Goal: Task Accomplishment & Management: Use online tool/utility

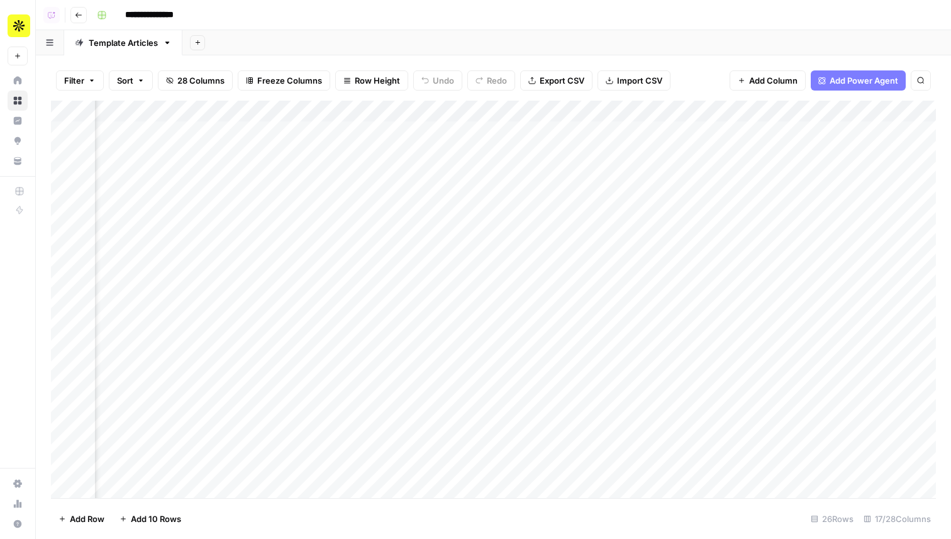
scroll to position [0, 1015]
click at [452, 116] on div "Add Column" at bounding box center [493, 300] width 885 height 398
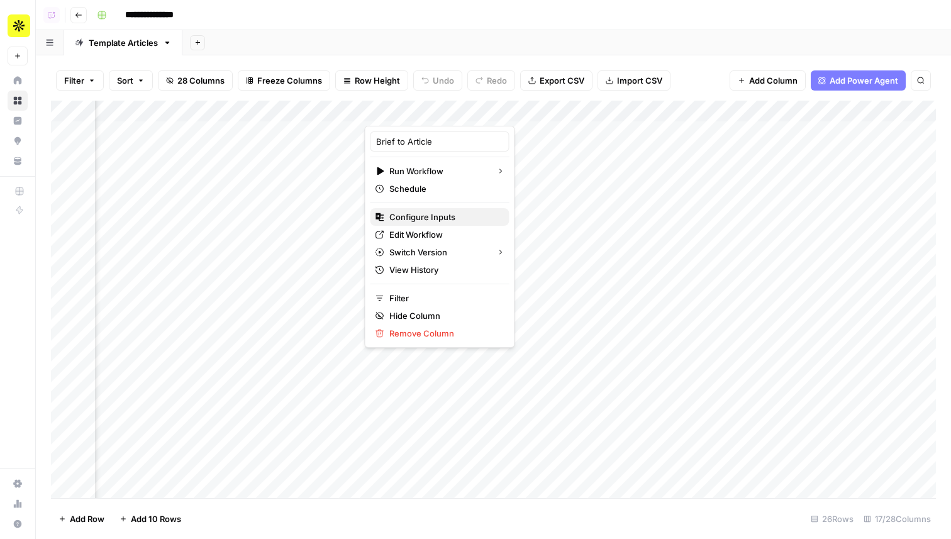
click at [427, 225] on button "Configure Inputs" at bounding box center [439, 217] width 139 height 18
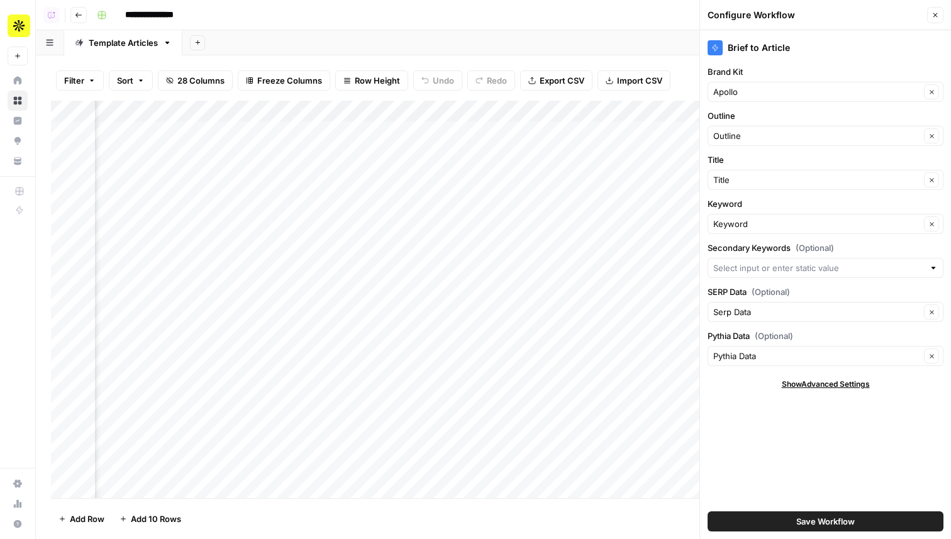
click at [932, 13] on icon "button" at bounding box center [936, 15] width 8 height 8
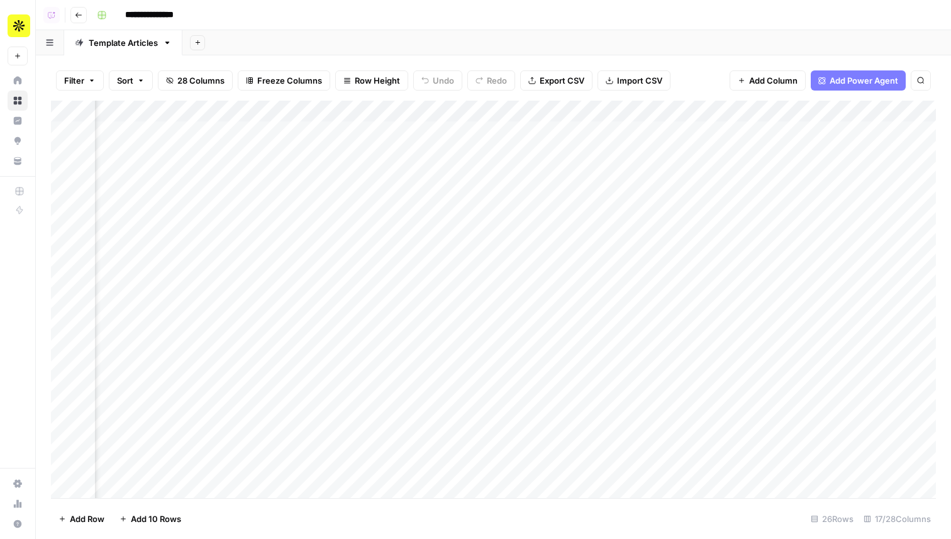
click at [447, 112] on div "Add Column" at bounding box center [493, 300] width 885 height 398
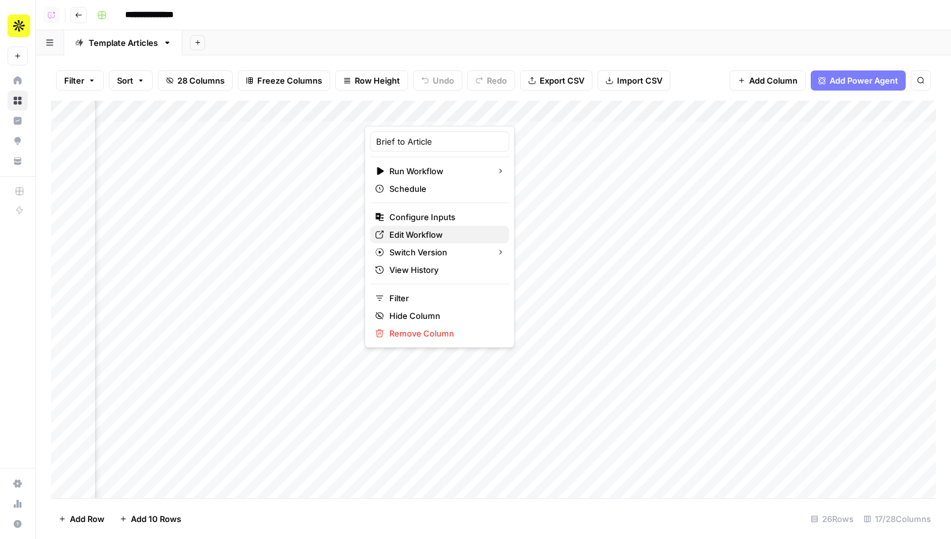
click at [428, 239] on span "Edit Workflow" at bounding box center [444, 234] width 110 height 13
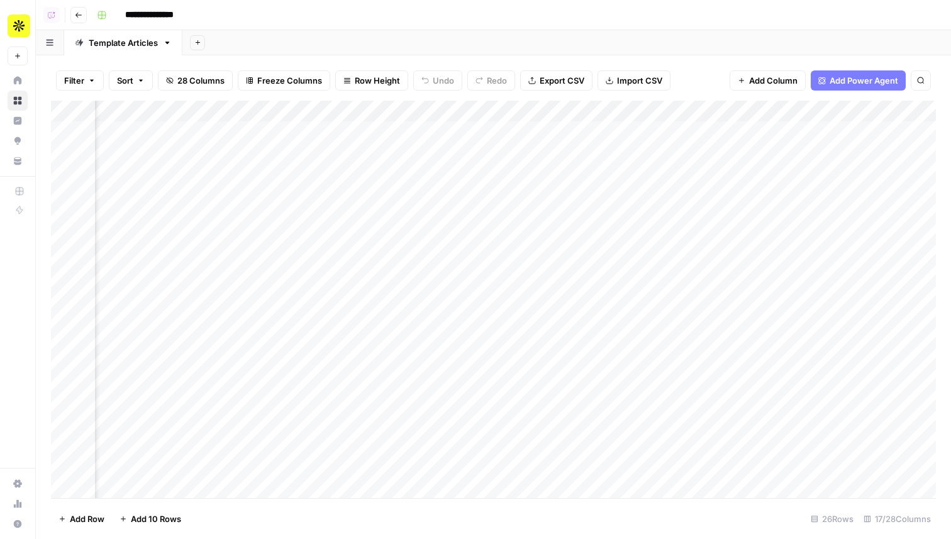
click at [437, 369] on div "Add Column" at bounding box center [493, 300] width 885 height 398
click at [466, 494] on div "Add Column" at bounding box center [493, 300] width 885 height 398
click at [77, 11] on icon "button" at bounding box center [79, 15] width 8 height 8
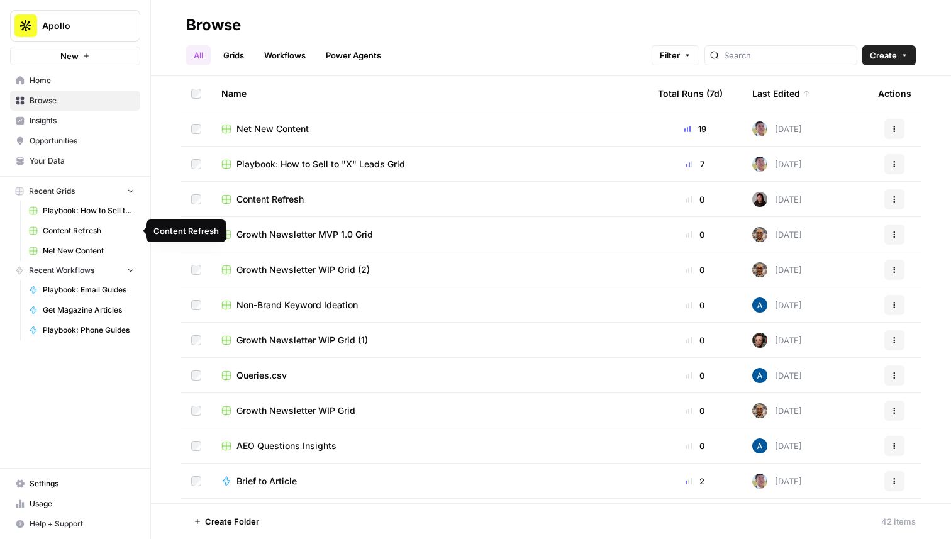
click at [101, 230] on span "Content Refresh" at bounding box center [89, 230] width 92 height 11
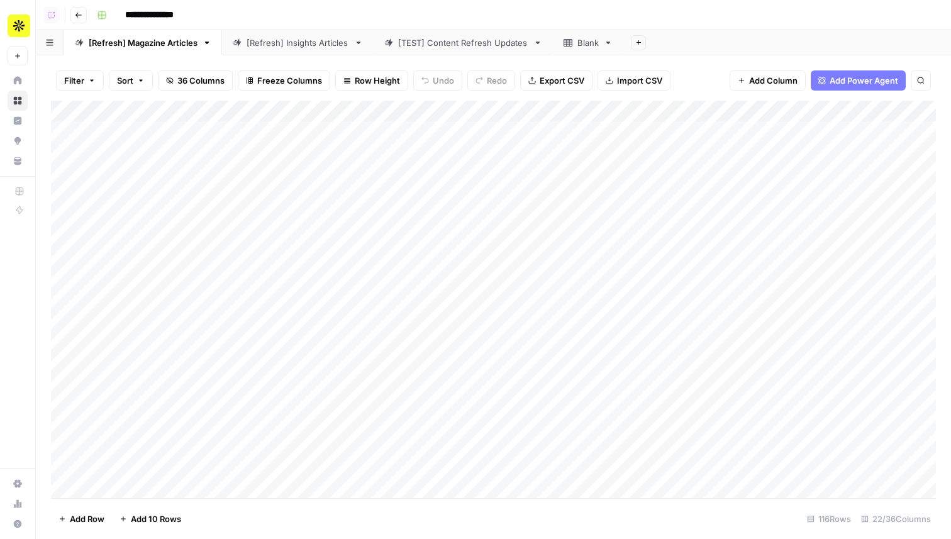
click at [296, 43] on div "[Refresh] Insights Articles" at bounding box center [298, 42] width 103 height 13
click at [79, 9] on button "Go back" at bounding box center [78, 15] width 16 height 16
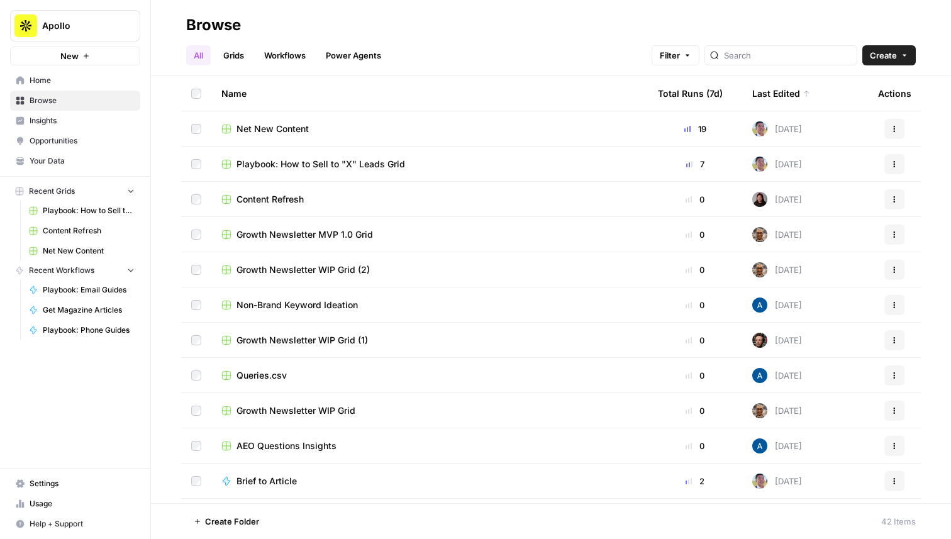
click at [291, 199] on span "Content Refresh" at bounding box center [270, 199] width 67 height 13
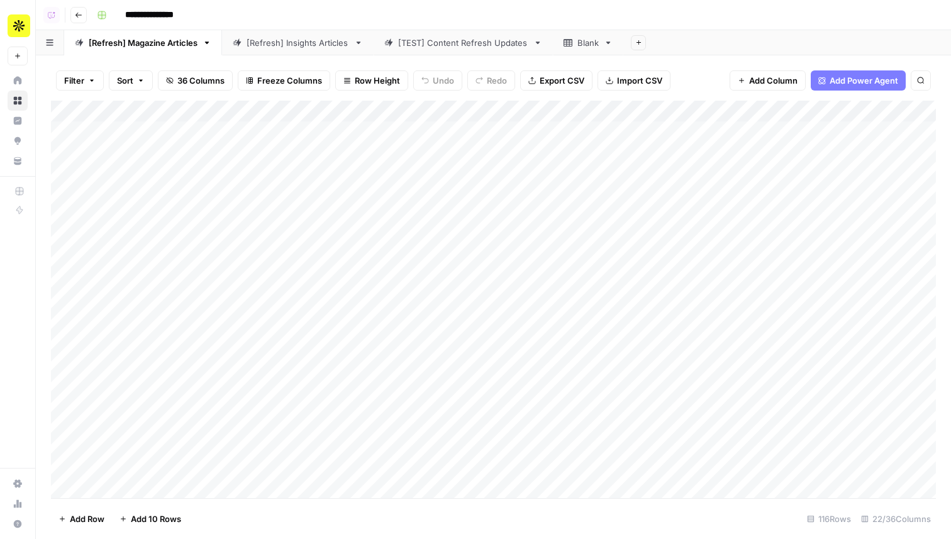
click at [87, 19] on header "**********" at bounding box center [493, 15] width 915 height 30
click at [77, 15] on icon "button" at bounding box center [79, 15] width 8 height 8
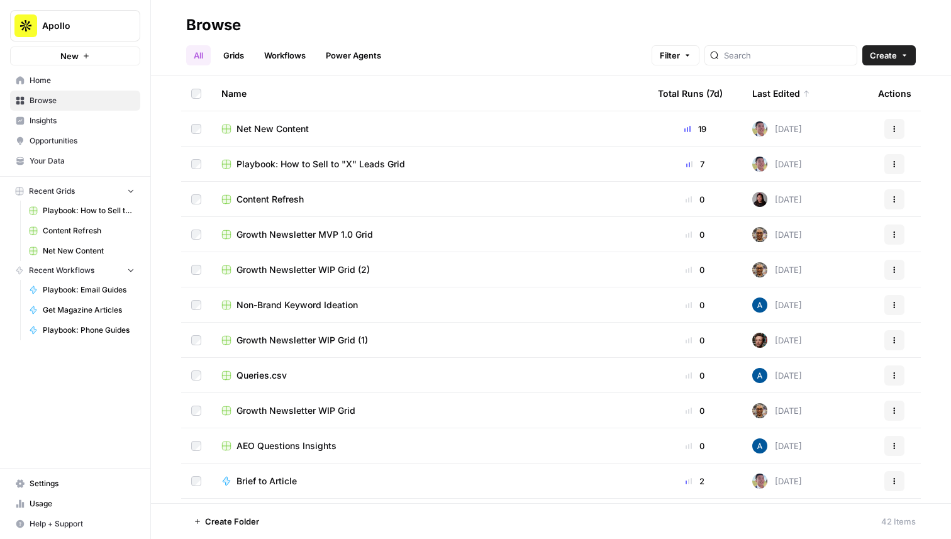
click at [330, 167] on span "Playbook: How to Sell to "X" Leads Grid" at bounding box center [321, 164] width 169 height 13
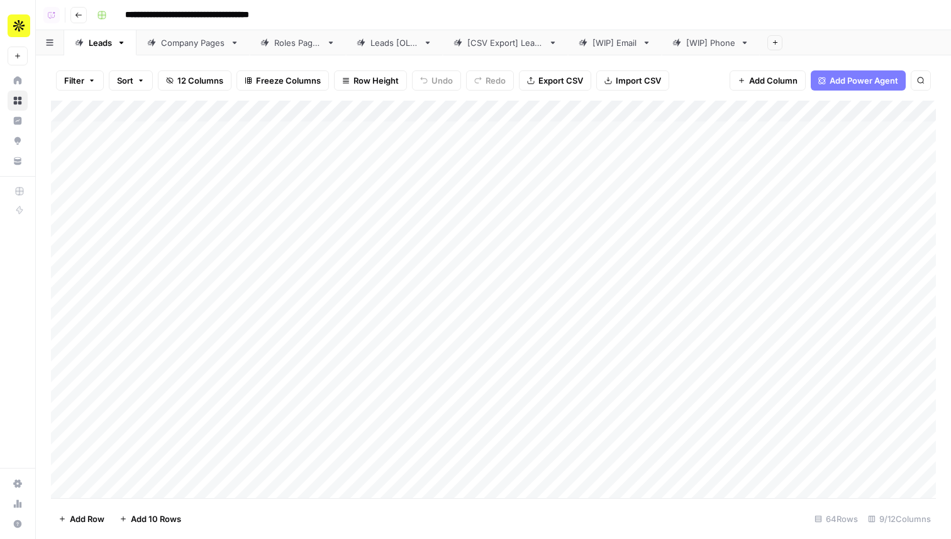
click at [511, 44] on div "[CSV Export] Leads" at bounding box center [505, 42] width 76 height 13
click at [627, 42] on div "[WIP] Email" at bounding box center [615, 42] width 45 height 13
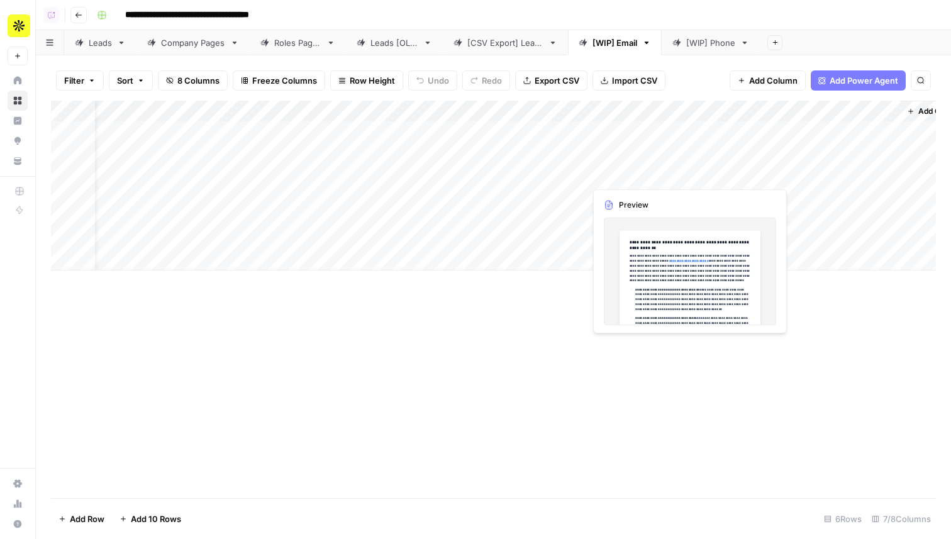
scroll to position [0, 38]
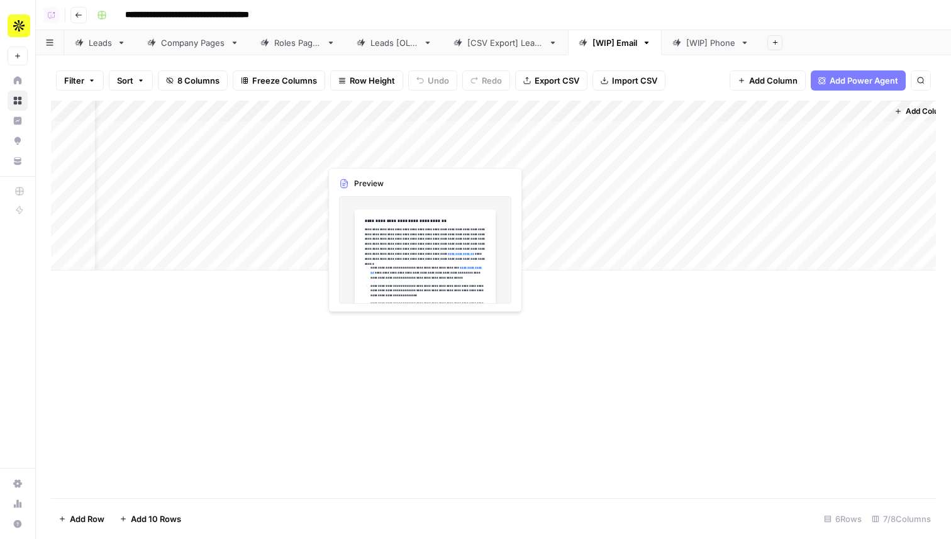
click at [364, 135] on div "Add Column" at bounding box center [493, 186] width 885 height 170
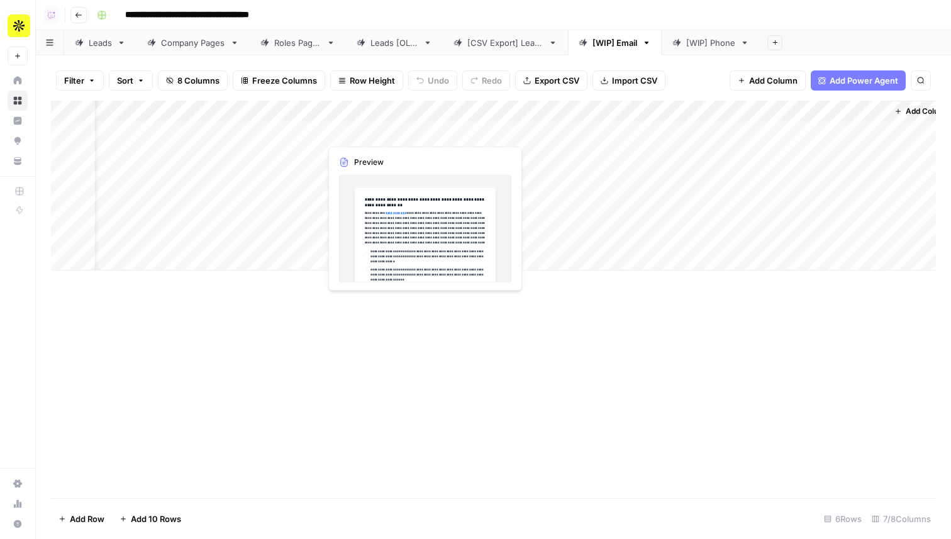
click at [364, 135] on div "Add Column" at bounding box center [493, 186] width 885 height 170
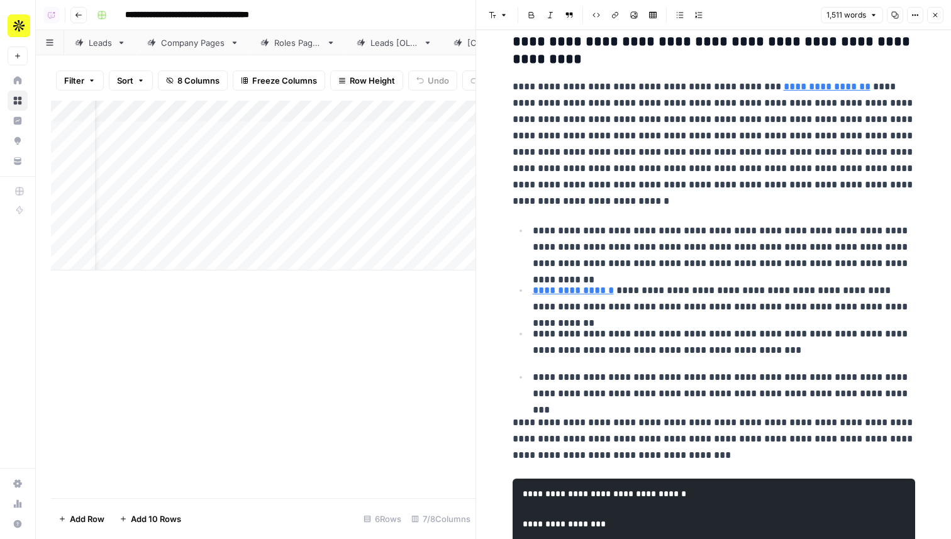
scroll to position [516, 0]
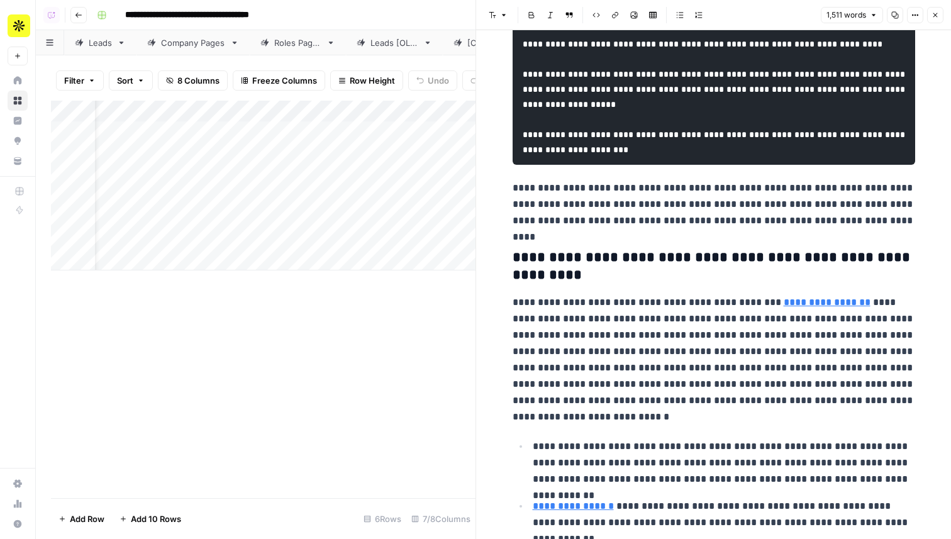
click at [928, 16] on button "Close" at bounding box center [935, 15] width 16 height 16
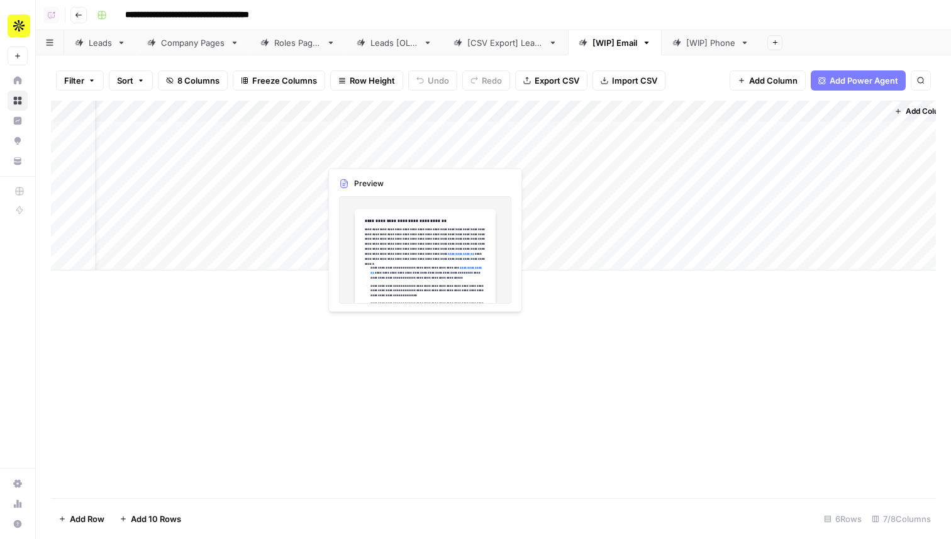
click at [365, 152] on div "Add Column" at bounding box center [493, 186] width 885 height 170
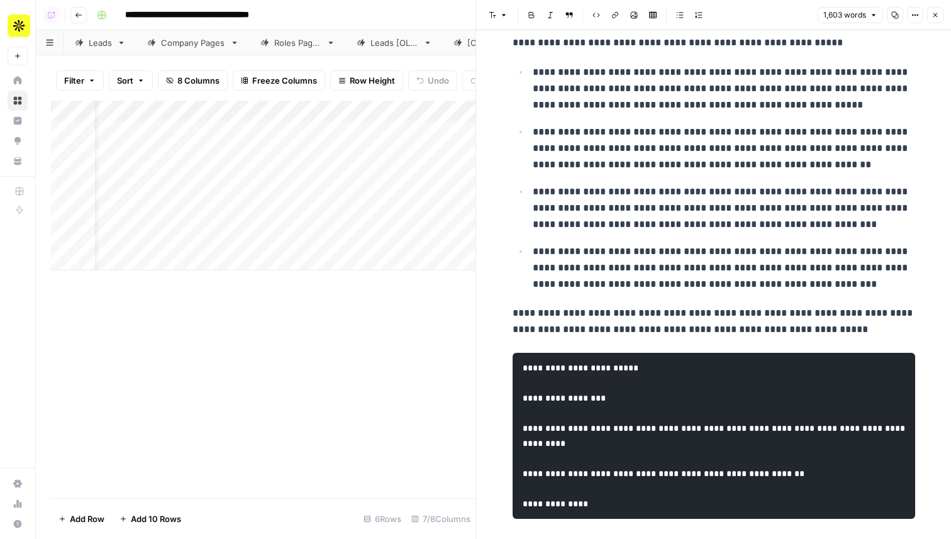
scroll to position [3362, 0]
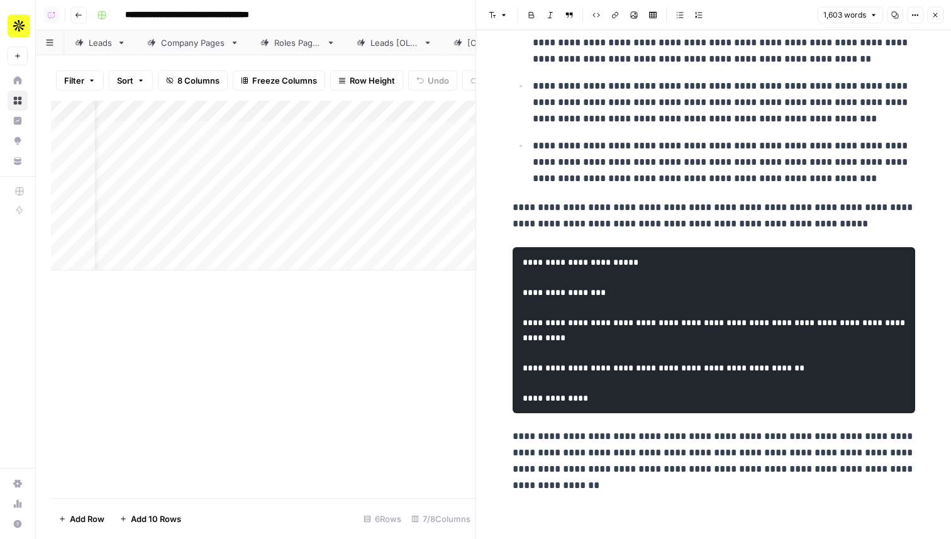
click at [935, 25] on header "Font style Bold Italic Block quote Code block Link Image Insert Table Bulleted …" at bounding box center [713, 15] width 475 height 30
click at [938, 19] on button "Close" at bounding box center [935, 15] width 16 height 16
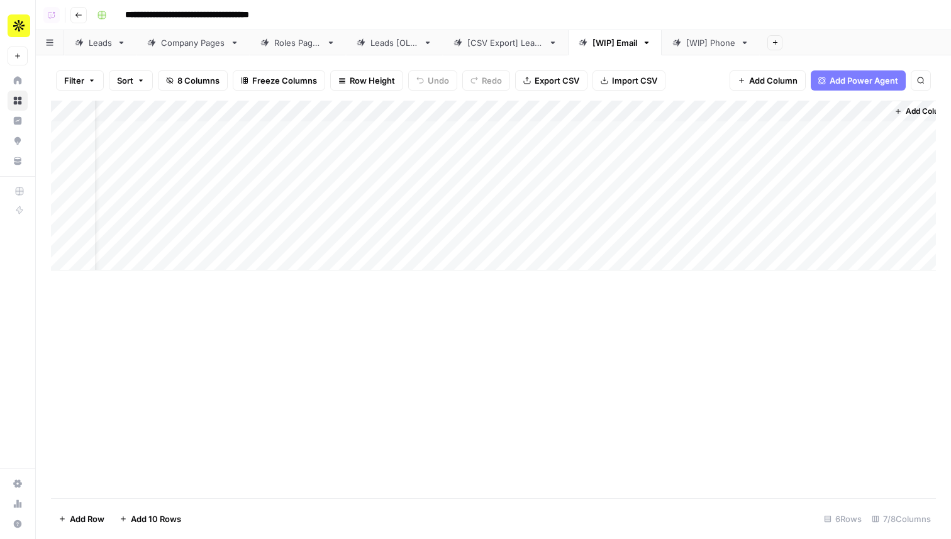
click at [374, 169] on div "Add Column" at bounding box center [493, 186] width 885 height 170
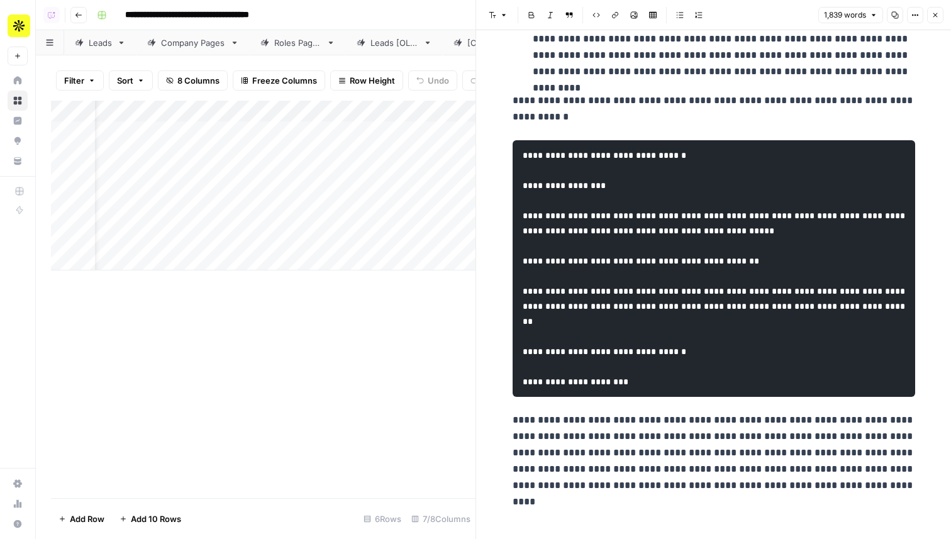
scroll to position [4447, 0]
click at [940, 16] on button "Close" at bounding box center [935, 15] width 16 height 16
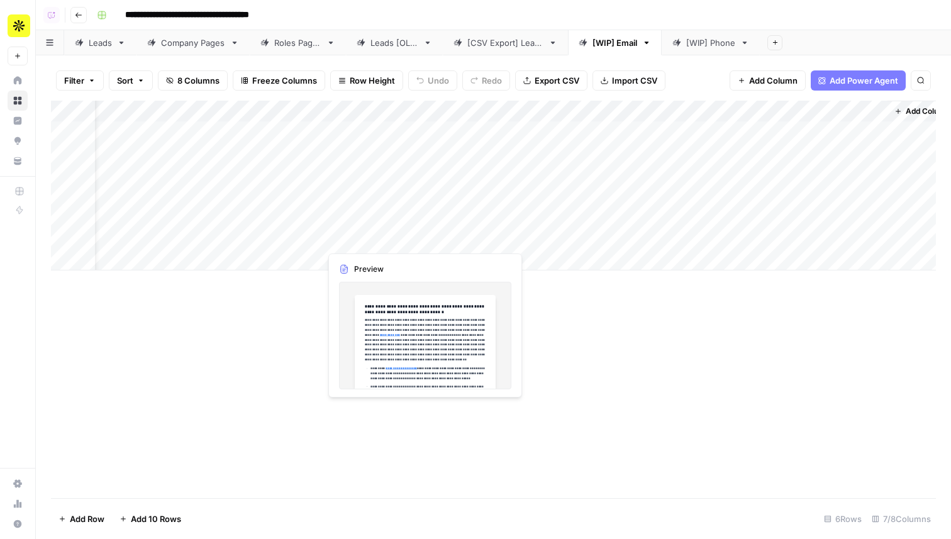
click at [385, 244] on div "Add Column" at bounding box center [493, 186] width 885 height 170
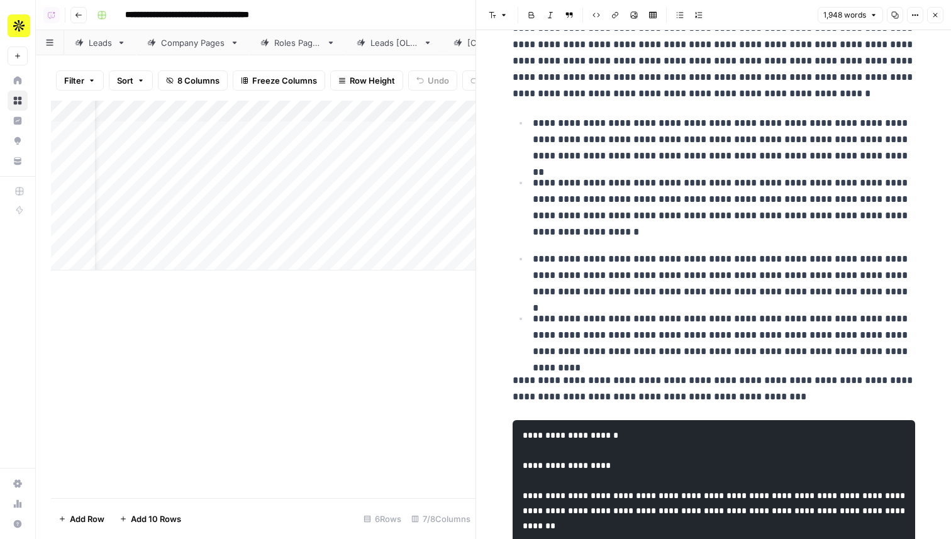
scroll to position [4244, 0]
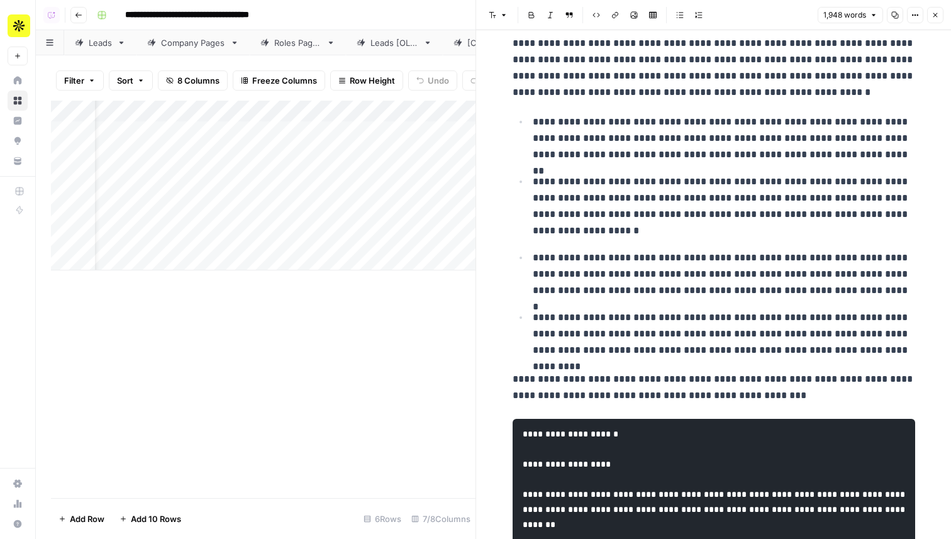
click at [935, 14] on icon "button" at bounding box center [935, 15] width 4 height 4
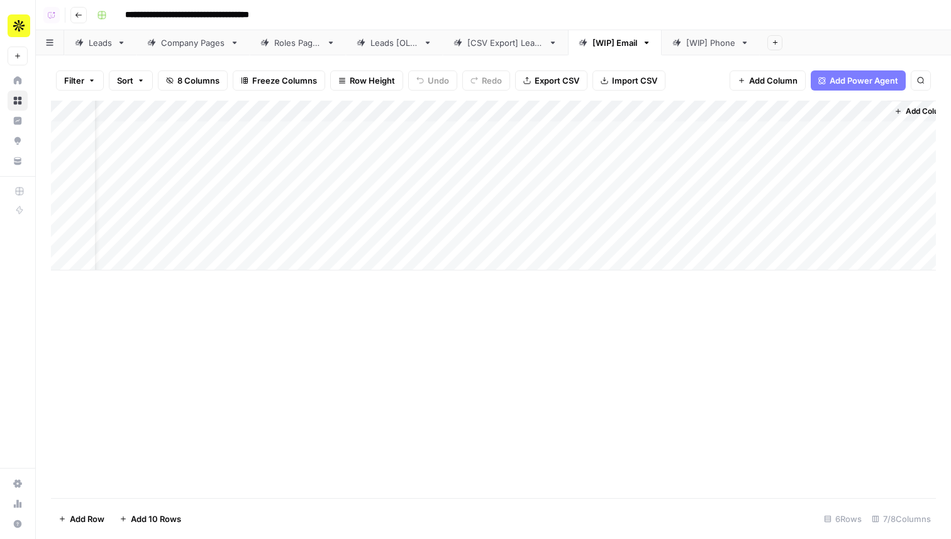
click at [701, 37] on div "[WIP] Phone" at bounding box center [710, 42] width 49 height 13
click at [481, 138] on div "Add Column" at bounding box center [493, 175] width 885 height 148
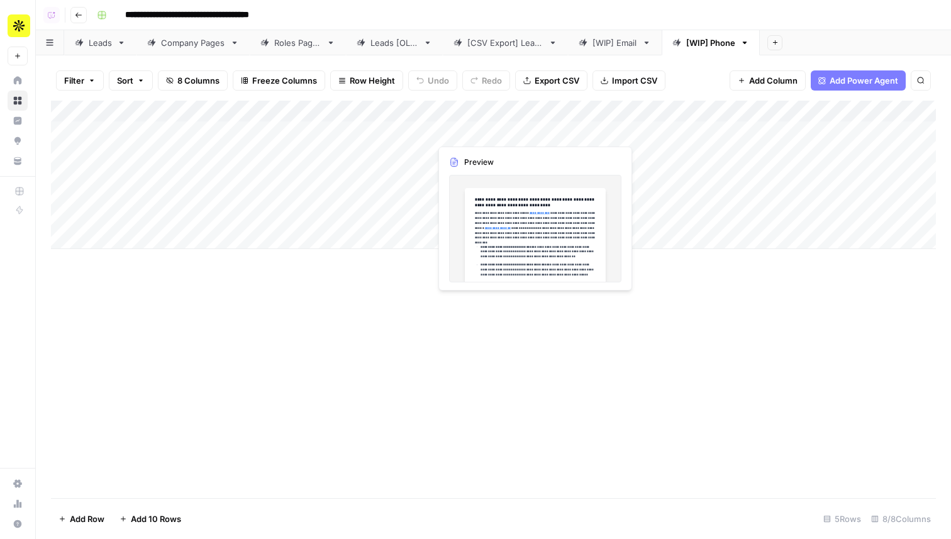
click at [481, 138] on div "Add Column" at bounding box center [493, 175] width 885 height 148
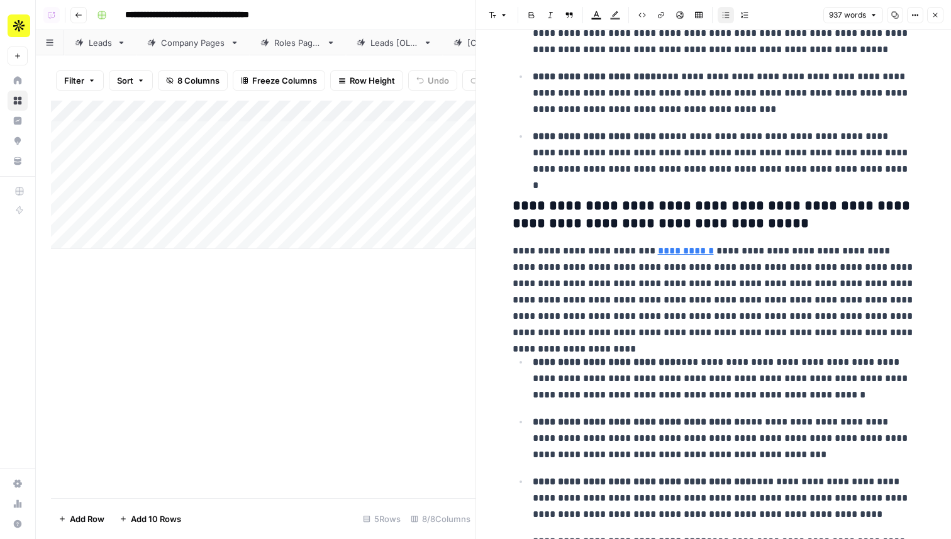
scroll to position [270, 0]
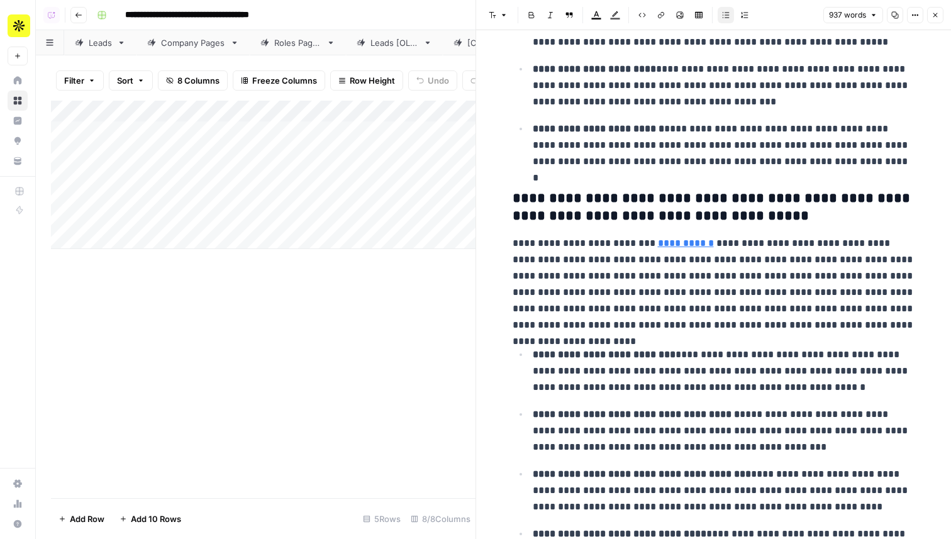
click at [930, 18] on button "Close" at bounding box center [935, 15] width 16 height 16
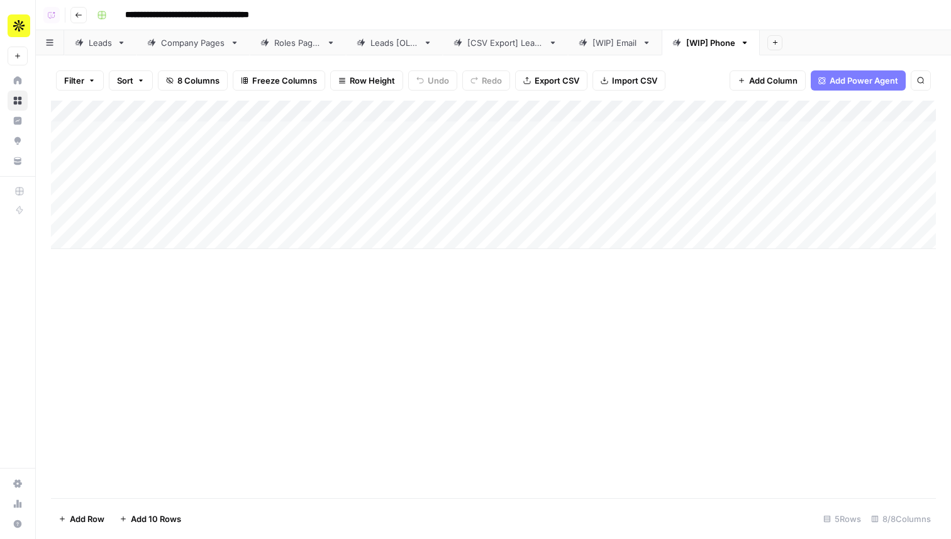
click at [404, 113] on div "Add Column" at bounding box center [493, 175] width 885 height 148
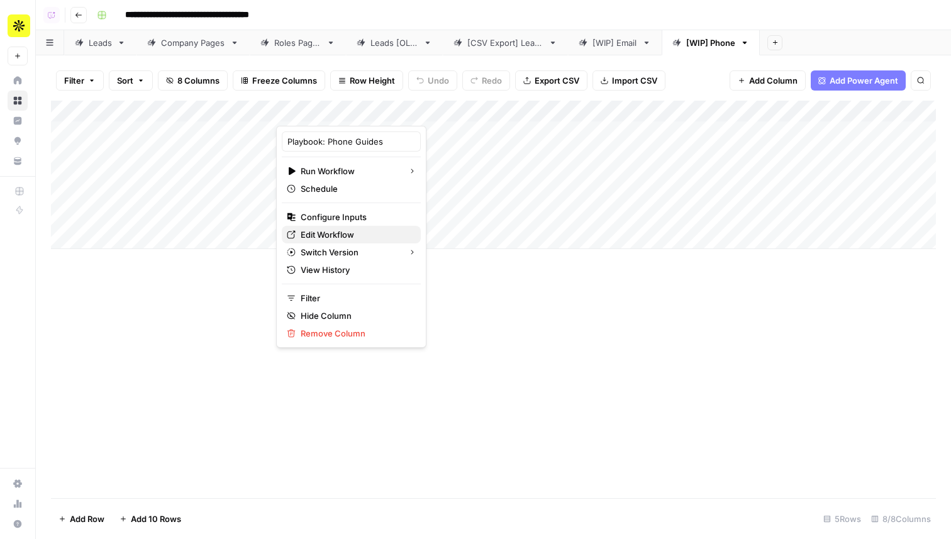
click at [345, 231] on span "Edit Workflow" at bounding box center [356, 234] width 110 height 13
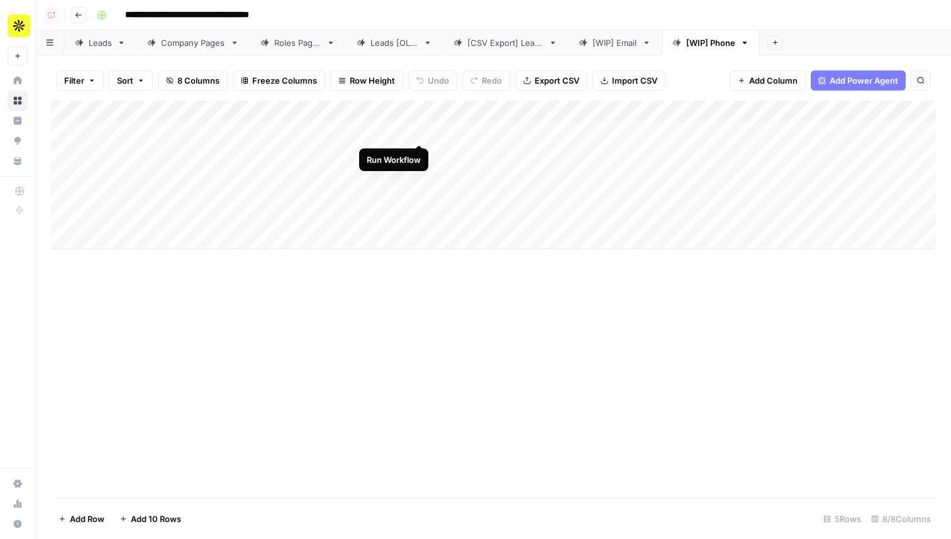
click at [415, 133] on div "Add Column" at bounding box center [493, 175] width 885 height 148
click at [611, 53] on link "[WIP] Email" at bounding box center [615, 42] width 94 height 25
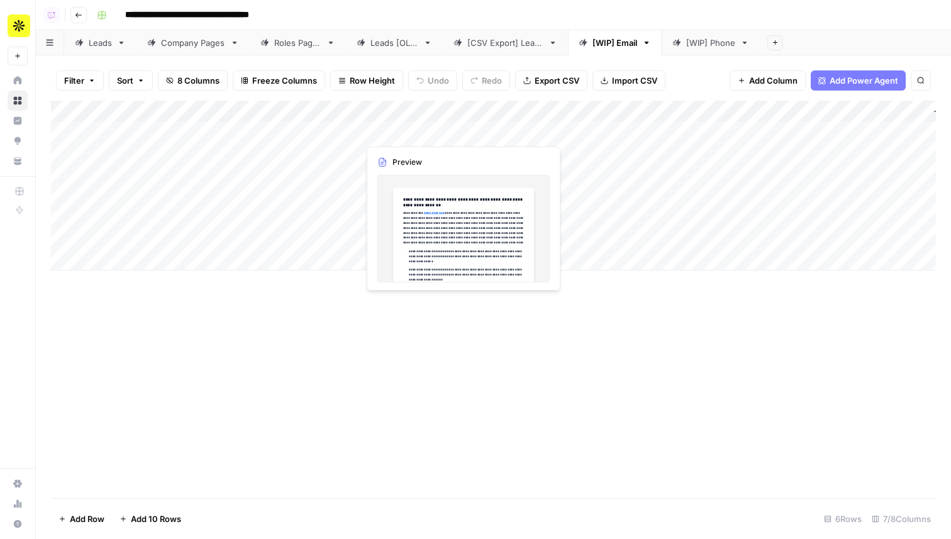
click at [380, 134] on div "Add Column" at bounding box center [493, 186] width 885 height 170
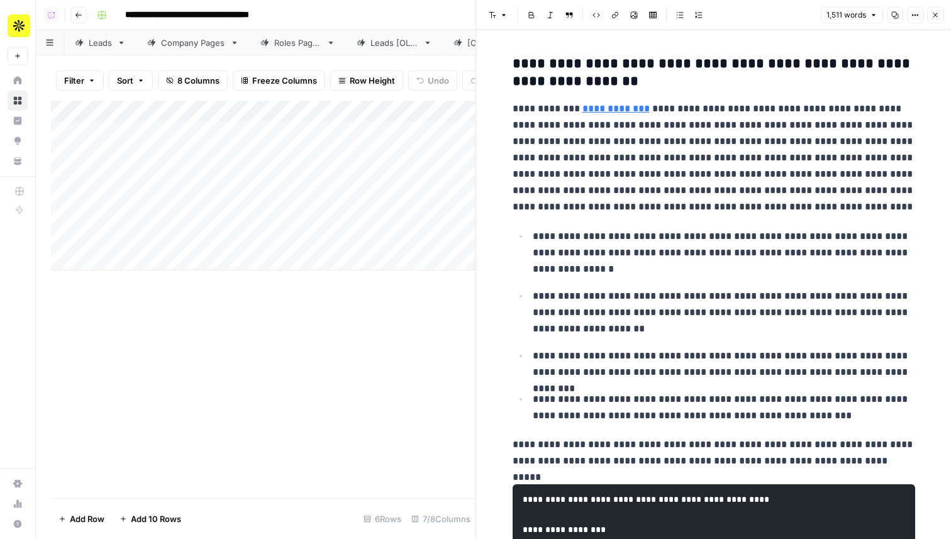
click at [937, 16] on icon "button" at bounding box center [935, 15] width 4 height 4
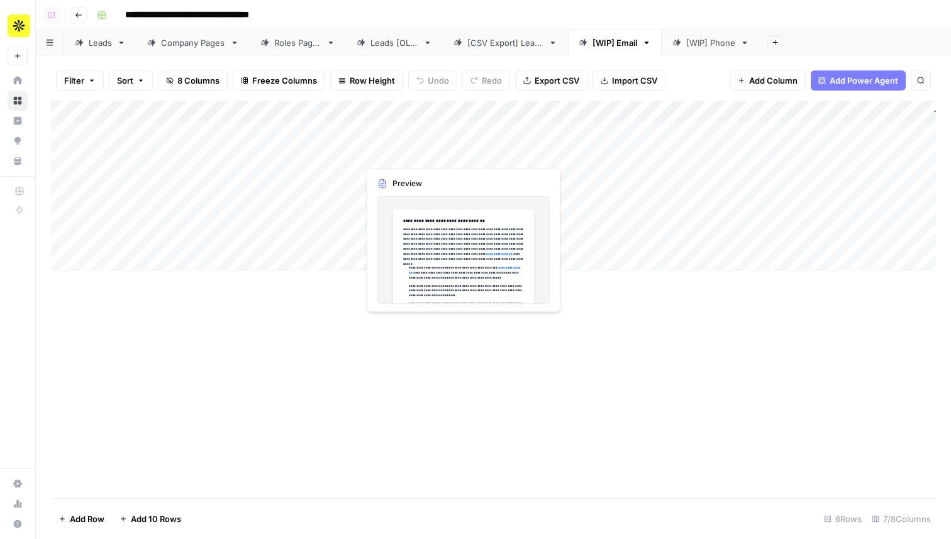
click at [397, 157] on div "Add Column" at bounding box center [493, 186] width 885 height 170
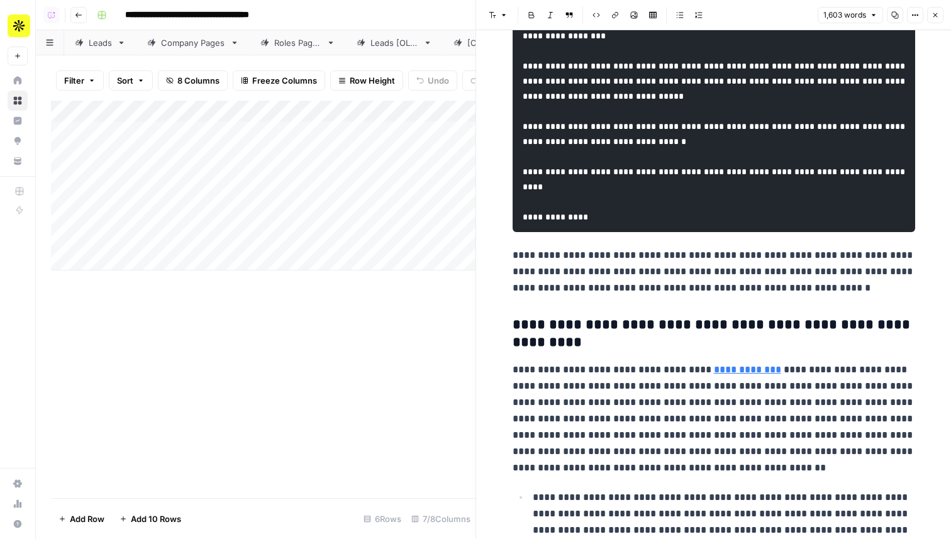
scroll to position [543, 0]
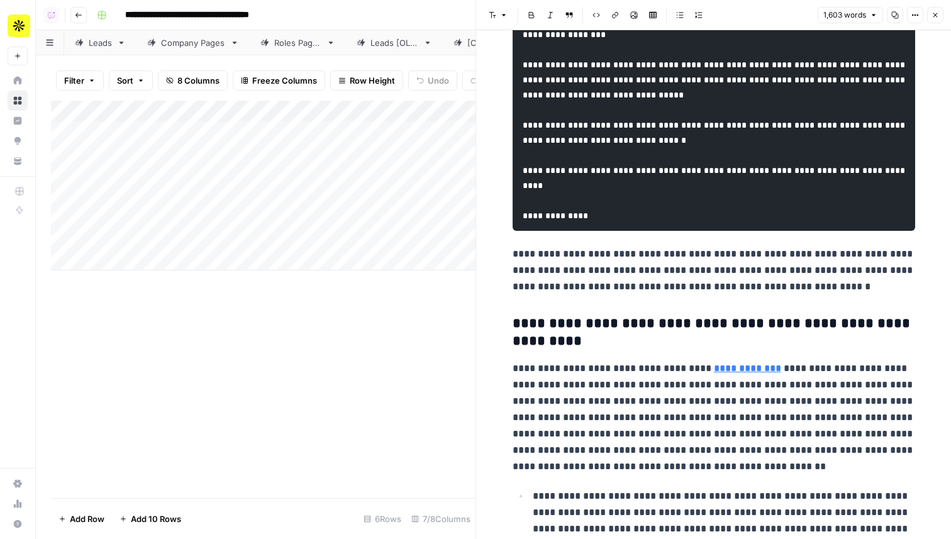
click at [937, 14] on icon "button" at bounding box center [936, 15] width 8 height 8
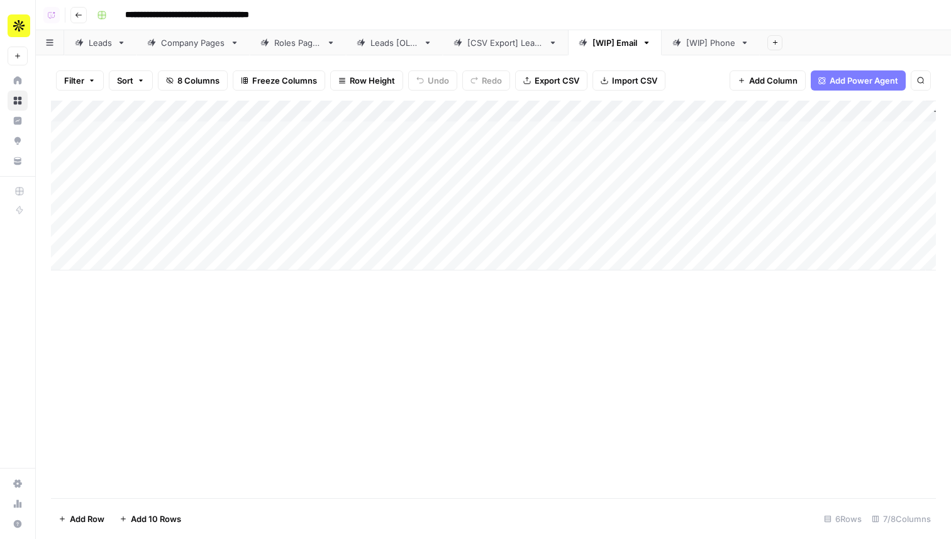
click at [701, 48] on div "[WIP] Phone" at bounding box center [710, 42] width 49 height 13
click at [613, 37] on div "[WIP] Email" at bounding box center [615, 42] width 45 height 13
click at [335, 111] on div "Add Column" at bounding box center [493, 186] width 885 height 170
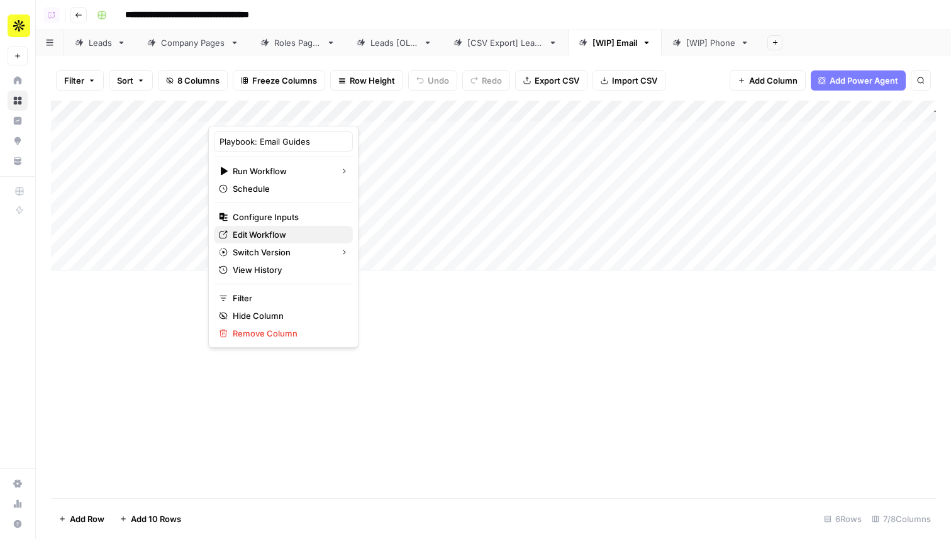
click at [284, 231] on span "Edit Workflow" at bounding box center [288, 234] width 110 height 13
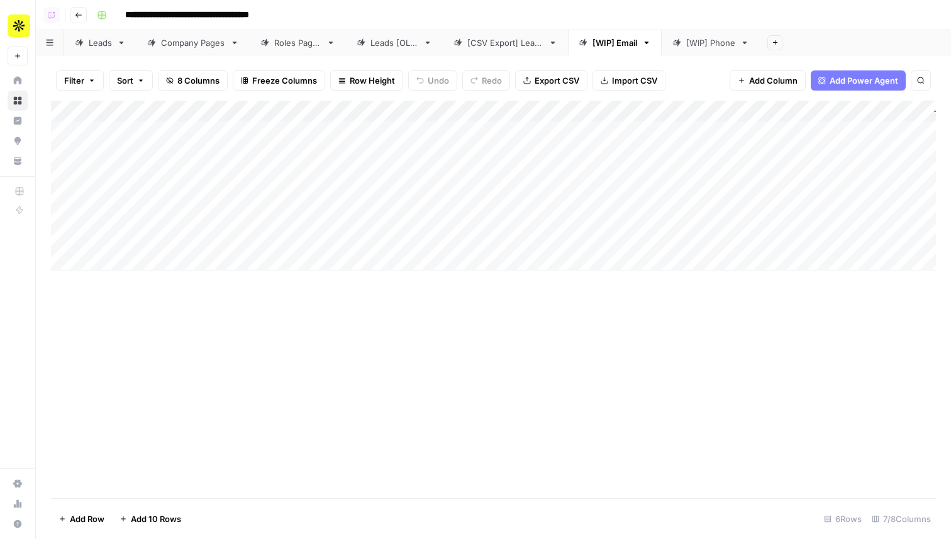
click at [709, 50] on link "[WIP] Phone" at bounding box center [711, 42] width 98 height 25
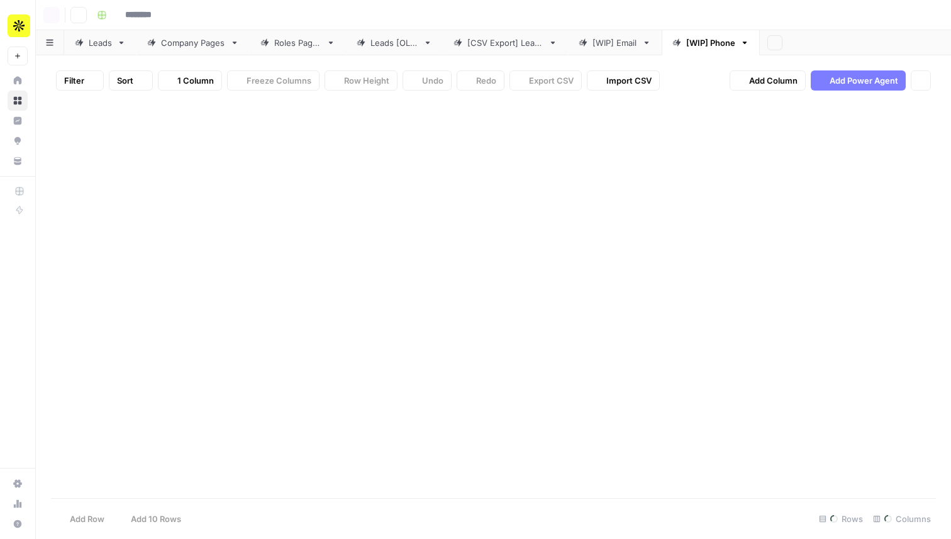
type input "**********"
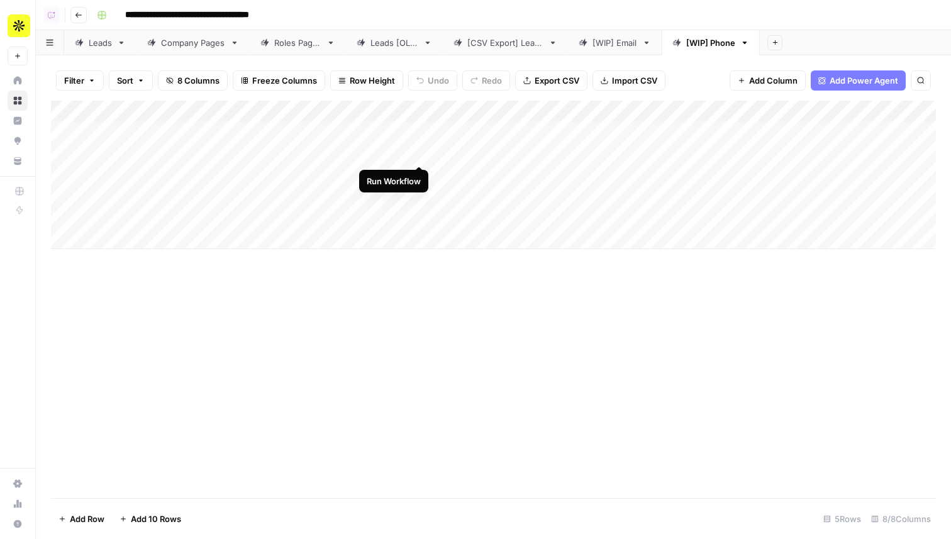
click at [418, 152] on div "Add Column" at bounding box center [493, 175] width 885 height 148
click at [421, 174] on div "Add Column" at bounding box center [493, 175] width 885 height 148
click at [112, 50] on link "Leads" at bounding box center [100, 42] width 72 height 25
click at [611, 43] on div "[WIP] Email" at bounding box center [615, 42] width 45 height 13
click at [703, 43] on div "[WIP] Phone" at bounding box center [710, 42] width 49 height 13
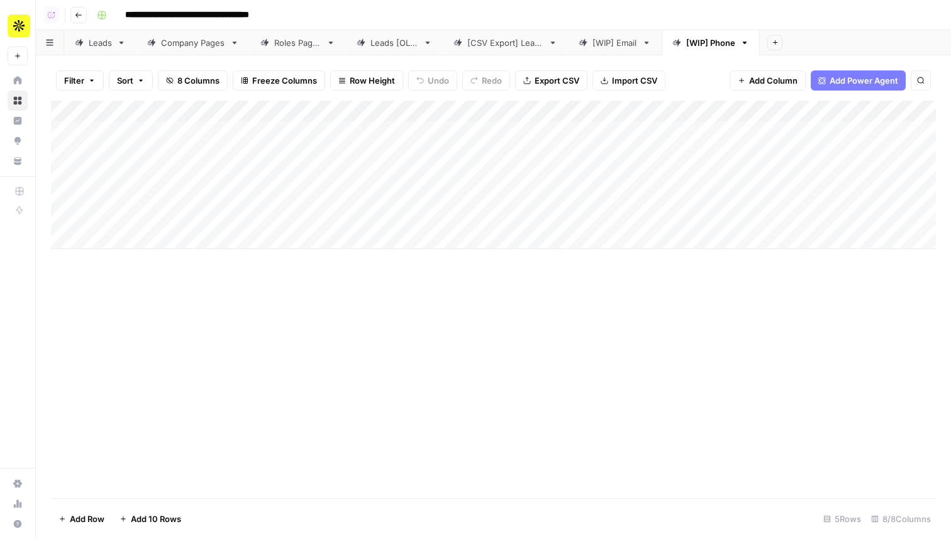
click at [649, 113] on div "Add Column" at bounding box center [493, 175] width 885 height 148
click at [607, 210] on button "Hide Column" at bounding box center [619, 217] width 139 height 18
click at [490, 135] on div "Add Column" at bounding box center [493, 175] width 885 height 148
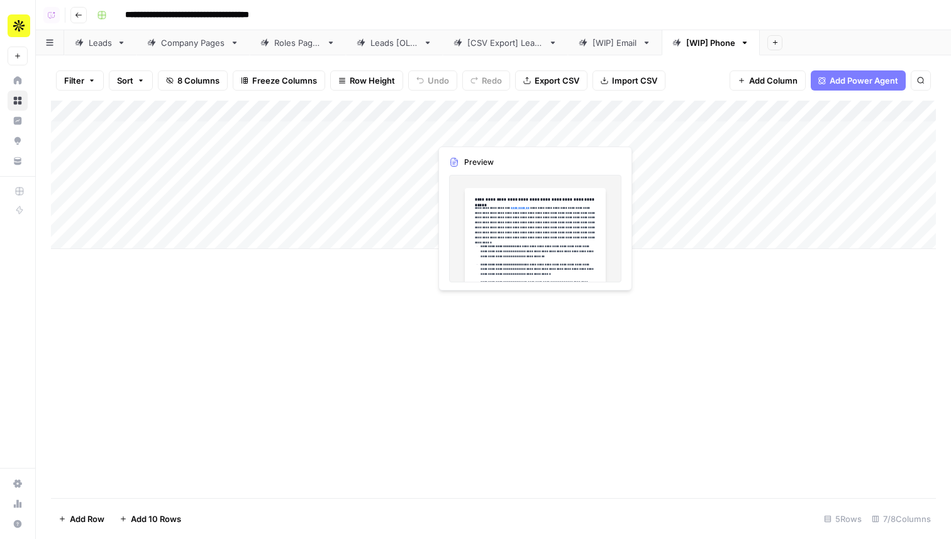
click at [490, 135] on div "Add Column" at bounding box center [493, 175] width 885 height 148
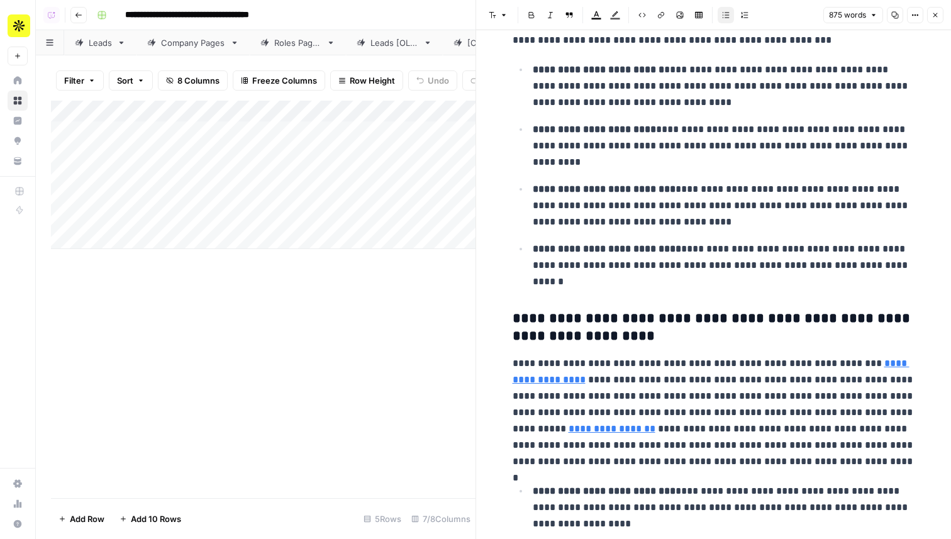
scroll to position [1515, 0]
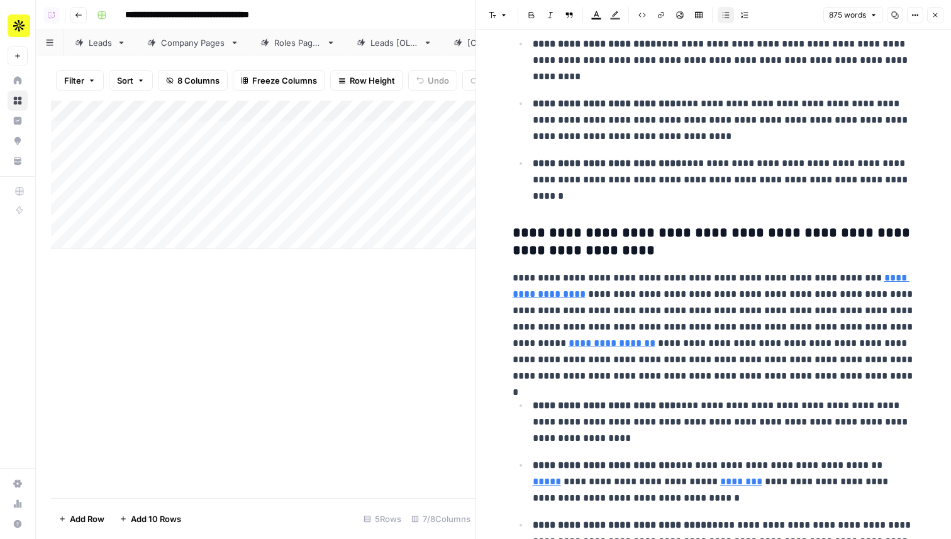
click at [456, 42] on icon at bounding box center [458, 42] width 9 height 9
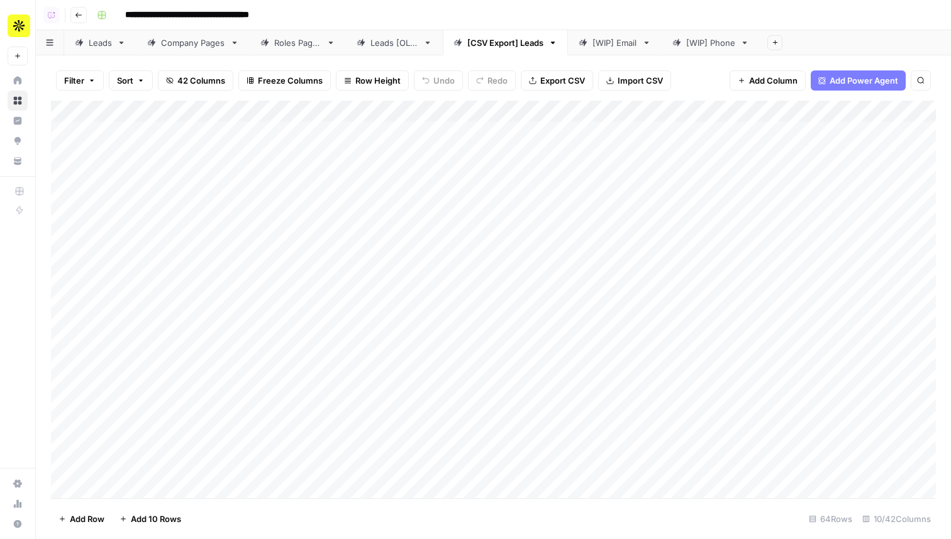
click at [608, 33] on link "[WIP] Email" at bounding box center [615, 42] width 94 height 25
drag, startPoint x: 52, startPoint y: 240, endPoint x: 57, endPoint y: 188, distance: 51.9
click at [57, 188] on div "Add Column" at bounding box center [493, 186] width 885 height 170
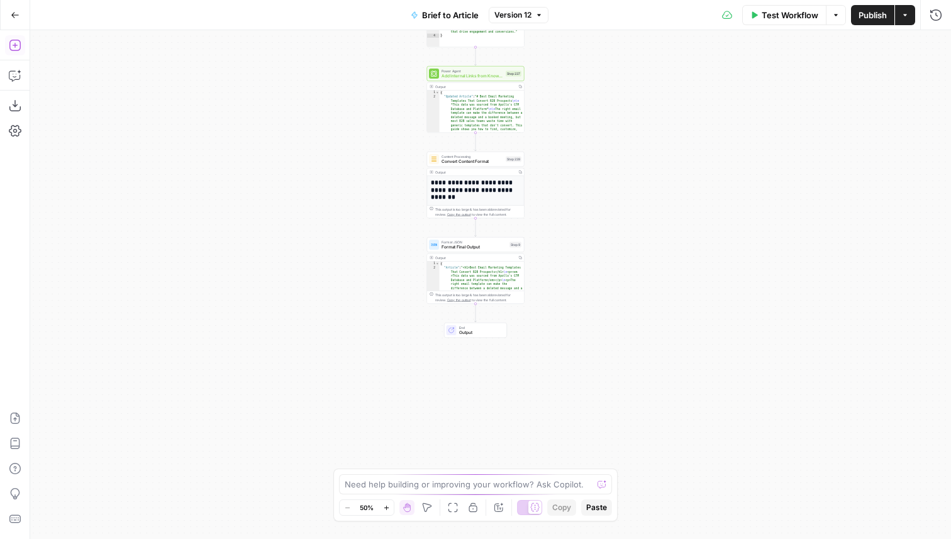
click at [15, 45] on icon "button" at bounding box center [15, 45] width 13 height 13
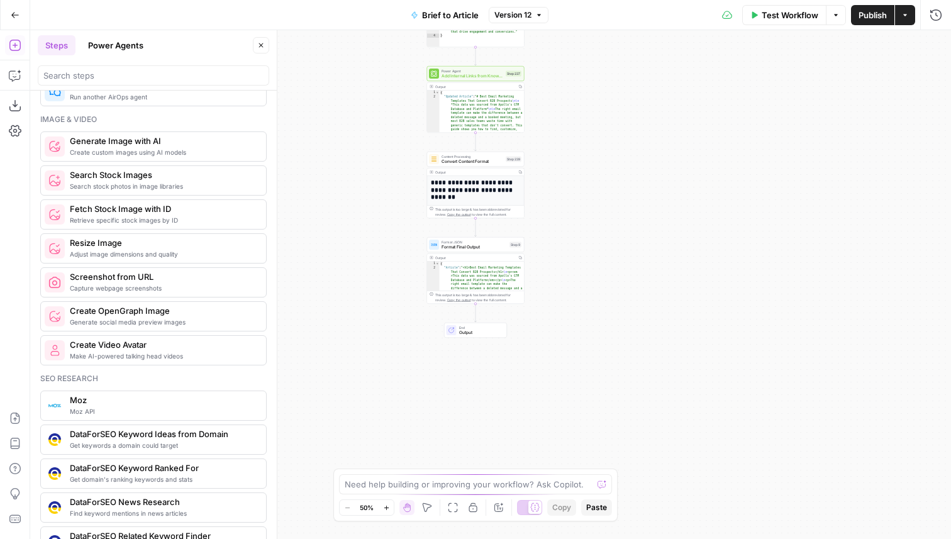
scroll to position [1416, 0]
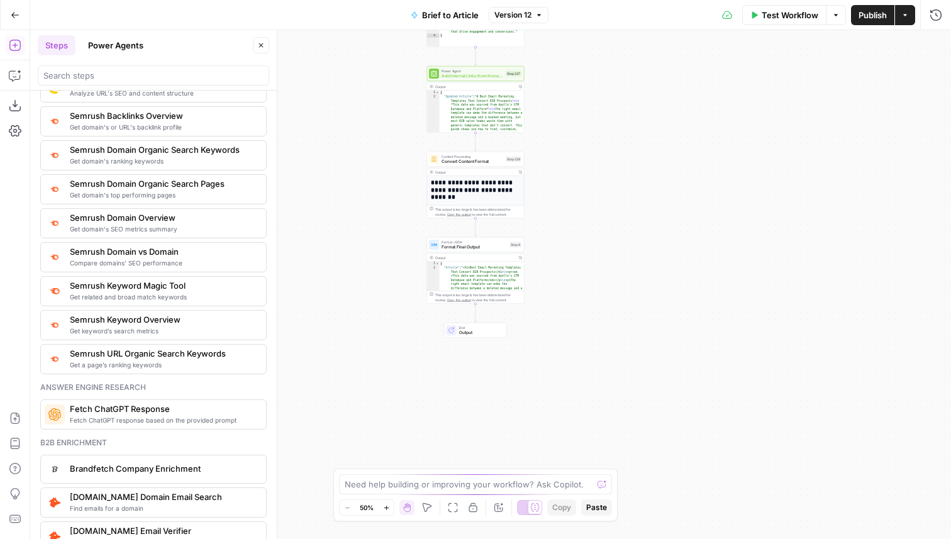
click at [111, 38] on button "Power Agents" at bounding box center [116, 45] width 70 height 20
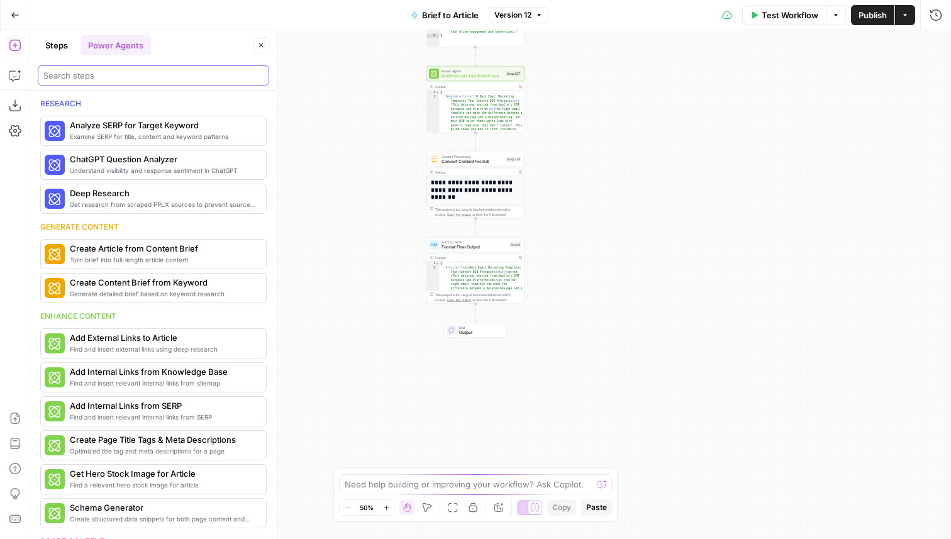
click at [121, 72] on input "search" at bounding box center [153, 75] width 220 height 13
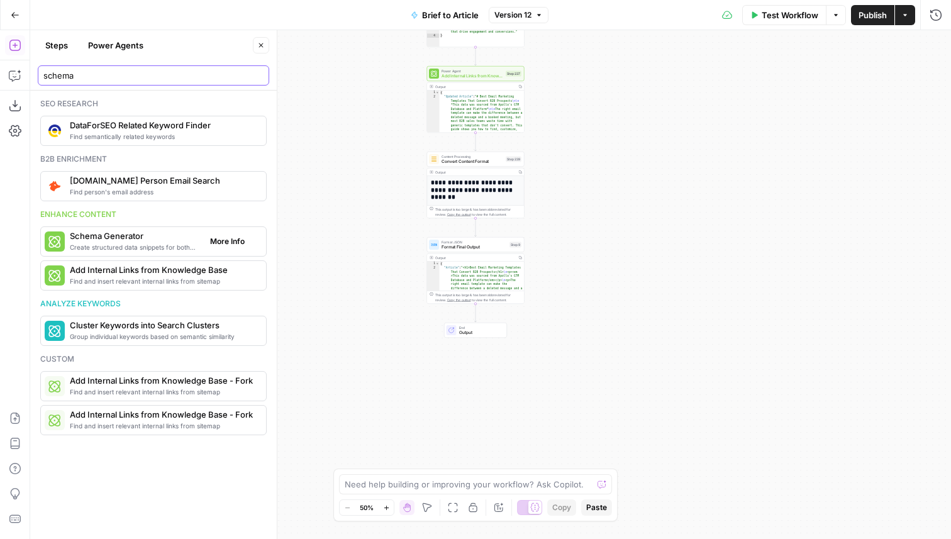
type input "schema"
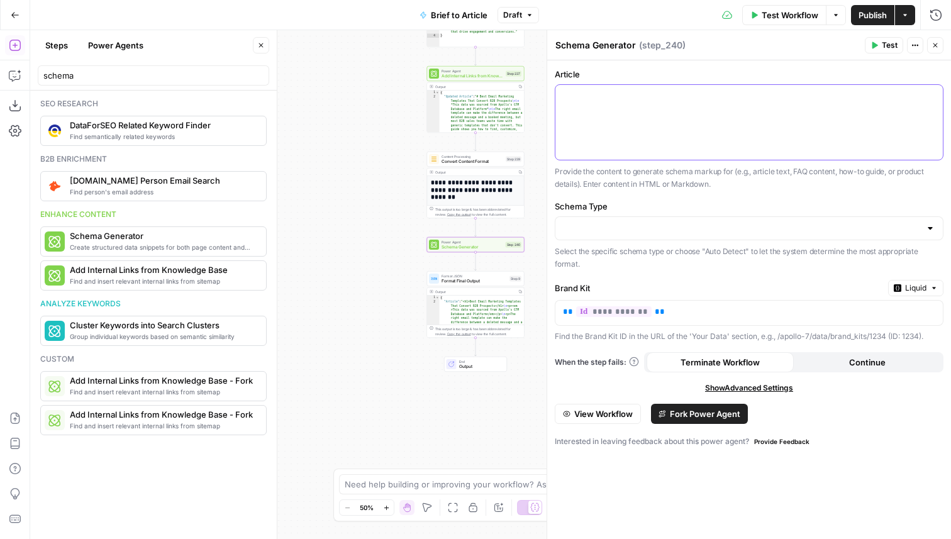
click at [625, 124] on div at bounding box center [748, 122] width 387 height 75
click at [738, 230] on input "Schema Type" at bounding box center [741, 228] width 357 height 13
click at [731, 195] on div "**********" at bounding box center [749, 299] width 404 height 479
click at [855, 100] on p at bounding box center [749, 96] width 372 height 13
click at [929, 94] on icon "button" at bounding box center [931, 97] width 6 height 6
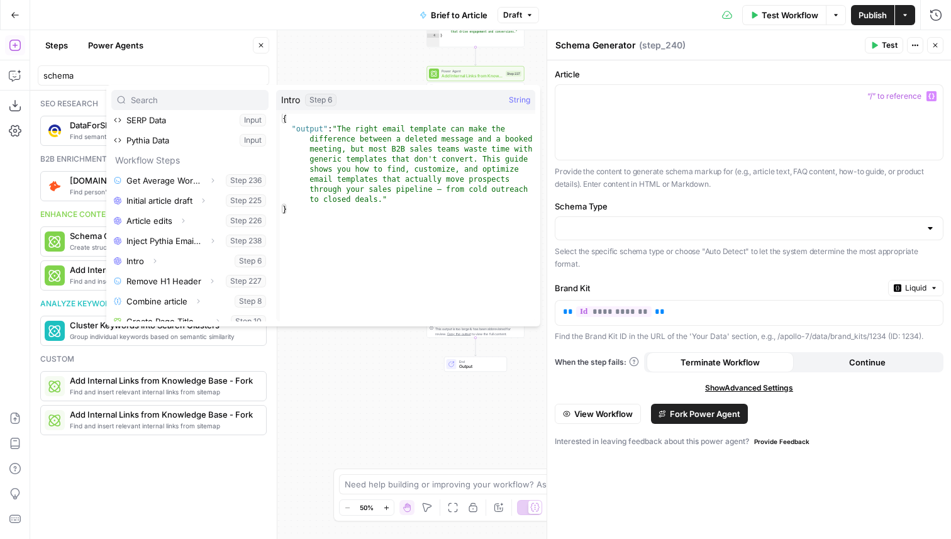
scroll to position [215, 0]
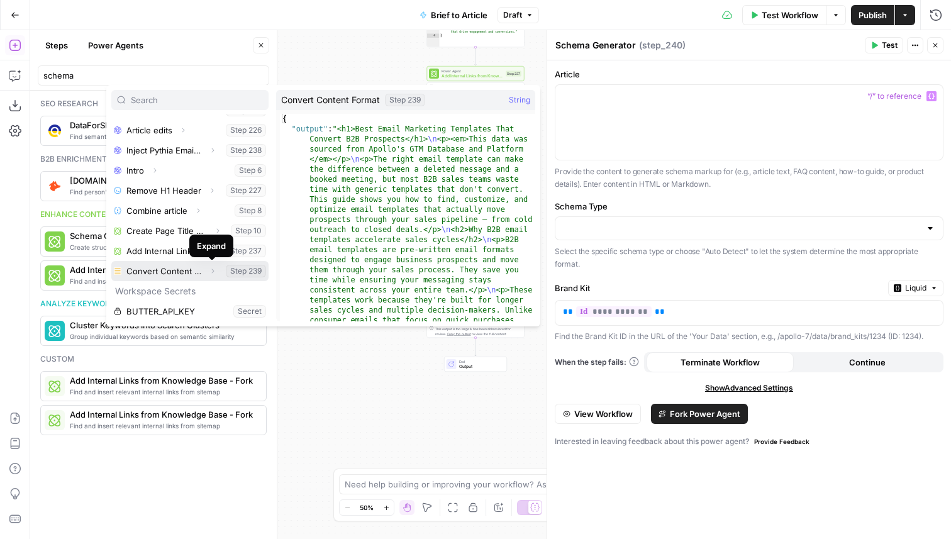
click at [216, 275] on button "Expand" at bounding box center [212, 271] width 16 height 16
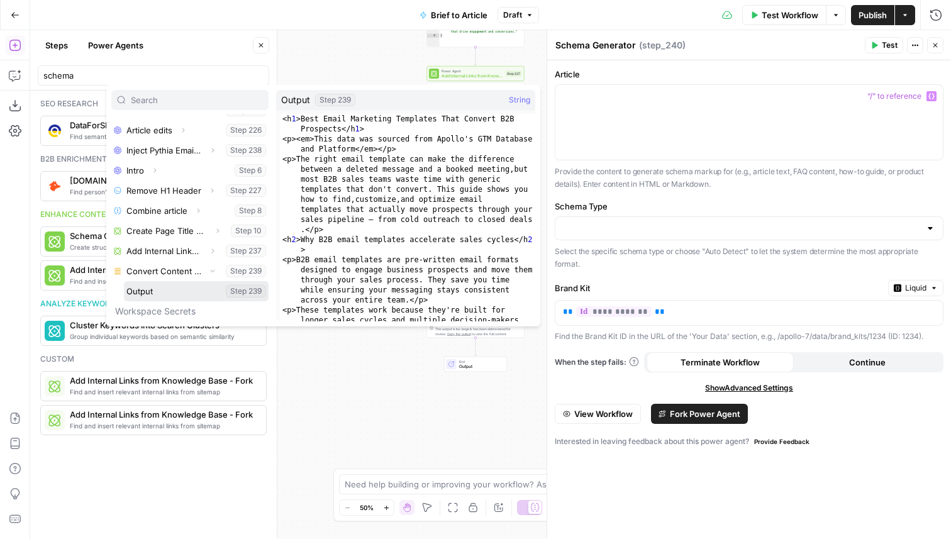
click at [171, 295] on button "Select variable Output" at bounding box center [196, 291] width 145 height 20
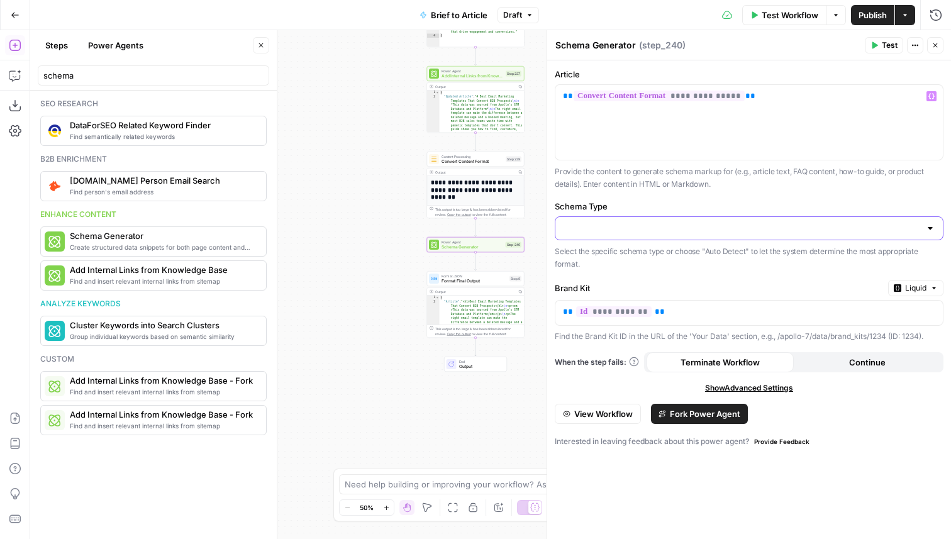
click at [746, 225] on input "Schema Type" at bounding box center [741, 228] width 357 height 13
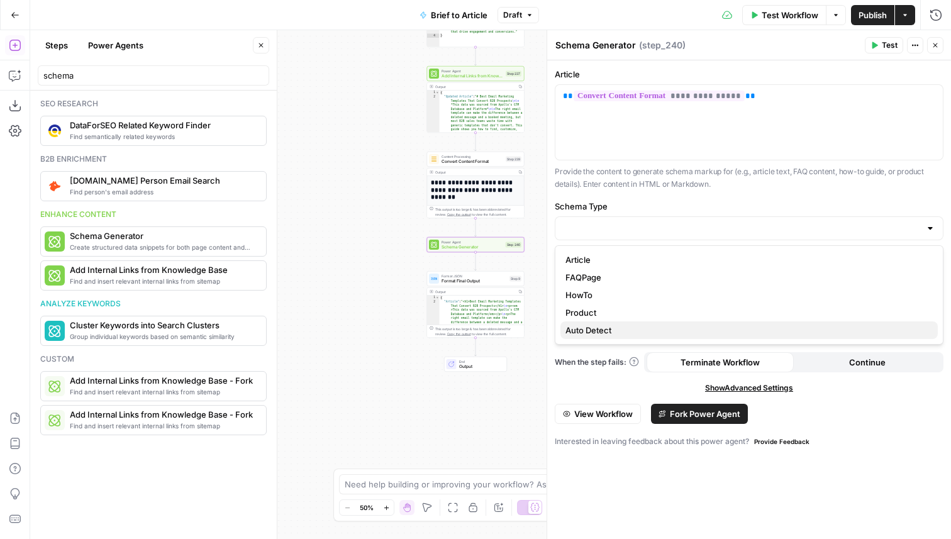
click at [676, 326] on span "Auto Detect" at bounding box center [746, 330] width 362 height 13
type input "Auto Detect"
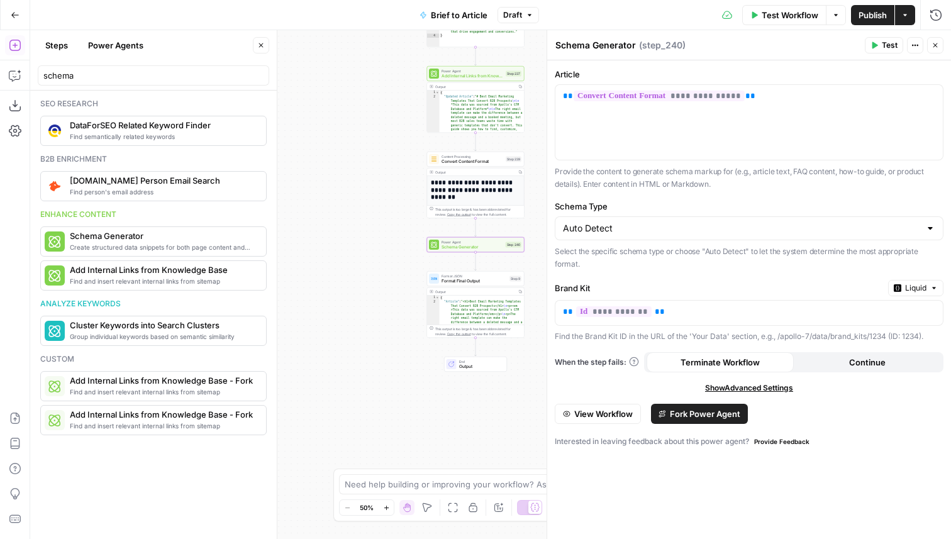
click at [885, 45] on span "Test" at bounding box center [890, 45] width 16 height 11
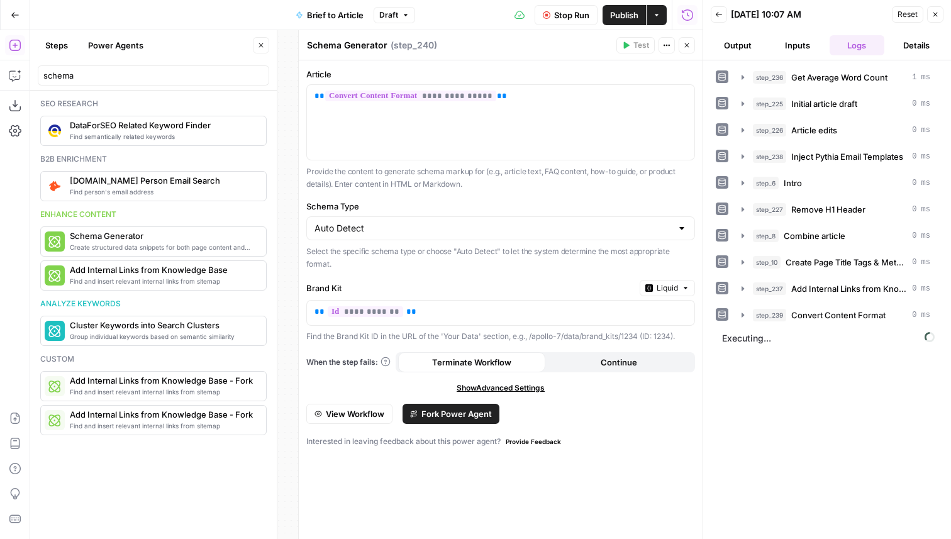
click at [257, 47] on icon "button" at bounding box center [261, 46] width 8 height 8
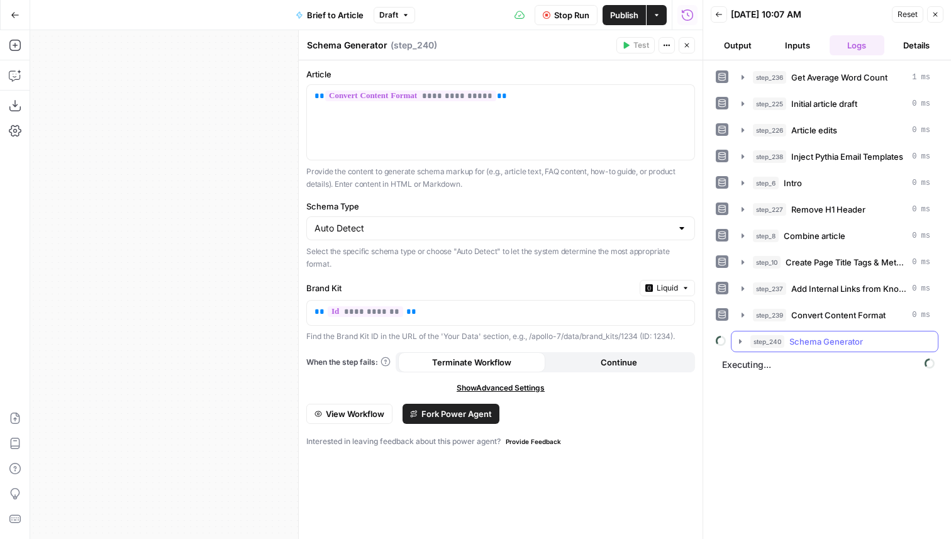
click at [788, 340] on div "step_240 Schema Generator" at bounding box center [840, 341] width 180 height 13
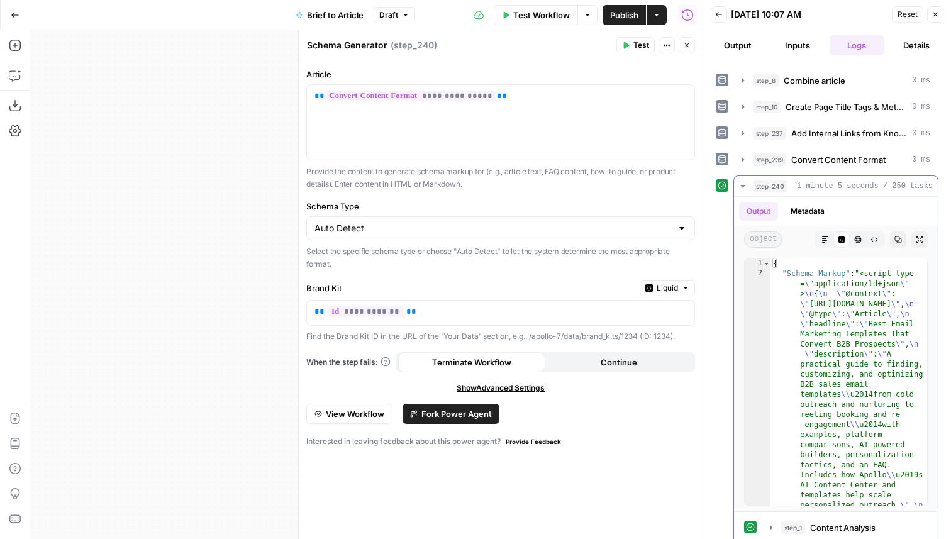
click at [824, 242] on icon "button" at bounding box center [825, 240] width 6 height 6
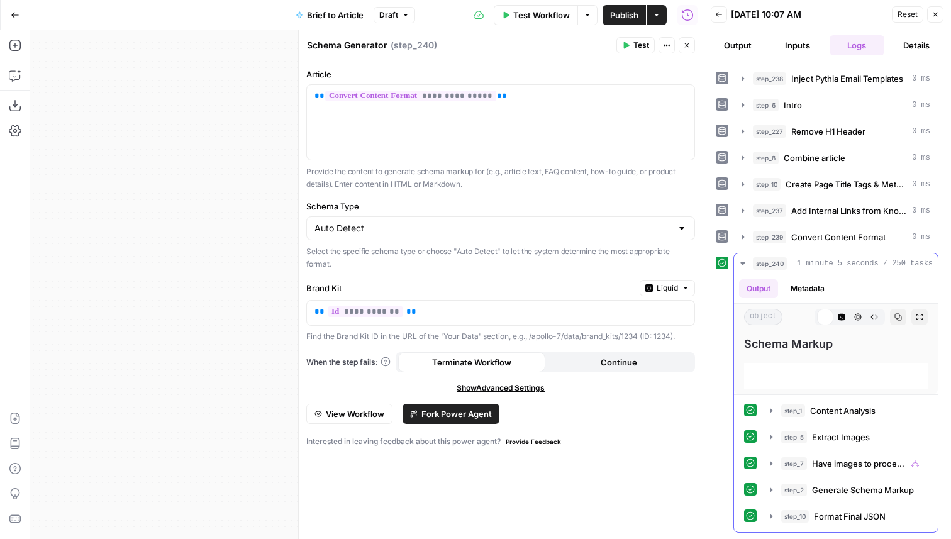
click at [840, 313] on icon "button" at bounding box center [842, 317] width 8 height 8
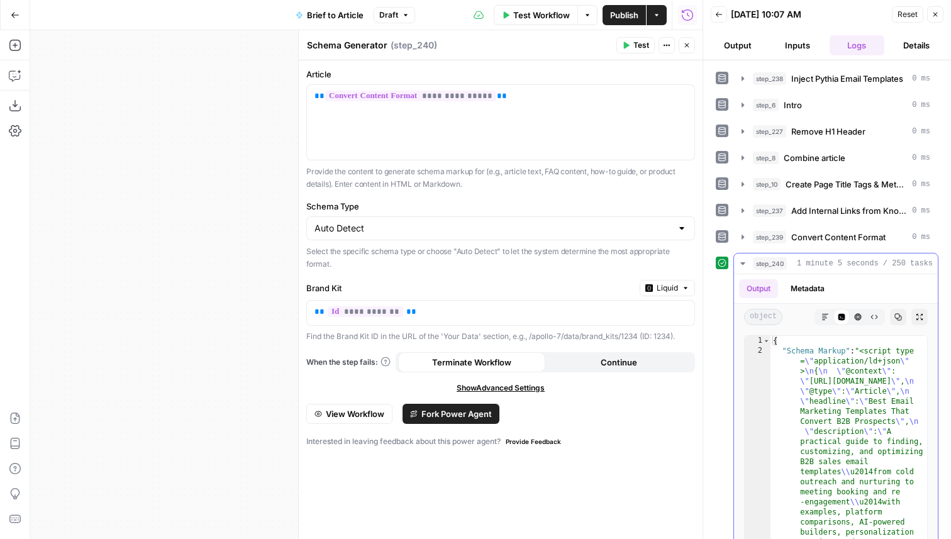
click at [857, 316] on icon "button" at bounding box center [858, 317] width 7 height 7
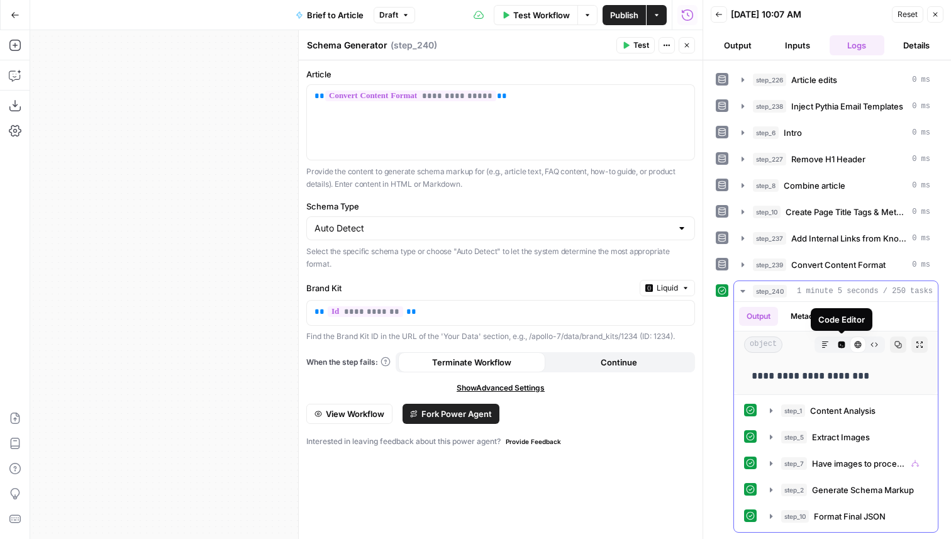
click at [844, 347] on icon "button" at bounding box center [841, 345] width 7 height 7
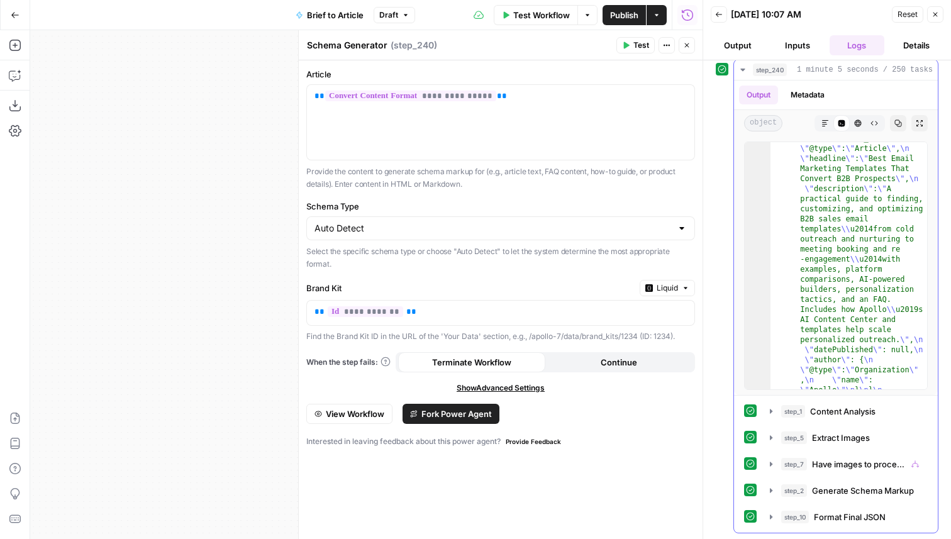
scroll to position [0, 0]
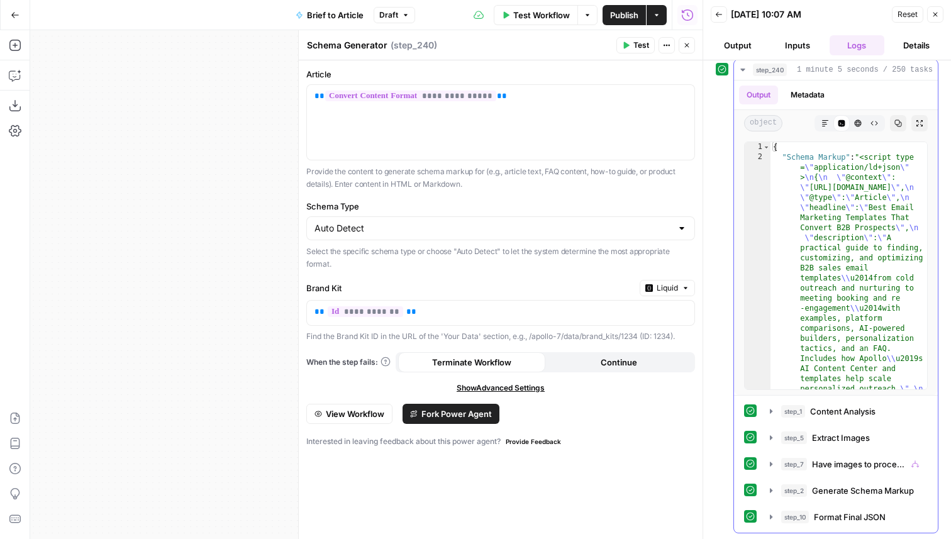
click at [825, 118] on button "Markdown" at bounding box center [825, 123] width 16 height 16
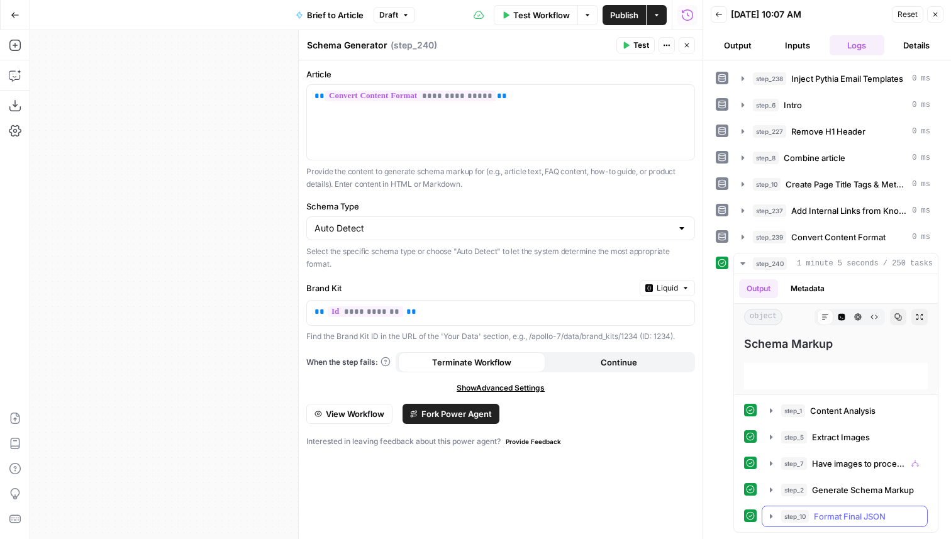
click at [842, 506] on button "step_10 Format Final JSON 6 ms" at bounding box center [844, 516] width 165 height 20
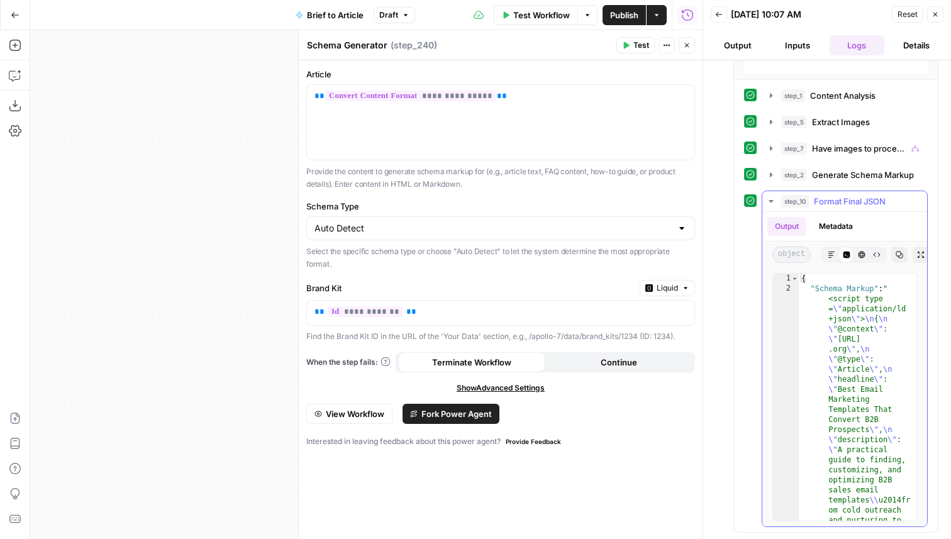
click at [857, 253] on button "HTML Viewer" at bounding box center [862, 255] width 16 height 16
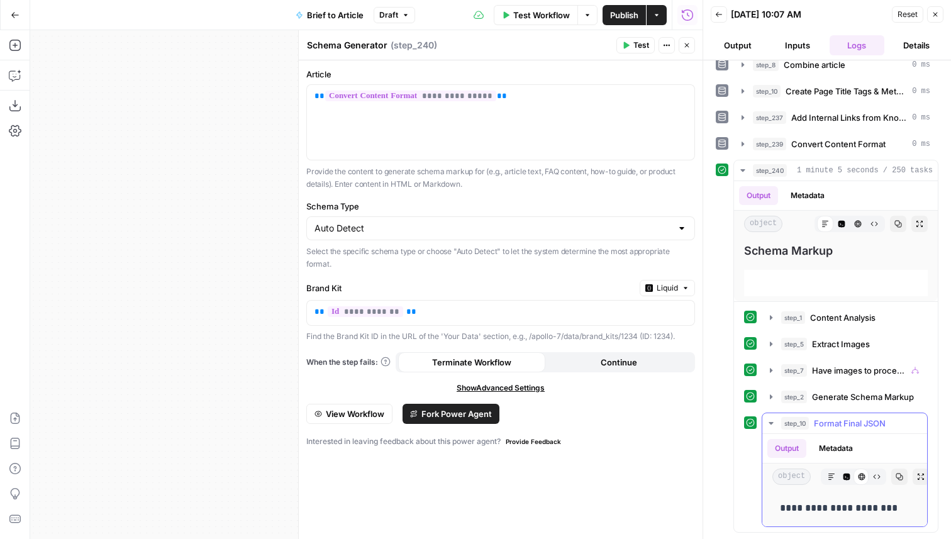
click at [832, 469] on button "Markdown" at bounding box center [831, 477] width 16 height 16
click at [674, 43] on button "Actions" at bounding box center [667, 45] width 16 height 16
click at [686, 43] on icon "button" at bounding box center [687, 46] width 8 height 8
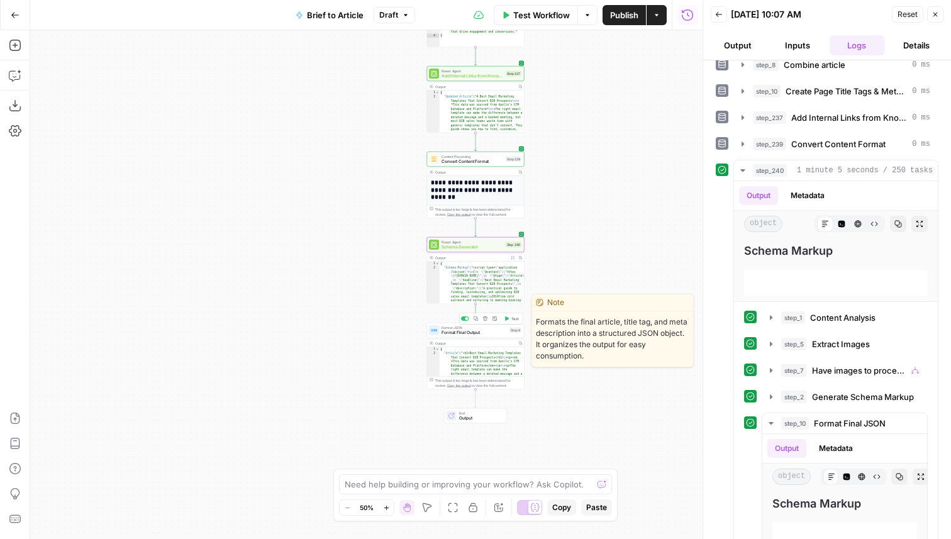
click at [485, 333] on span "Format Final Output" at bounding box center [474, 333] width 65 height 6
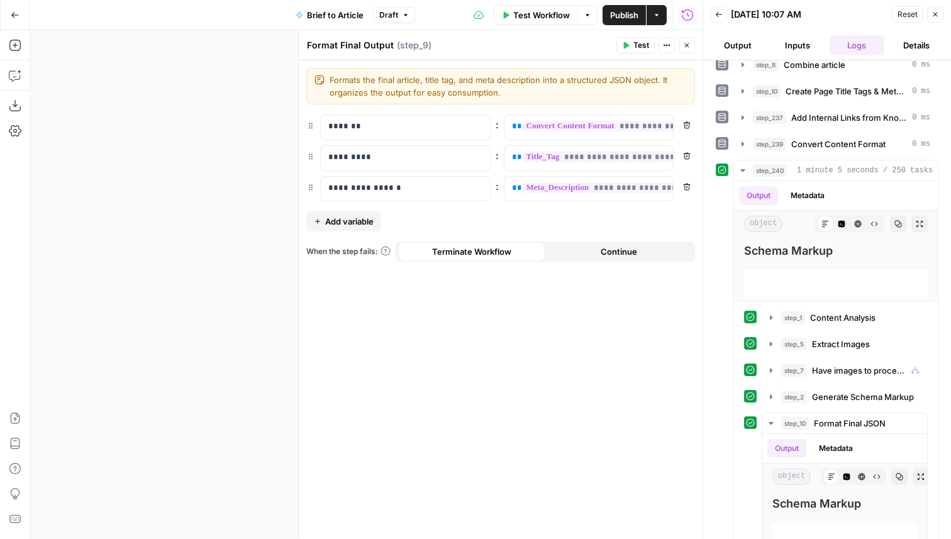
click at [355, 225] on span "Add variable" at bounding box center [349, 221] width 48 height 13
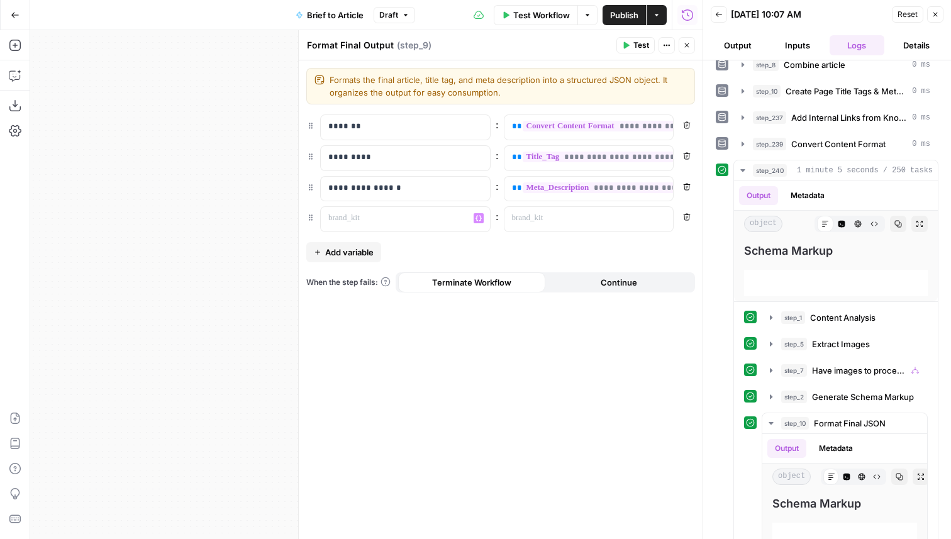
click at [372, 233] on div "**********" at bounding box center [501, 299] width 404 height 479
click at [367, 224] on p at bounding box center [395, 218] width 134 height 13
click at [594, 221] on p at bounding box center [579, 218] width 134 height 13
click at [660, 218] on icon "button" at bounding box center [662, 218] width 6 height 6
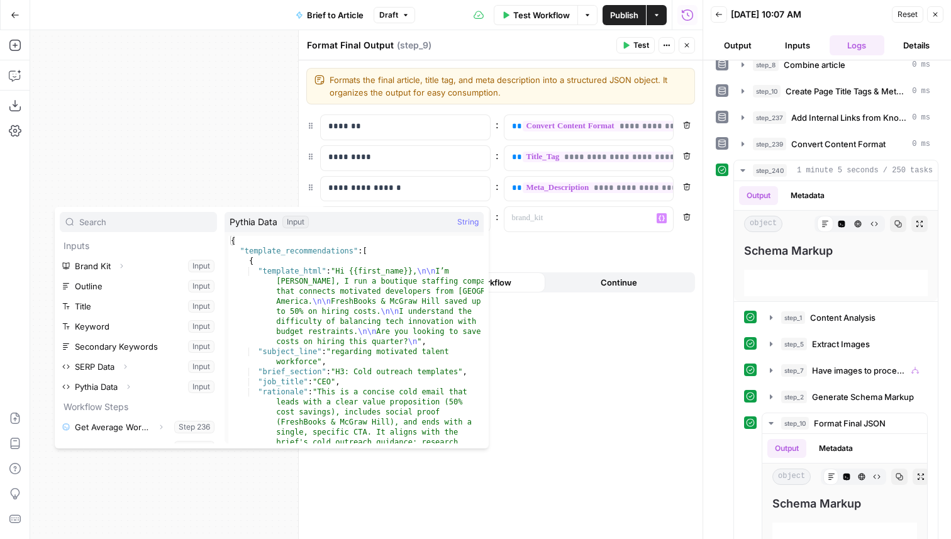
scroll to position [235, 0]
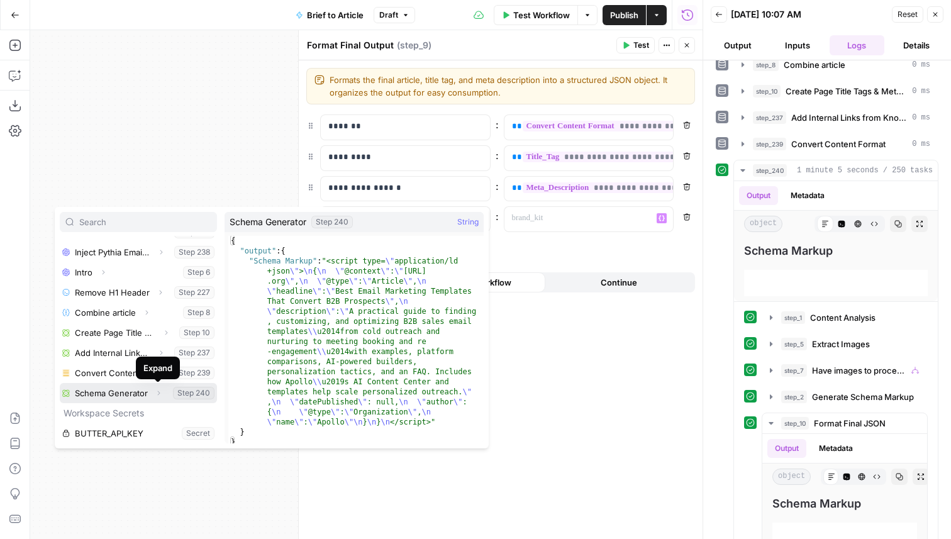
click at [161, 395] on icon "button" at bounding box center [159, 393] width 8 height 8
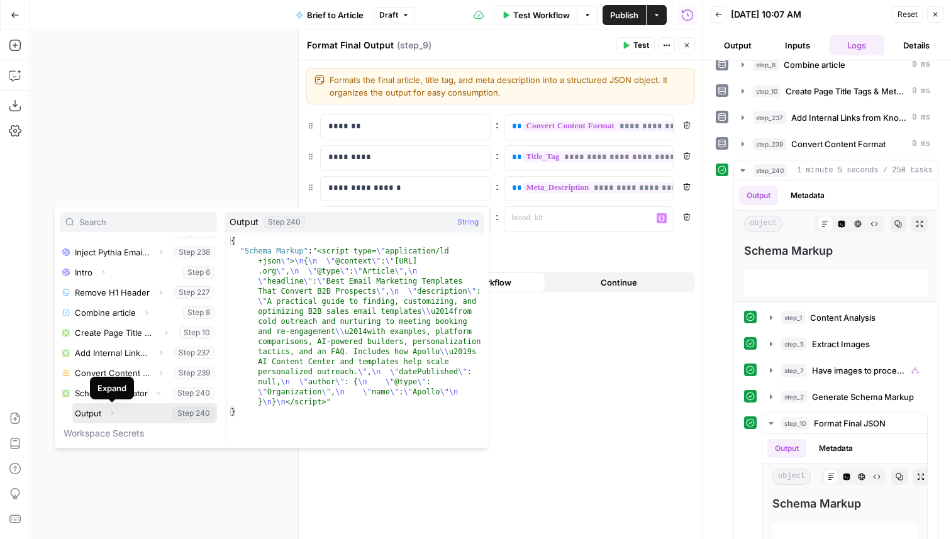
click at [109, 411] on icon "button" at bounding box center [112, 413] width 8 height 8
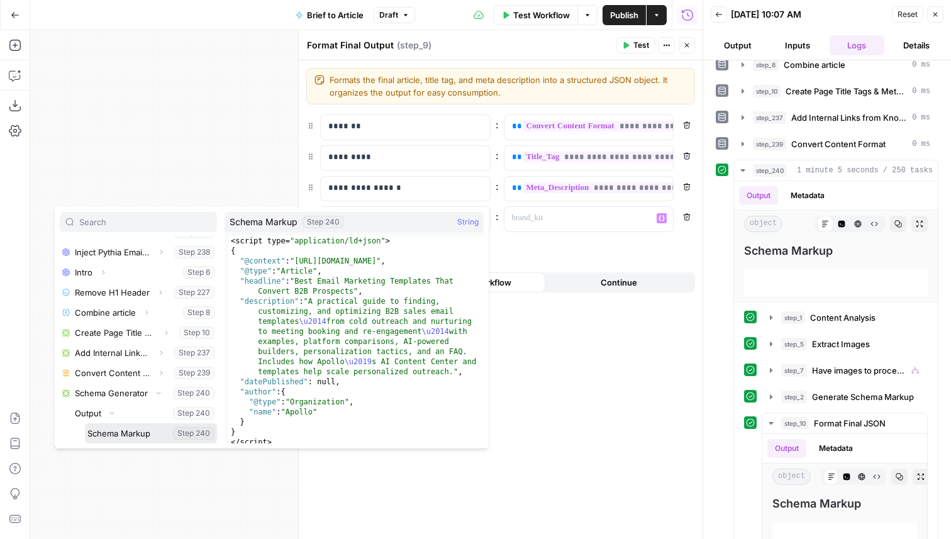
click at [118, 437] on button "Select variable Schema Markup" at bounding box center [151, 433] width 132 height 20
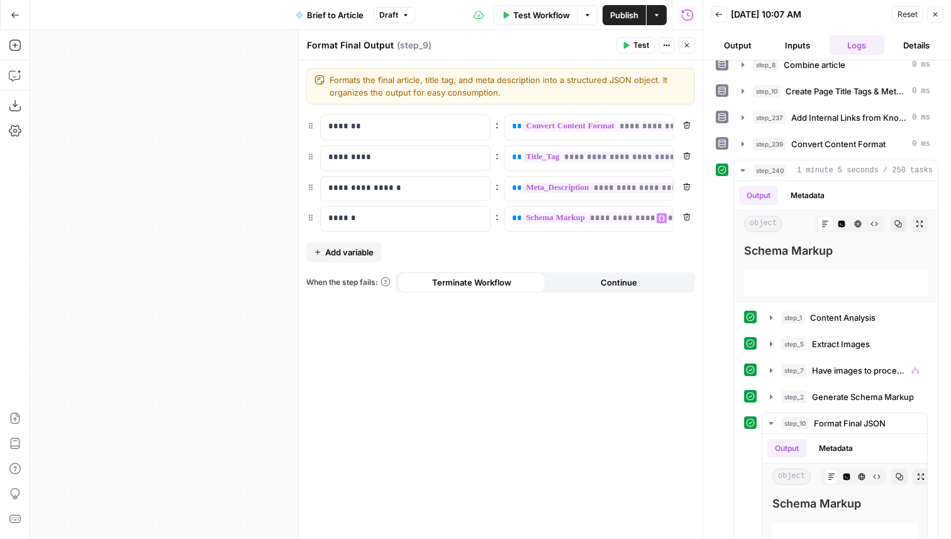
click at [619, 9] on span "Publish" at bounding box center [624, 15] width 28 height 13
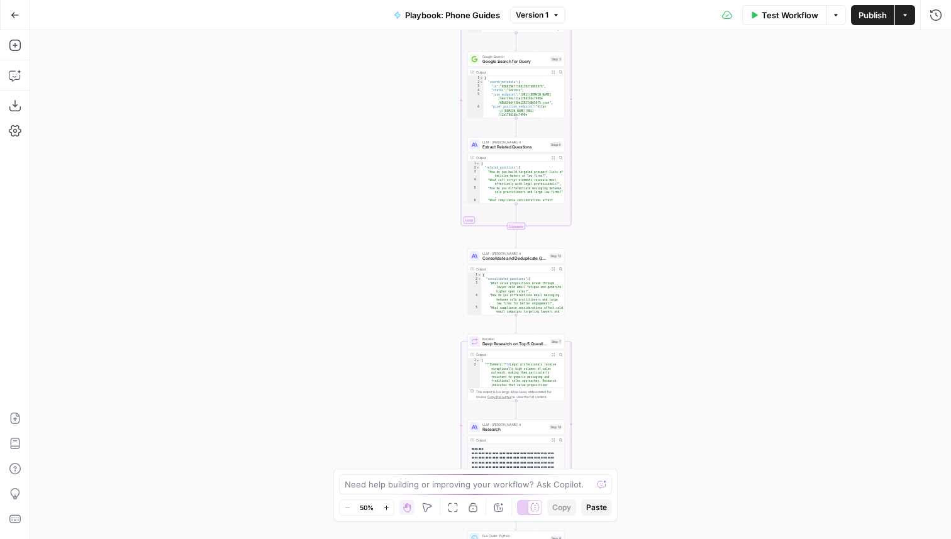
click at [545, 261] on span "Consolidate and Deduplicate Questions" at bounding box center [514, 258] width 64 height 6
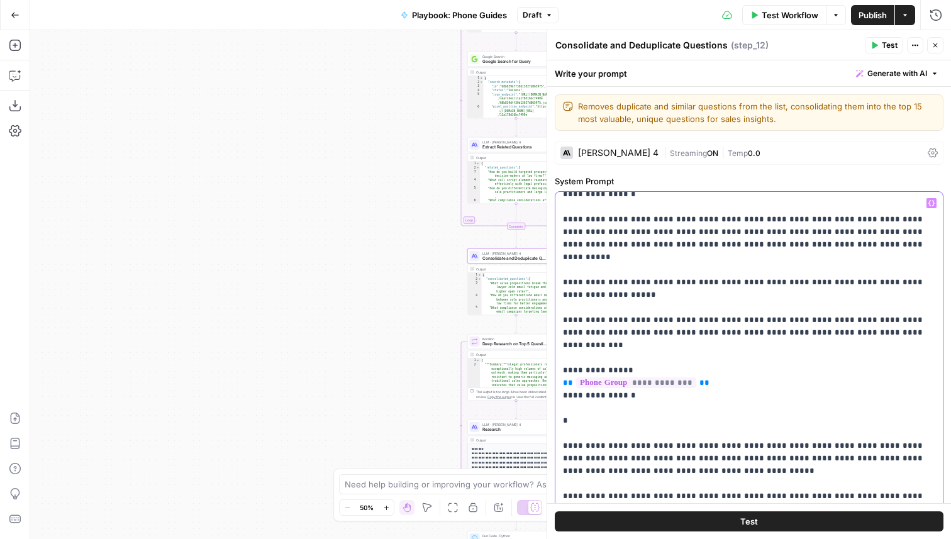
scroll to position [103, 0]
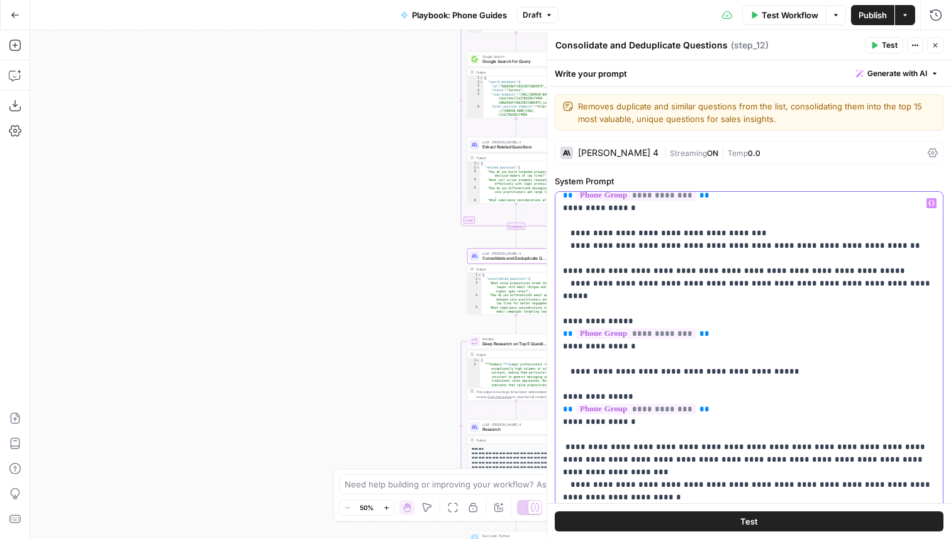
scroll to position [454, 0]
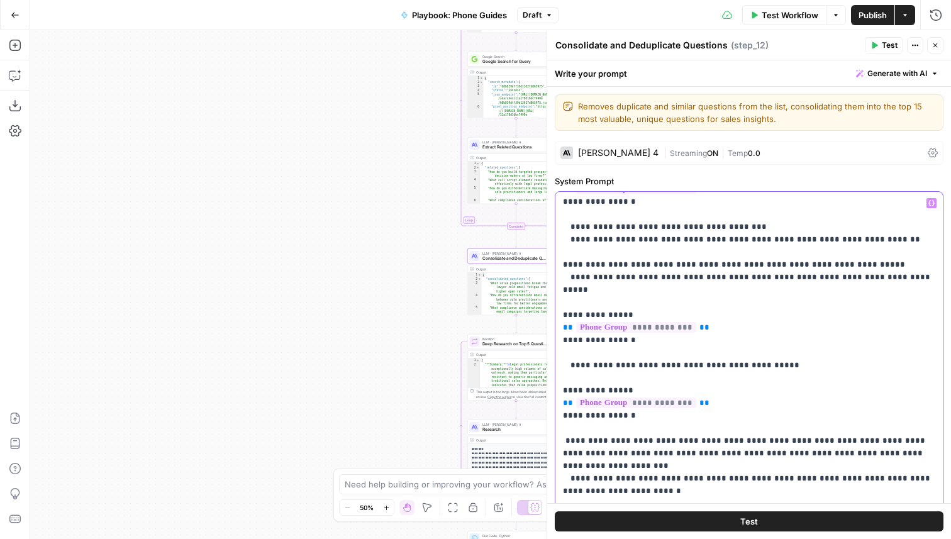
drag, startPoint x: 908, startPoint y: 403, endPoint x: 589, endPoint y: 391, distance: 319.1
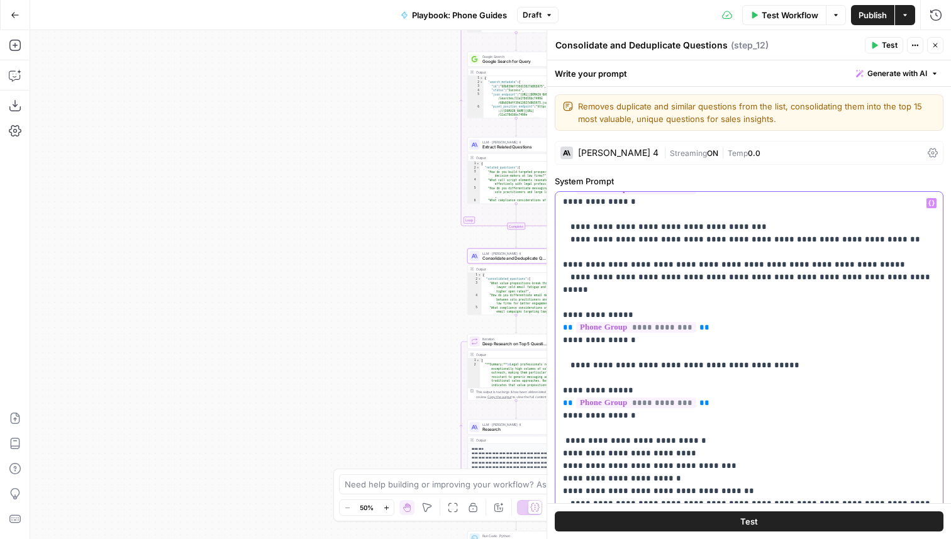
drag, startPoint x: 586, startPoint y: 400, endPoint x: 572, endPoint y: 400, distance: 13.8
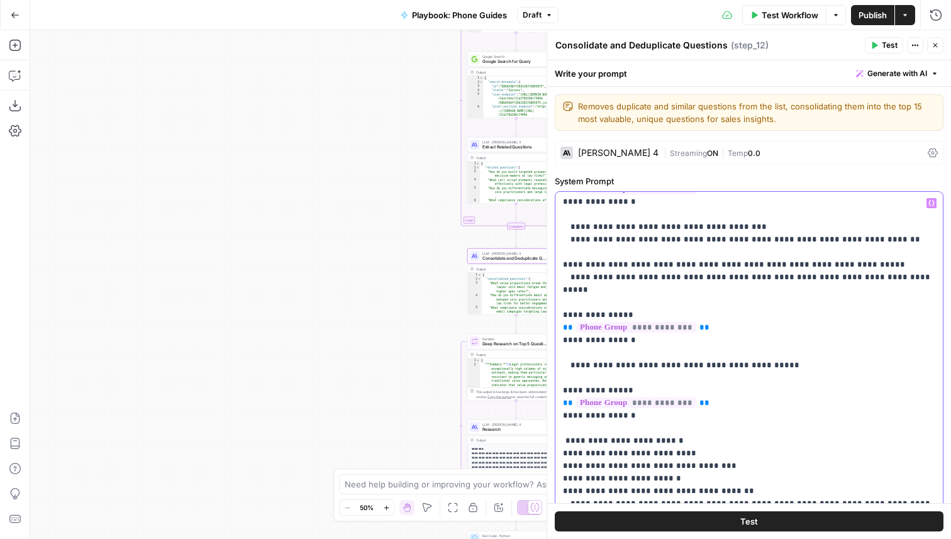
drag, startPoint x: 682, startPoint y: 400, endPoint x: 555, endPoint y: 401, distance: 127.1
click at [555, 401] on div "**********" at bounding box center [748, 448] width 387 height 513
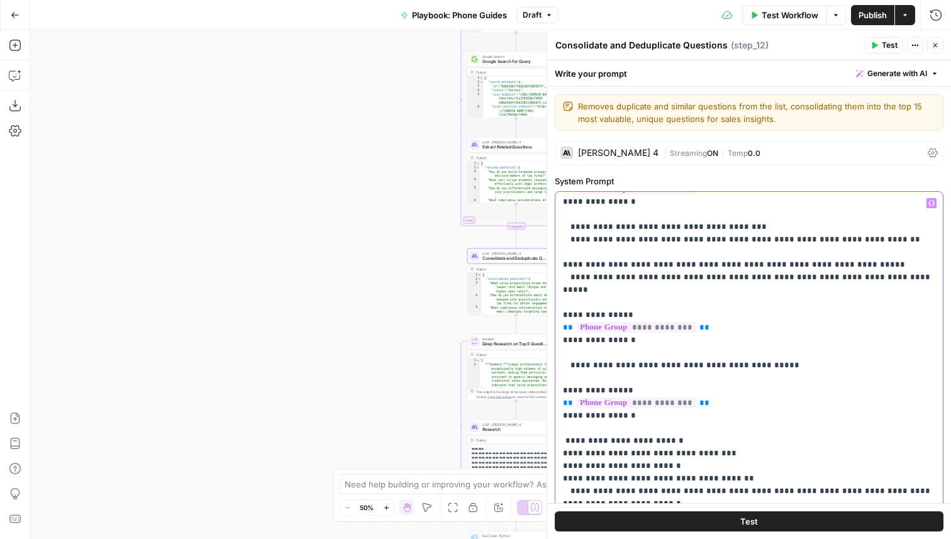
drag, startPoint x: 718, startPoint y: 403, endPoint x: 560, endPoint y: 399, distance: 157.3
click at [560, 399] on div "**********" at bounding box center [748, 448] width 387 height 513
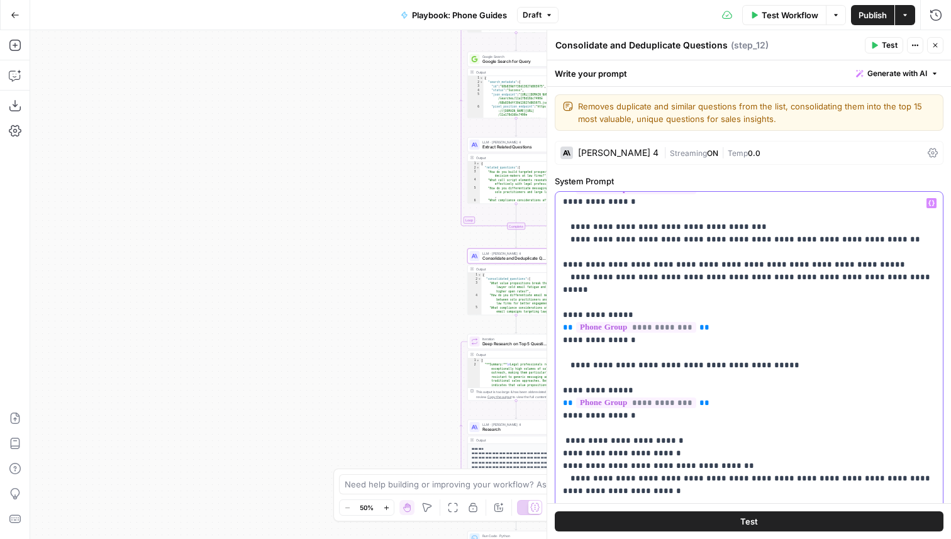
drag, startPoint x: 606, startPoint y: 416, endPoint x: 565, endPoint y: 418, distance: 41.0
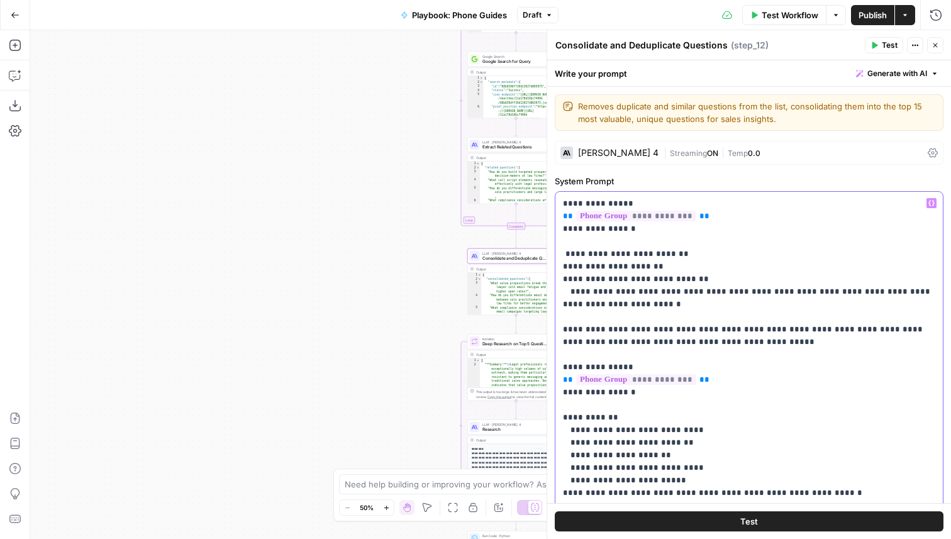
scroll to position [649, 0]
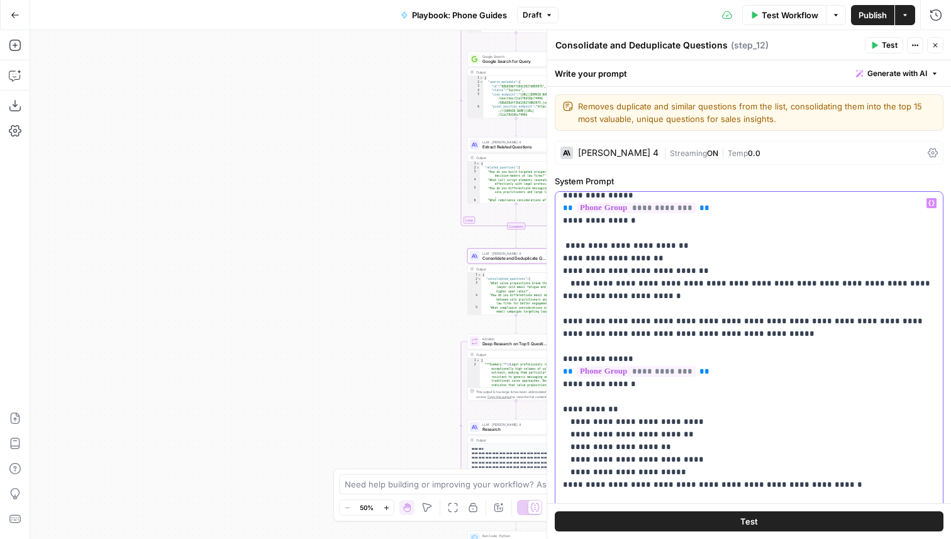
click at [618, 383] on p "**********" at bounding box center [749, 384] width 372 height 1673
click at [635, 366] on p "**********" at bounding box center [749, 384] width 372 height 1673
click at [640, 370] on p "**********" at bounding box center [749, 384] width 372 height 1673
click at [638, 370] on p "**********" at bounding box center [749, 384] width 372 height 1673
drag, startPoint x: 682, startPoint y: 421, endPoint x: 576, endPoint y: 386, distance: 111.6
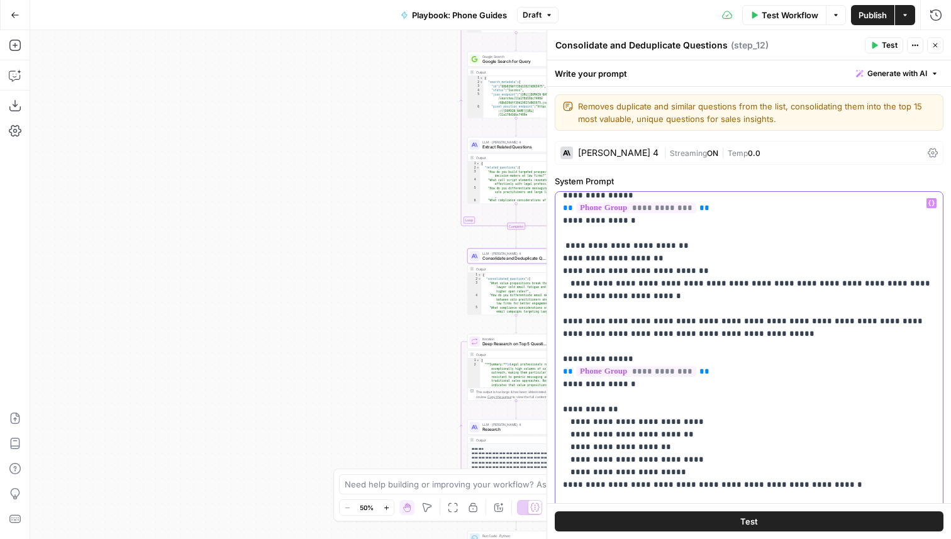
click at [576, 386] on p "**********" at bounding box center [749, 384] width 372 height 1673
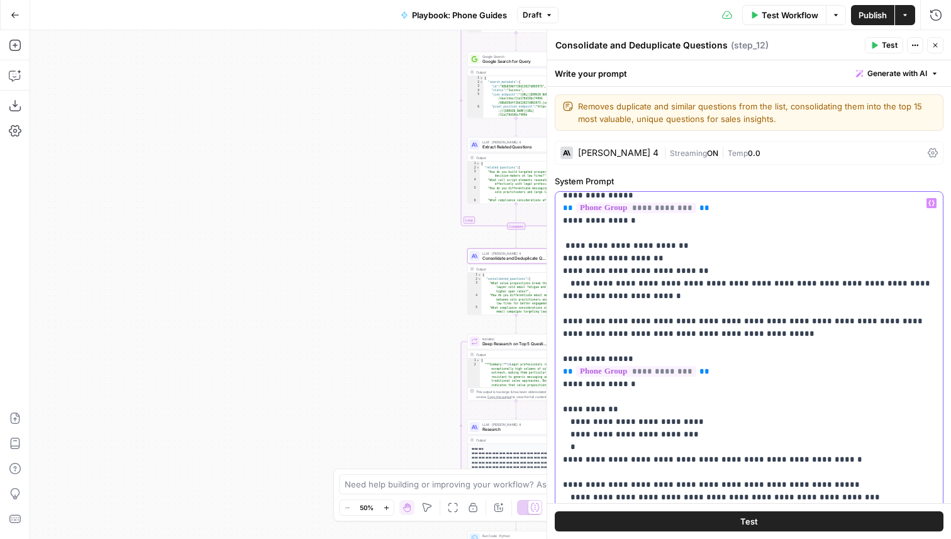
click at [659, 286] on p "**********" at bounding box center [749, 372] width 372 height 1648
click at [660, 286] on p "**********" at bounding box center [749, 372] width 372 height 1648
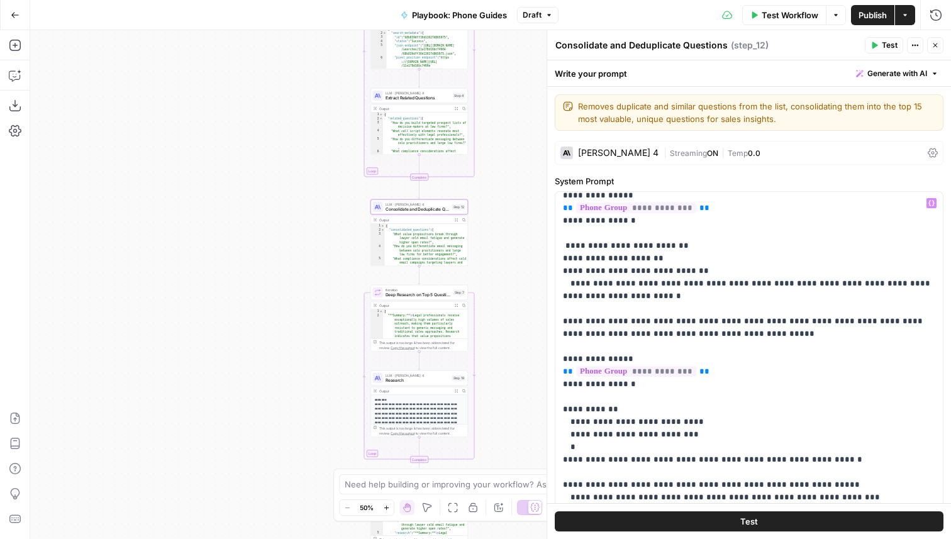
drag, startPoint x: 370, startPoint y: 350, endPoint x: 260, endPoint y: 290, distance: 125.6
click at [260, 290] on div "Workflow Set Inputs Inputs LLM · GPT-4.1 Generate Sales Search Queries Step 1 O…" at bounding box center [490, 284] width 921 height 509
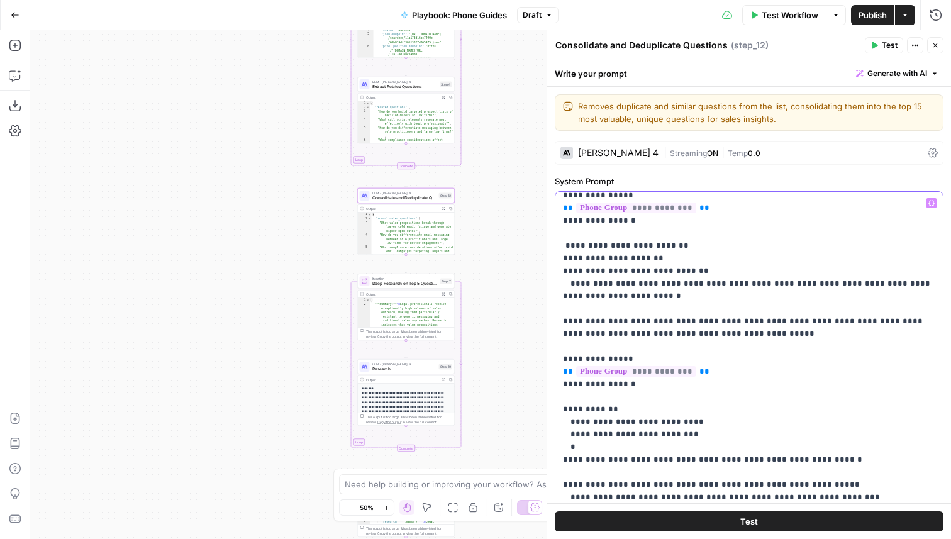
click at [740, 356] on p "**********" at bounding box center [749, 372] width 372 height 1648
type input "email"
click at [910, 171] on button "Replace" at bounding box center [915, 174] width 10 height 10
click at [901, 174] on icon "button" at bounding box center [902, 174] width 6 height 6
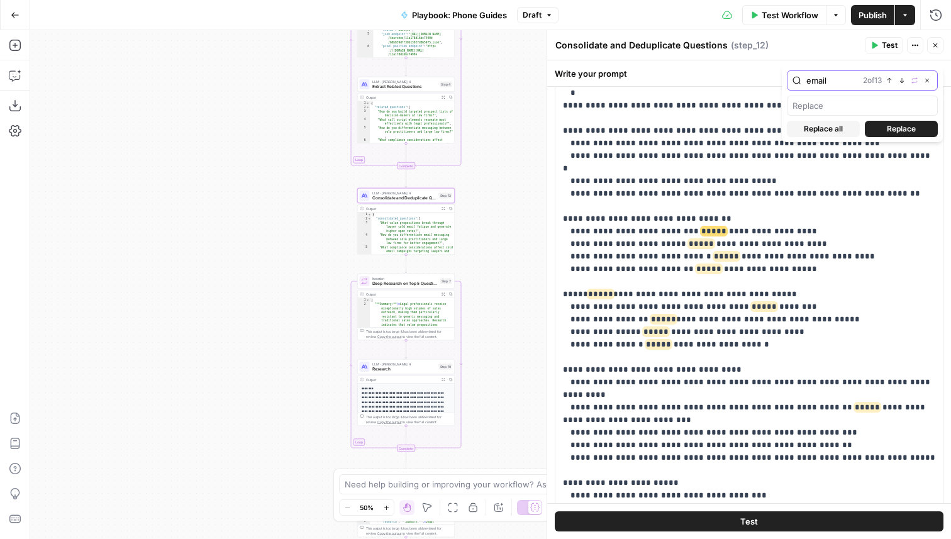
scroll to position [835, 0]
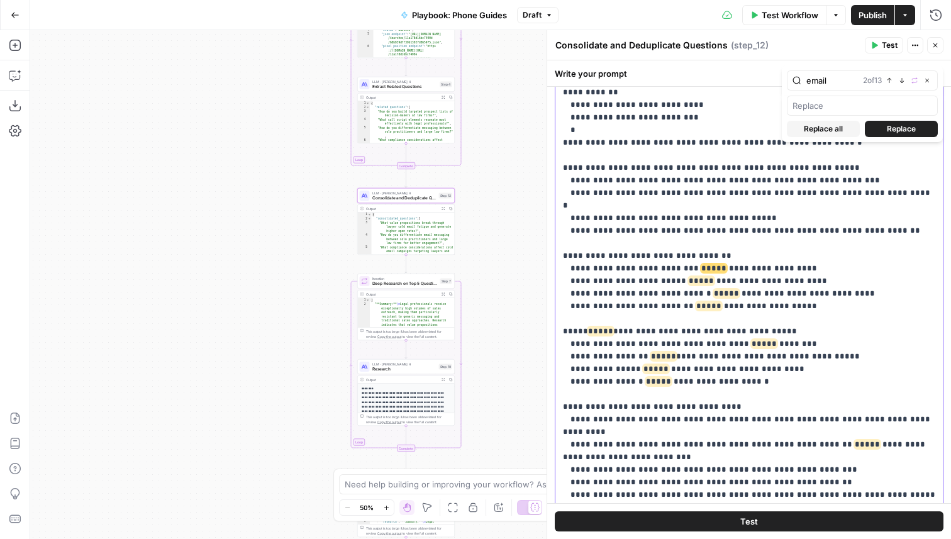
click at [698, 207] on p "**********" at bounding box center [749, 55] width 372 height 1648
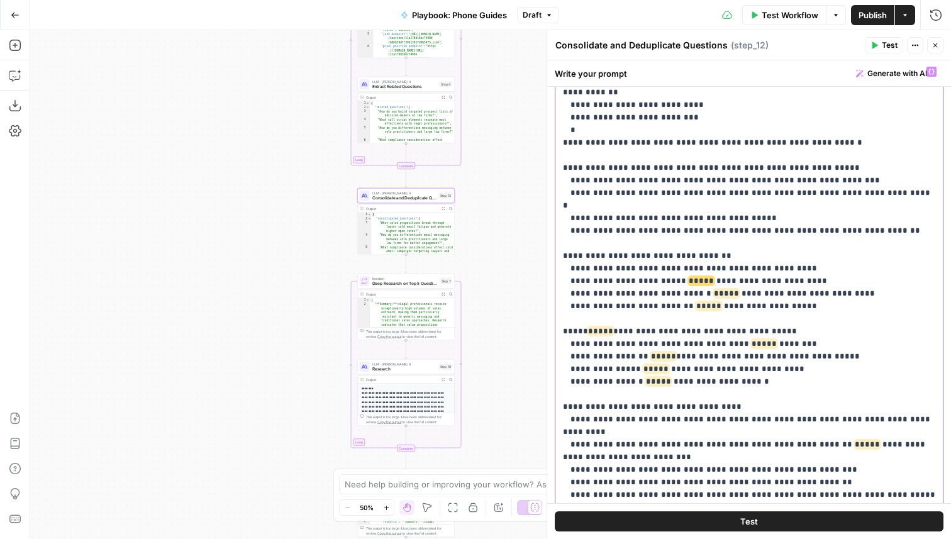
click at [689, 277] on span "*****" at bounding box center [701, 281] width 25 height 8
click at [717, 289] on span "*****" at bounding box center [726, 293] width 25 height 8
click at [720, 231] on p "**********" at bounding box center [749, 55] width 372 height 1648
drag, startPoint x: 847, startPoint y: 233, endPoint x: 699, endPoint y: 233, distance: 148.4
click at [699, 233] on p "**********" at bounding box center [749, 55] width 372 height 1648
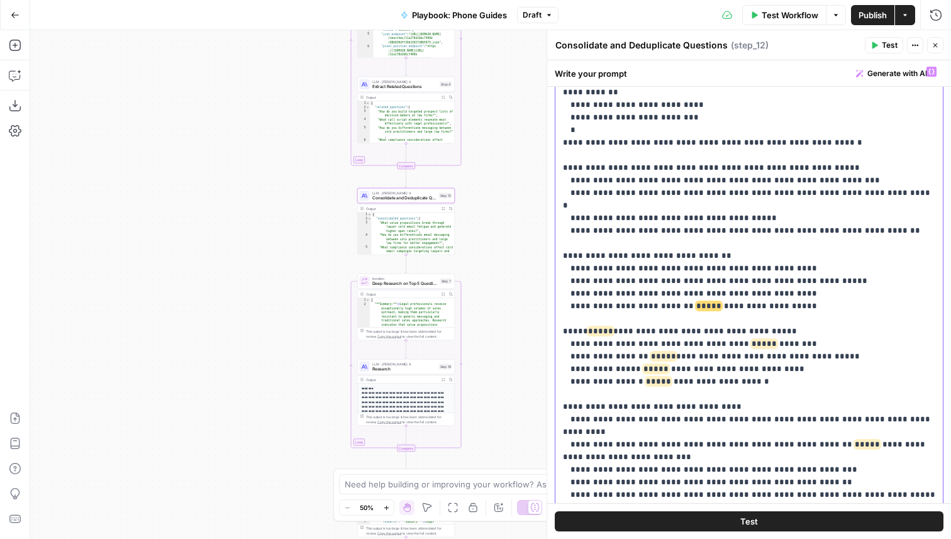
click at [705, 245] on p "**********" at bounding box center [749, 55] width 372 height 1648
click at [602, 268] on p "**********" at bounding box center [749, 55] width 372 height 1648
click at [746, 281] on p "**********" at bounding box center [749, 55] width 372 height 1648
click at [662, 294] on p "**********" at bounding box center [749, 55] width 372 height 1648
click at [653, 365] on span "*****" at bounding box center [655, 369] width 25 height 8
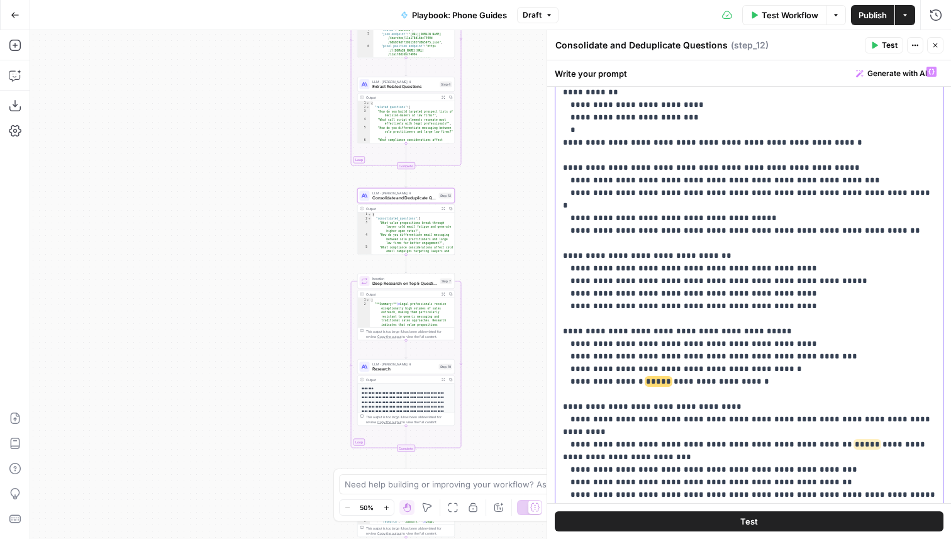
click at [660, 318] on p "**********" at bounding box center [749, 55] width 372 height 1648
click at [855, 440] on span "*****" at bounding box center [867, 444] width 25 height 8
click at [835, 372] on p "**********" at bounding box center [749, 55] width 372 height 1648
click at [855, 440] on span "*****" at bounding box center [867, 444] width 25 height 8
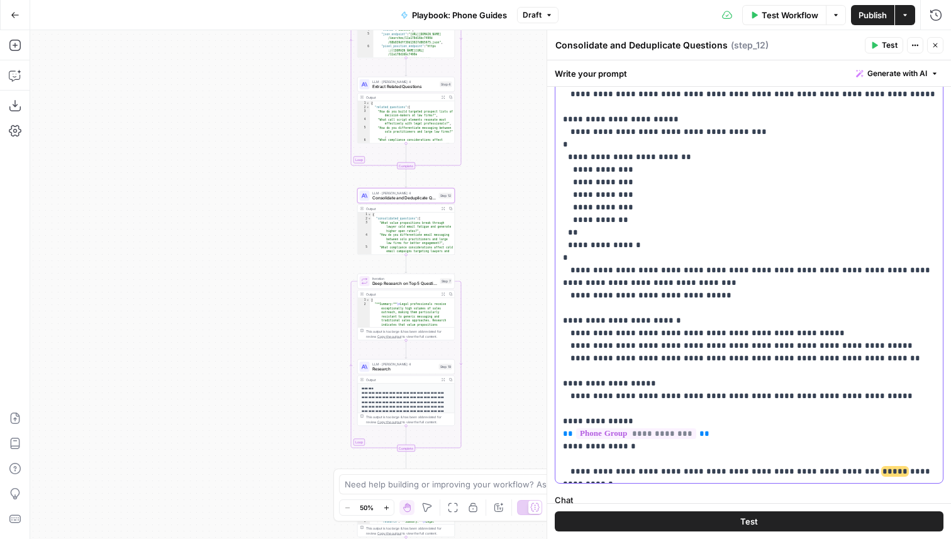
scroll to position [228, 0]
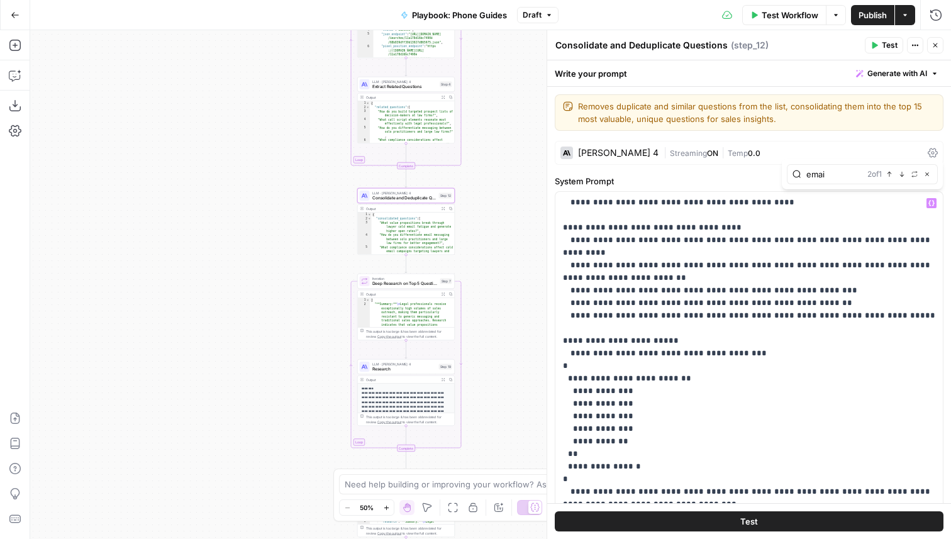
type input "email"
click at [903, 174] on icon "button" at bounding box center [902, 174] width 6 height 6
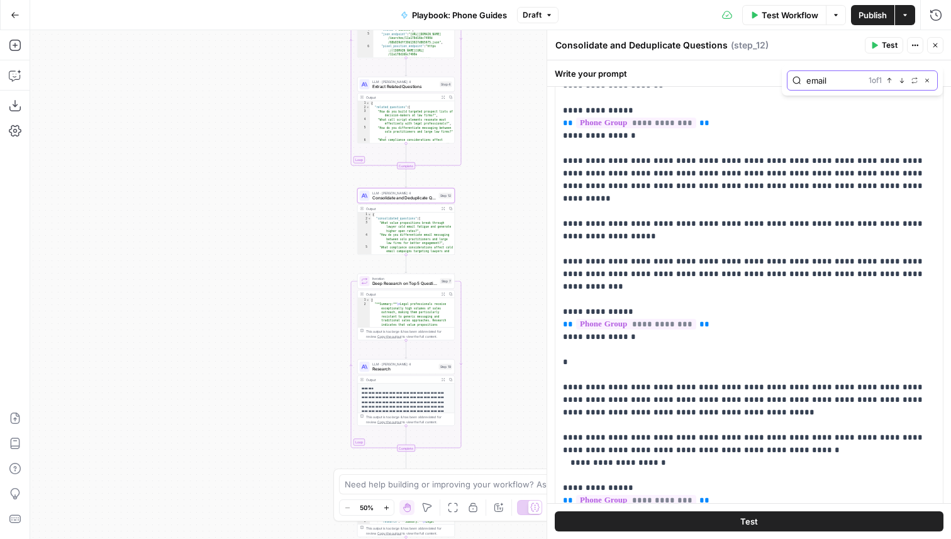
scroll to position [6, 0]
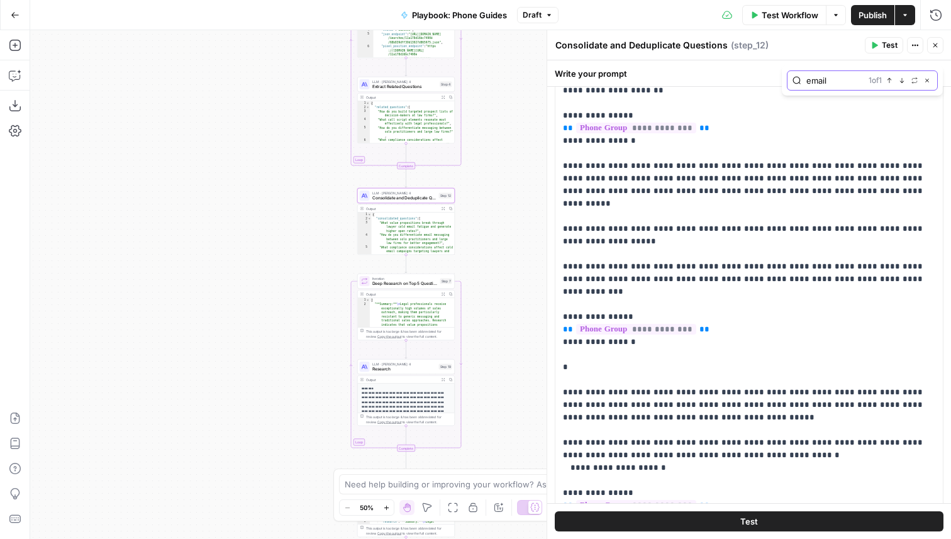
click at [902, 83] on icon "button" at bounding box center [902, 80] width 6 height 6
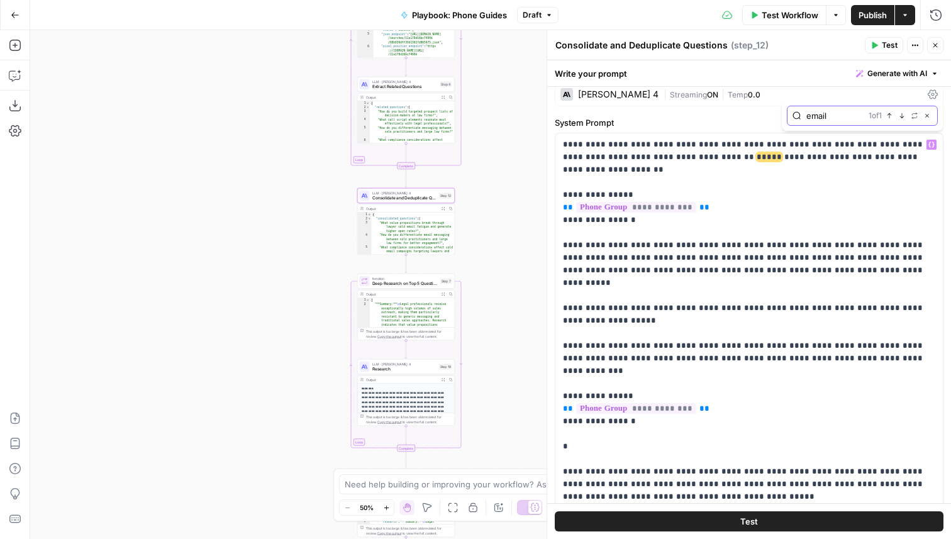
scroll to position [59, 0]
click at [871, 22] on button "Publish" at bounding box center [872, 15] width 43 height 20
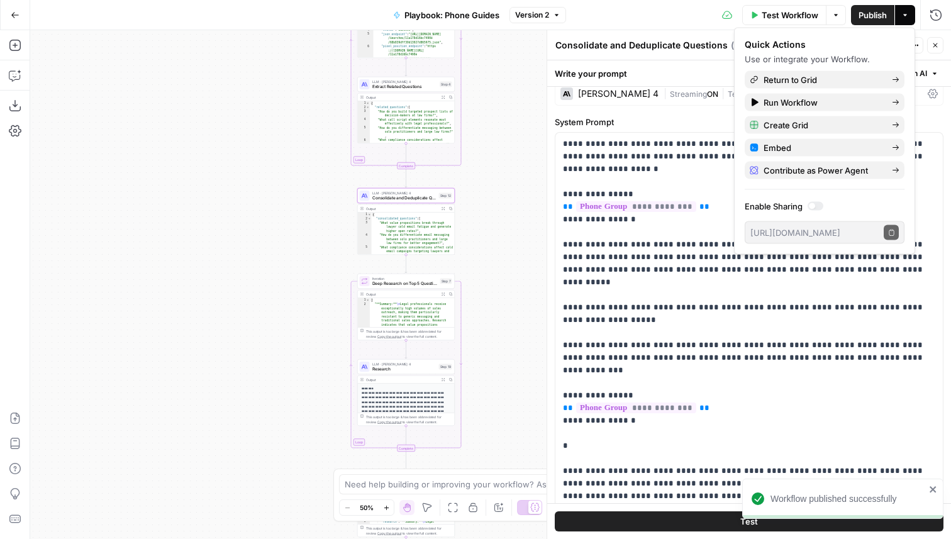
click at [777, 13] on span "Test Workflow" at bounding box center [790, 15] width 57 height 13
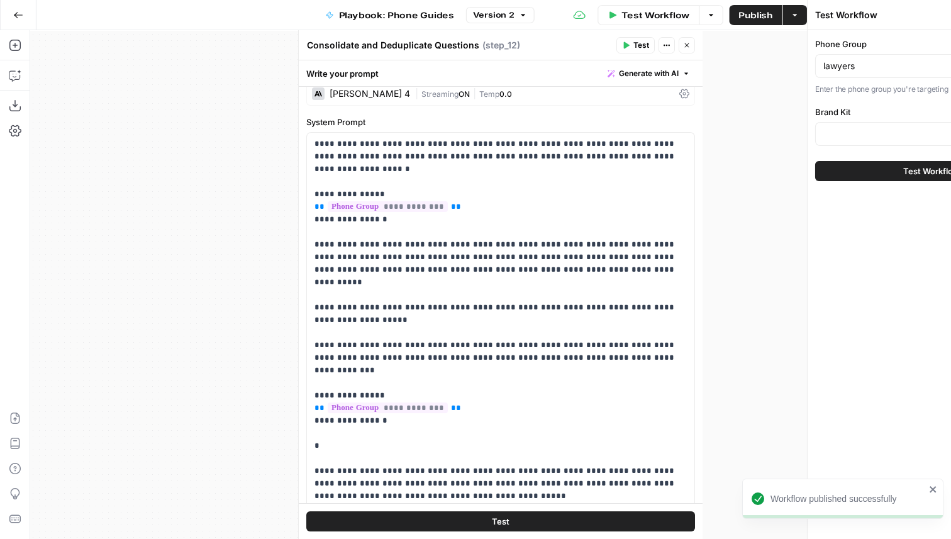
type input "Apollo"
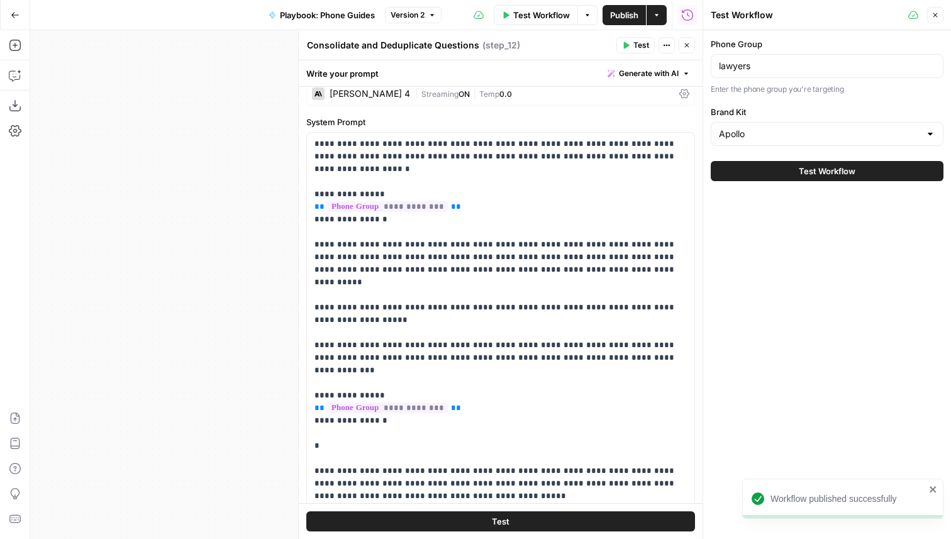
click at [822, 170] on span "Test Workflow" at bounding box center [827, 171] width 57 height 13
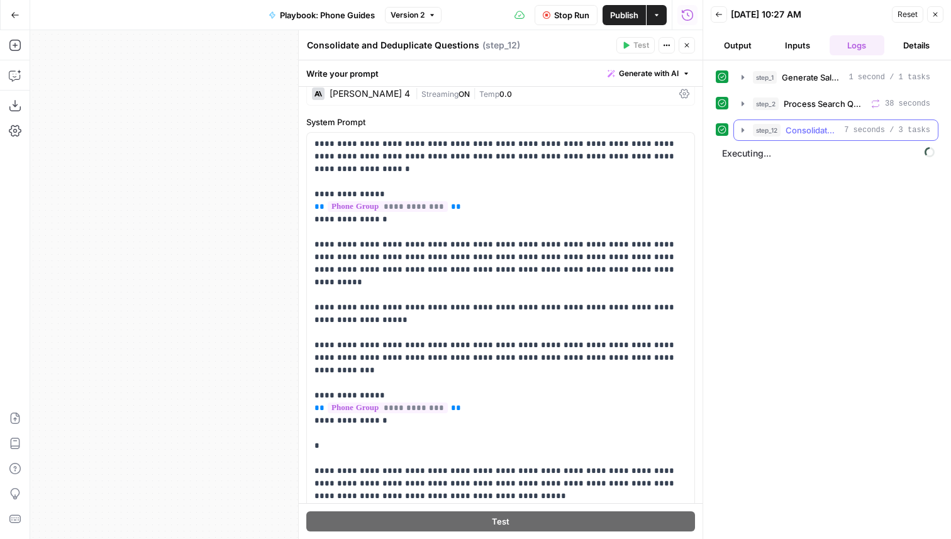
click at [813, 130] on span "Consolidate and Deduplicate Questions" at bounding box center [812, 130] width 53 height 13
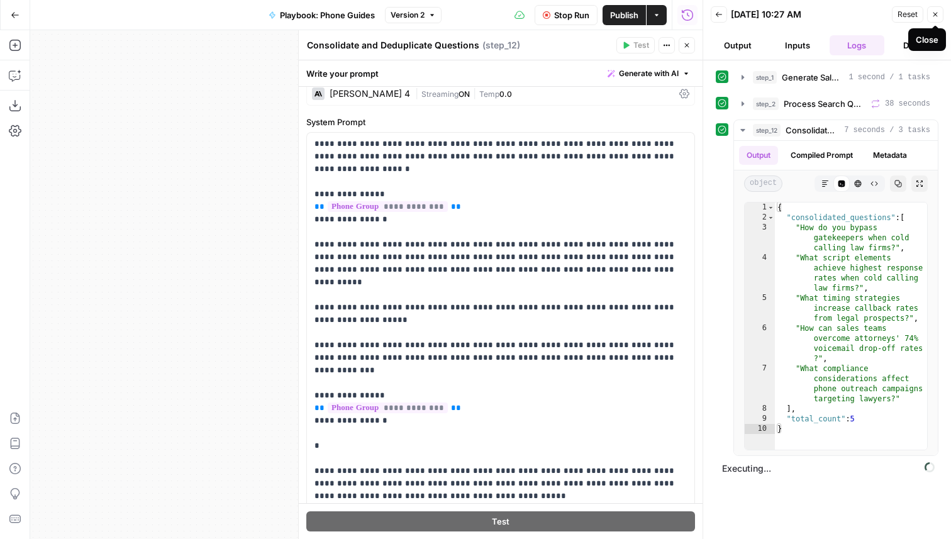
click at [935, 20] on button "Close" at bounding box center [935, 14] width 16 height 16
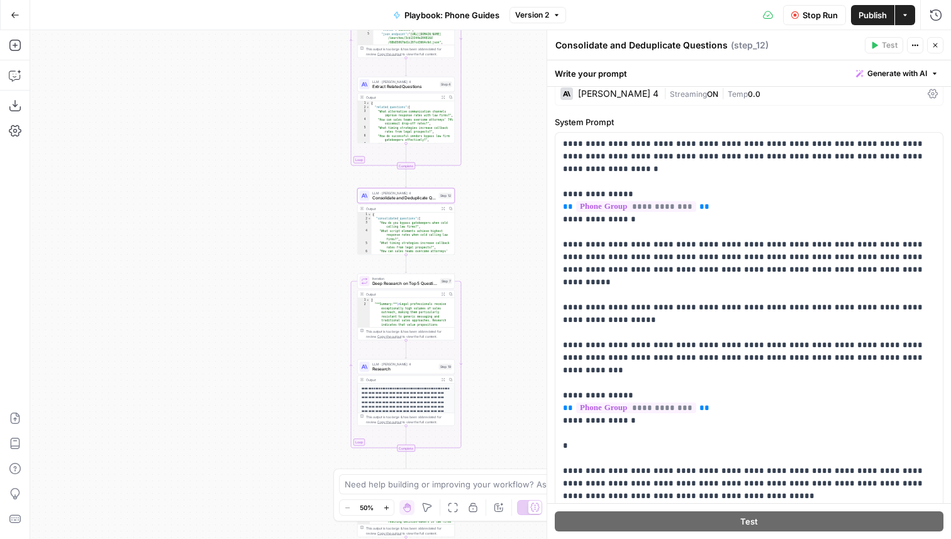
click at [937, 45] on icon "button" at bounding box center [936, 46] width 8 height 8
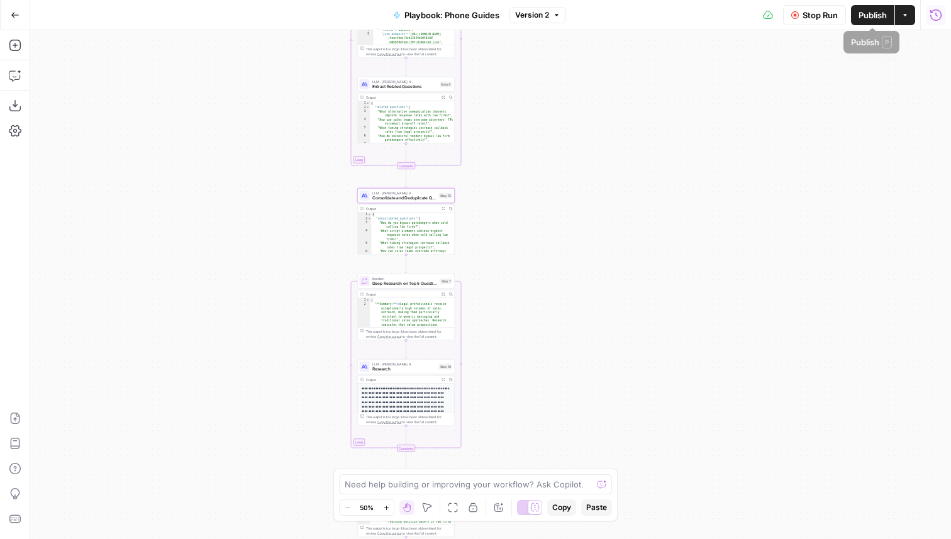
click at [945, 14] on button "Run History" at bounding box center [936, 15] width 20 height 20
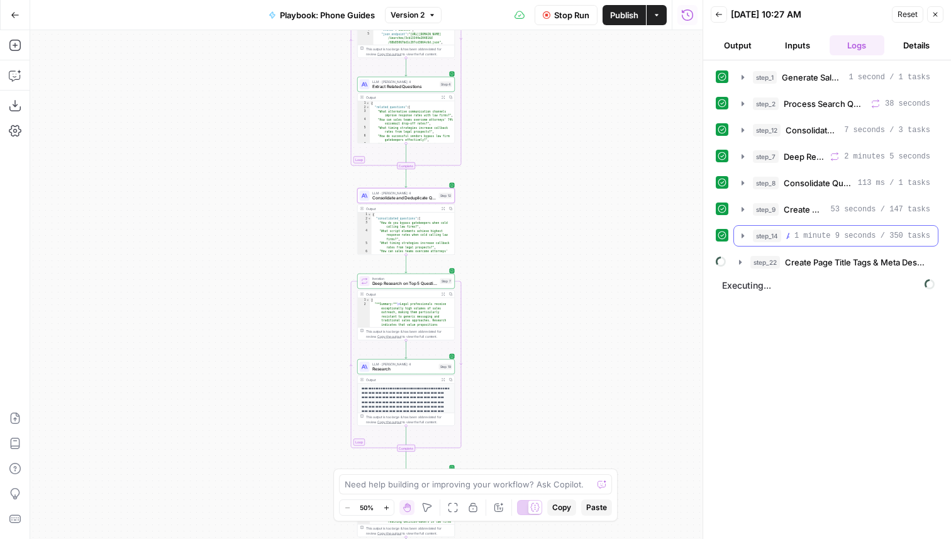
click at [833, 239] on span "1 minute 9 seconds / 350 tasks" at bounding box center [862, 235] width 136 height 11
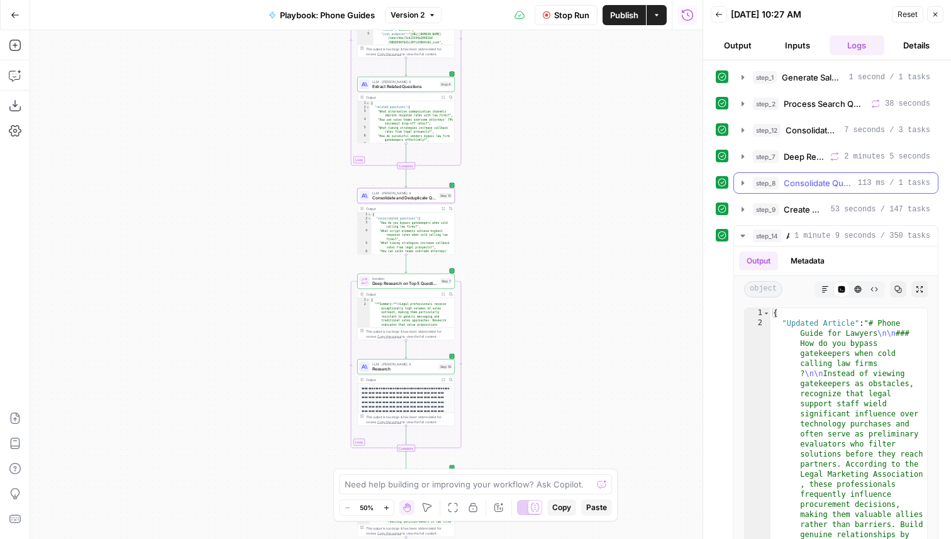
click at [803, 179] on span "Consolidate Questions with Research" at bounding box center [818, 183] width 69 height 13
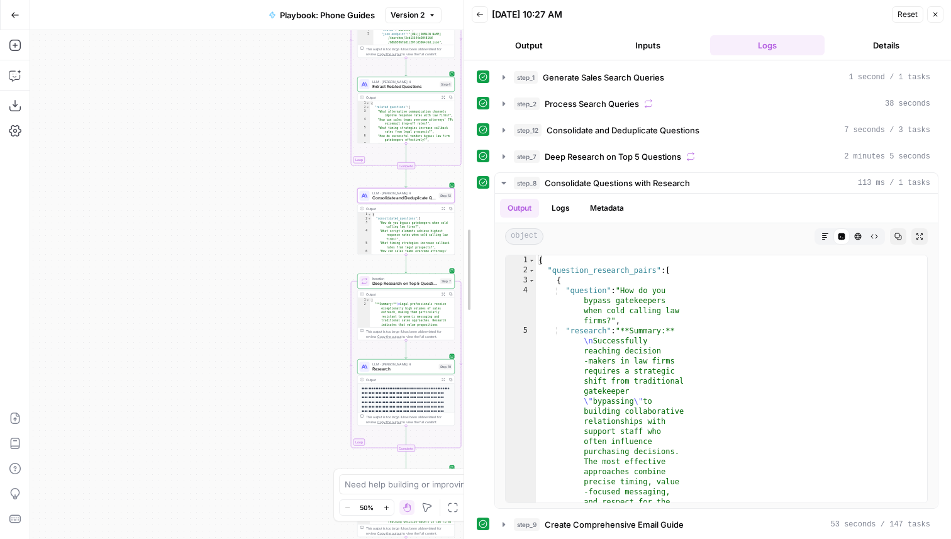
drag, startPoint x: 699, startPoint y: 236, endPoint x: 447, endPoint y: 190, distance: 256.4
click at [458, 190] on div at bounding box center [464, 269] width 13 height 539
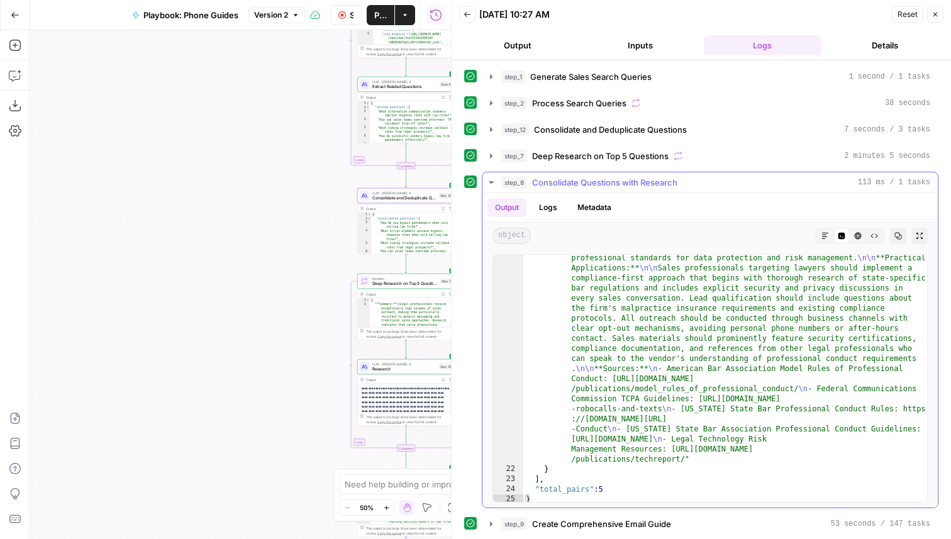
scroll to position [478, 0]
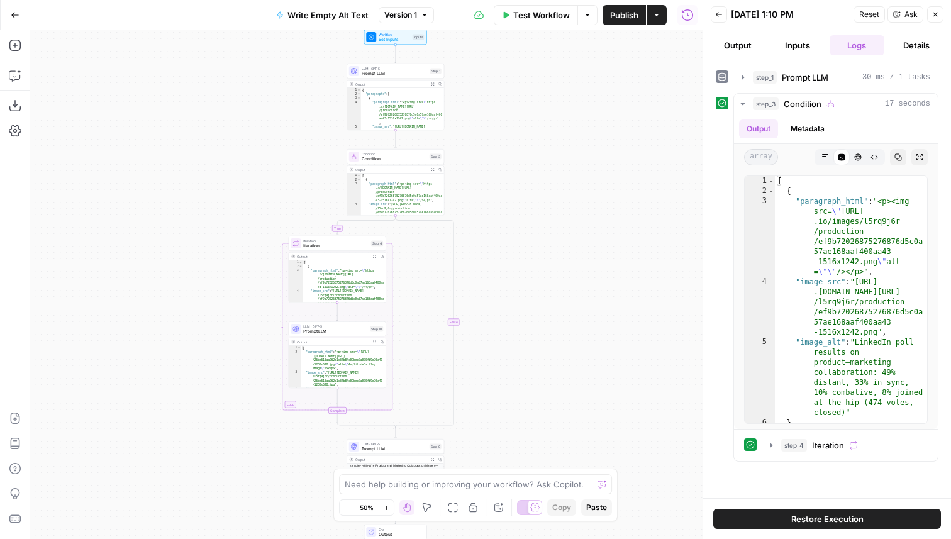
click at [14, 13] on icon "button" at bounding box center [15, 15] width 9 height 9
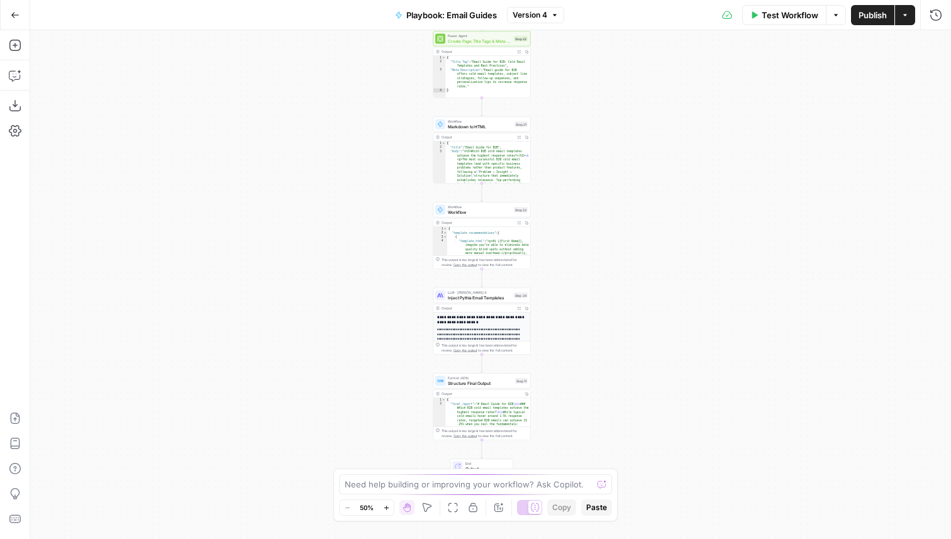
click at [500, 299] on span "Inject Pythia Email Templates" at bounding box center [480, 297] width 64 height 6
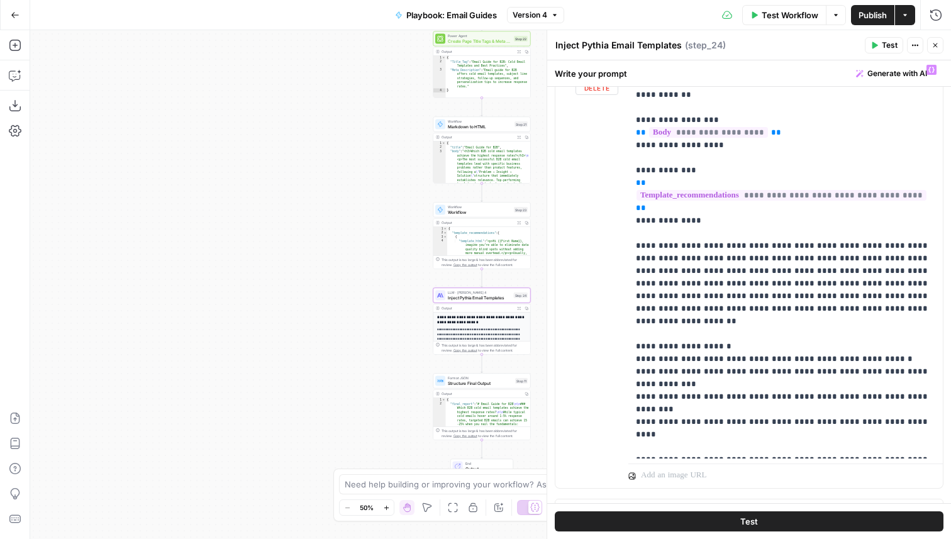
scroll to position [649, 0]
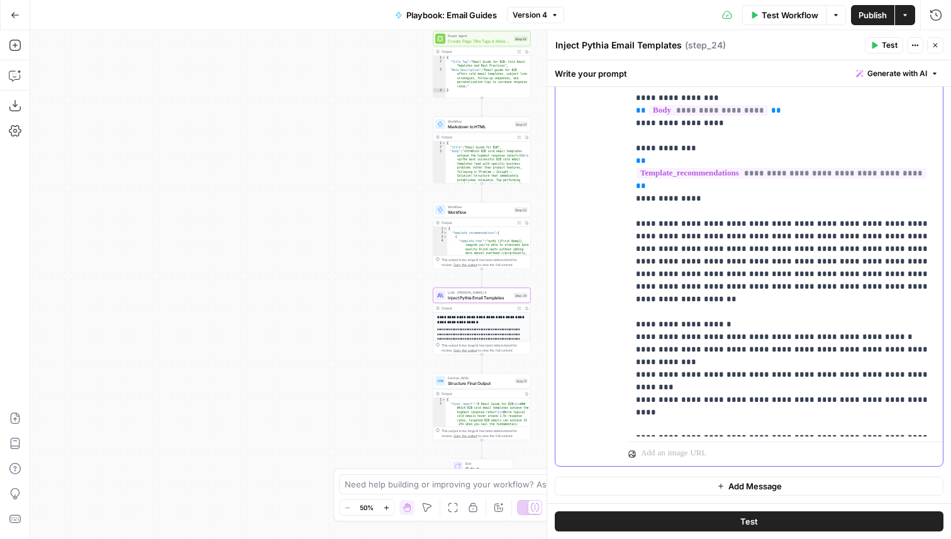
click at [806, 400] on p "**********" at bounding box center [785, 237] width 299 height 390
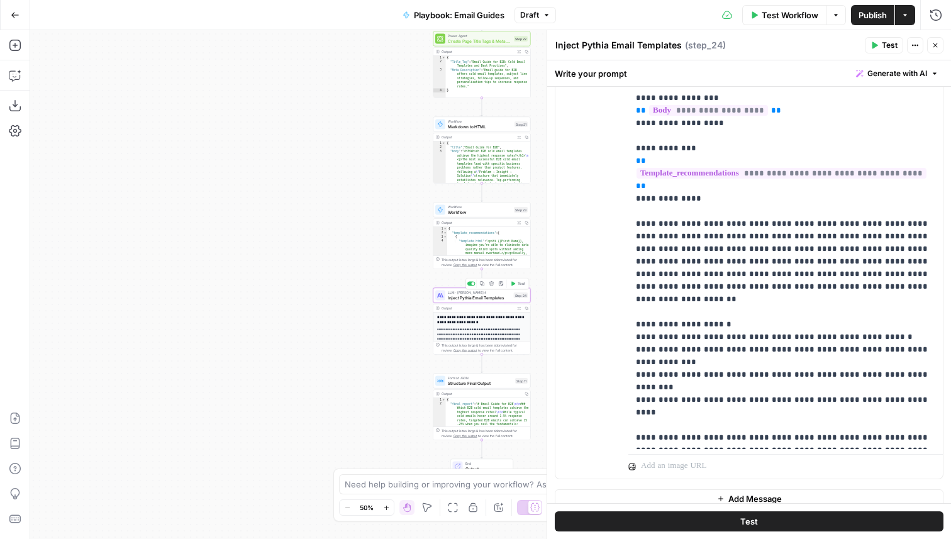
click at [520, 282] on span "Test" at bounding box center [522, 284] width 8 height 6
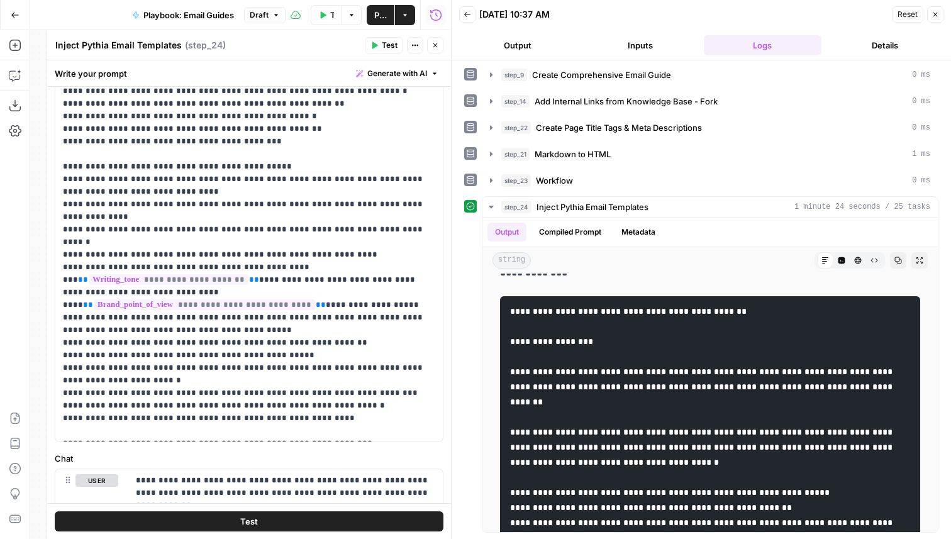
scroll to position [210, 0]
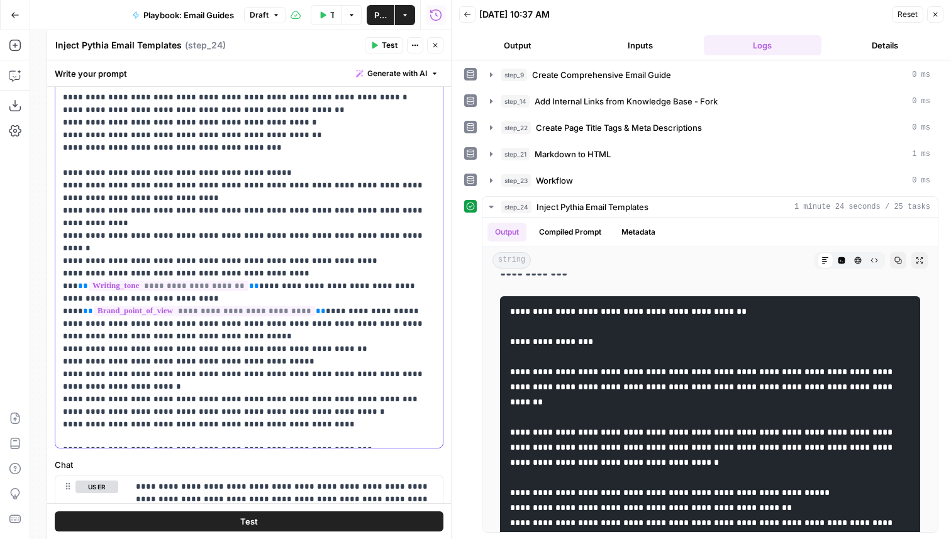
click at [217, 310] on p "**********" at bounding box center [249, 273] width 372 height 667
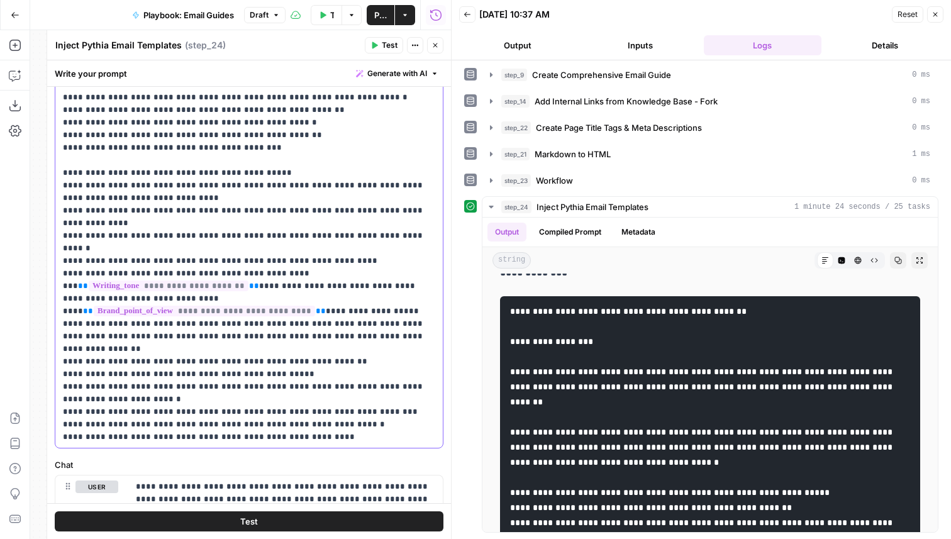
click at [140, 281] on span "**********" at bounding box center [169, 286] width 160 height 11
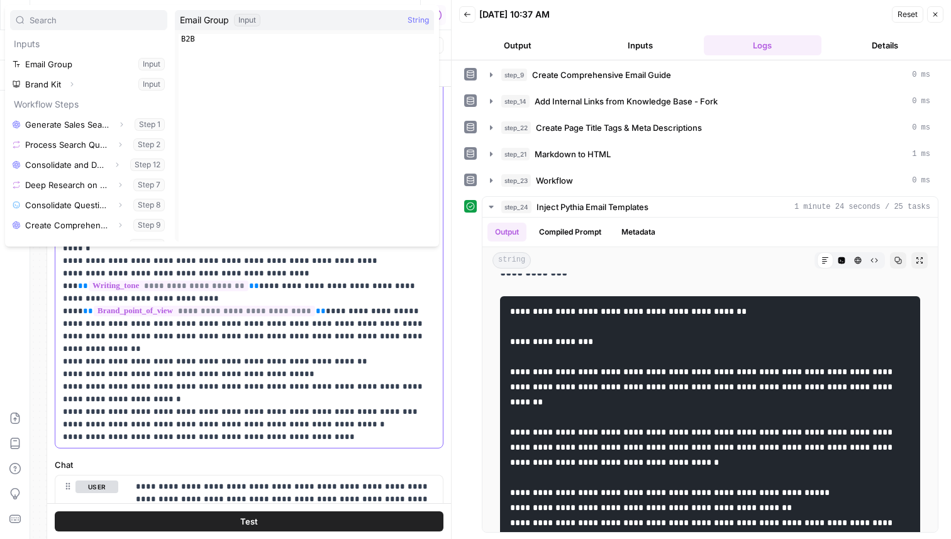
click at [140, 281] on span "**********" at bounding box center [169, 286] width 160 height 11
click at [231, 306] on span "**********" at bounding box center [204, 311] width 221 height 11
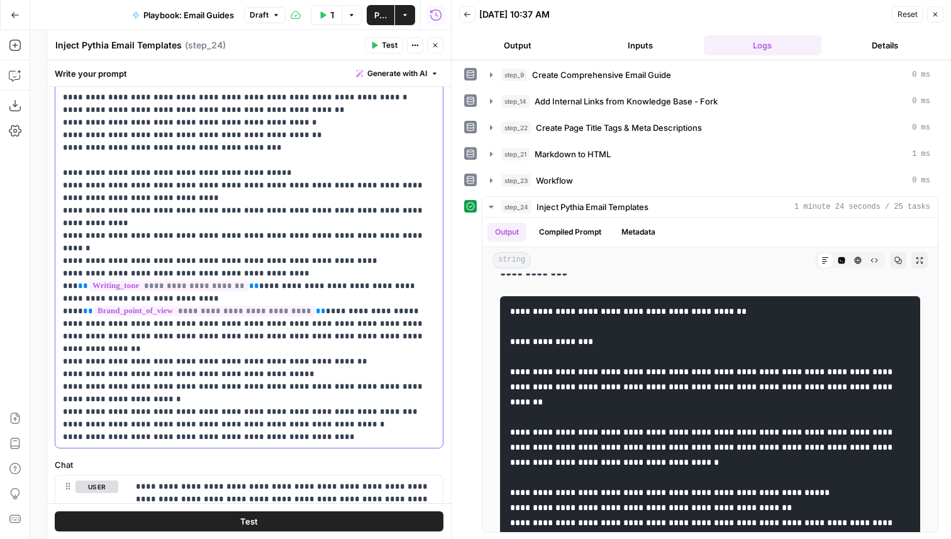
click at [276, 255] on p "**********" at bounding box center [249, 273] width 372 height 667
drag, startPoint x: 280, startPoint y: 248, endPoint x: 248, endPoint y: 251, distance: 32.2
click at [248, 251] on p "**********" at bounding box center [249, 273] width 372 height 667
click at [278, 247] on p "**********" at bounding box center [249, 273] width 372 height 667
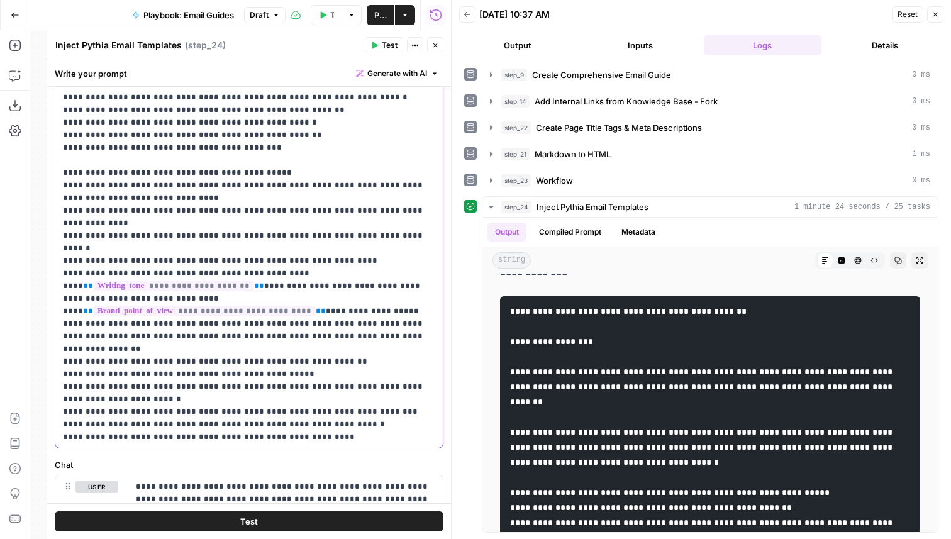
click at [282, 260] on p "**********" at bounding box center [249, 273] width 372 height 667
click at [394, 318] on p "**********" at bounding box center [249, 273] width 372 height 667
click at [396, 313] on p "**********" at bounding box center [249, 273] width 372 height 667
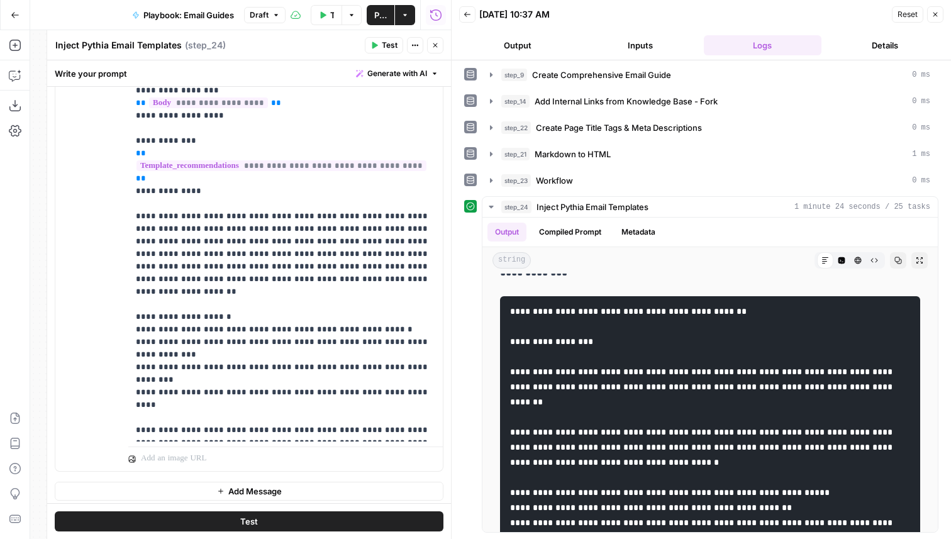
scroll to position [662, 0]
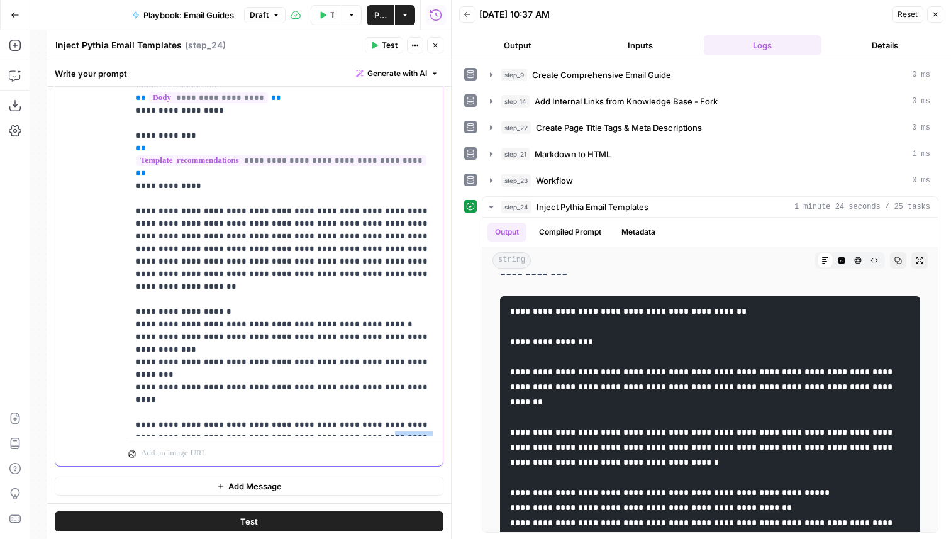
drag, startPoint x: 270, startPoint y: 398, endPoint x: 326, endPoint y: 388, distance: 56.3
click at [326, 388] on p "**********" at bounding box center [285, 230] width 299 height 403
click at [298, 514] on button "Test" at bounding box center [249, 521] width 389 height 20
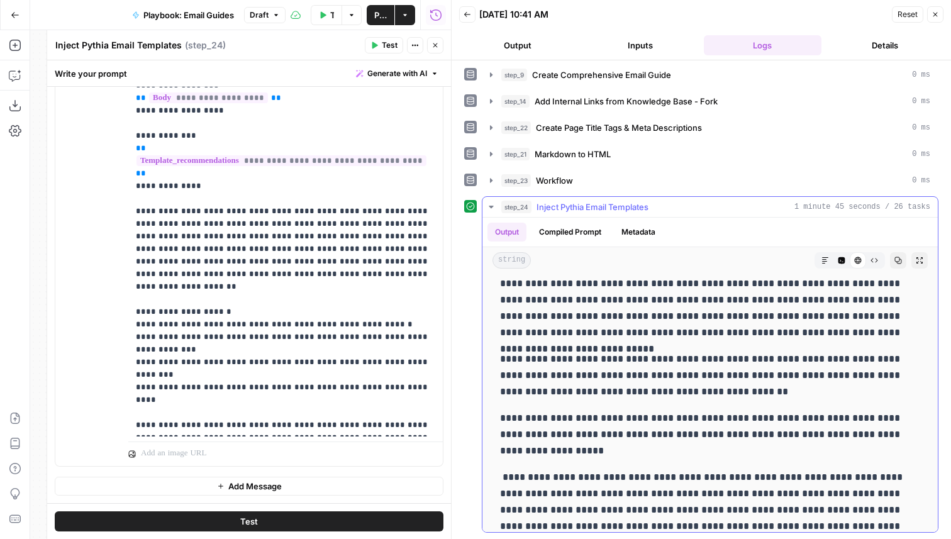
scroll to position [630, 0]
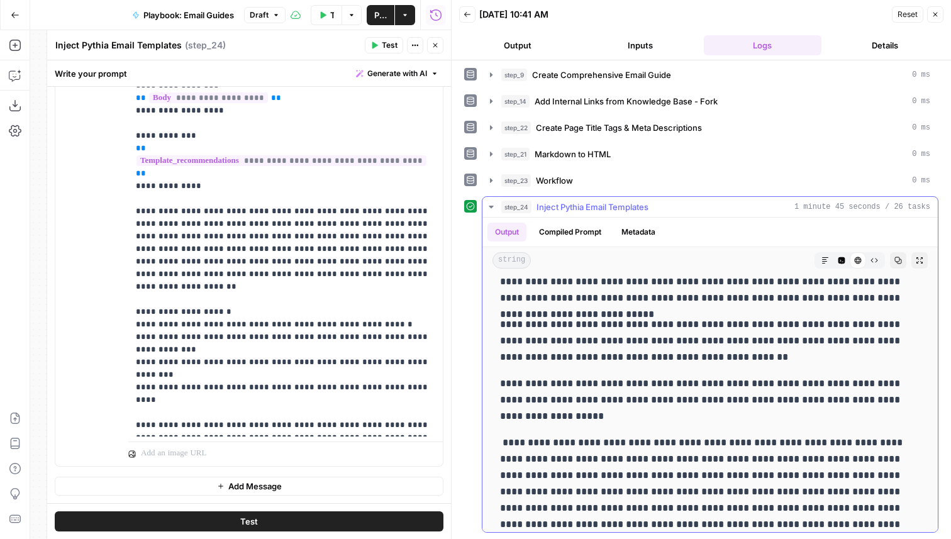
click at [844, 260] on icon "button" at bounding box center [841, 260] width 7 height 7
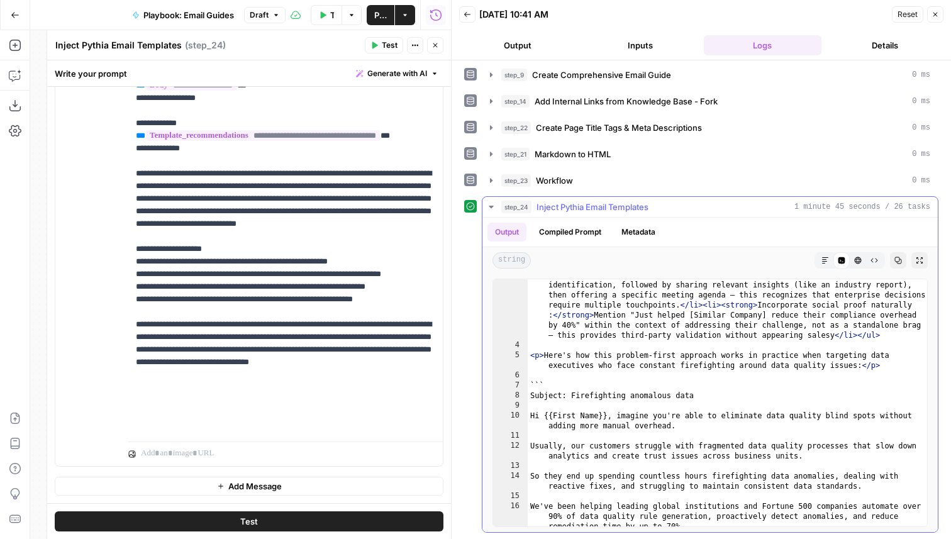
scroll to position [179, 0]
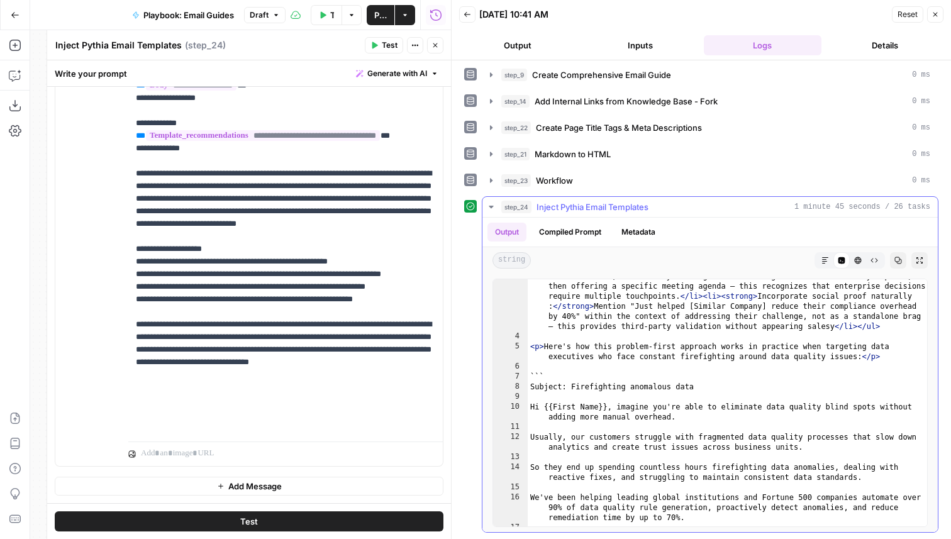
click at [823, 255] on button "Markdown" at bounding box center [825, 260] width 16 height 16
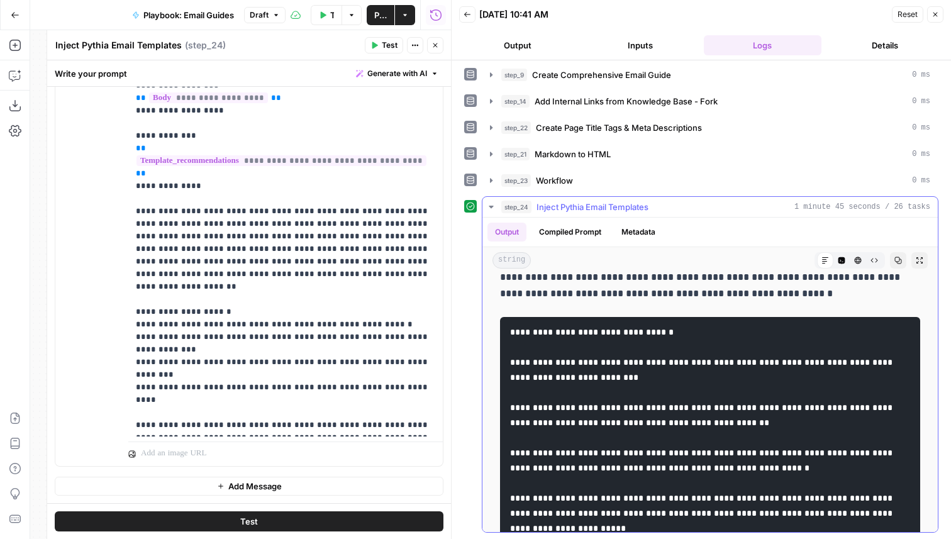
scroll to position [482, 0]
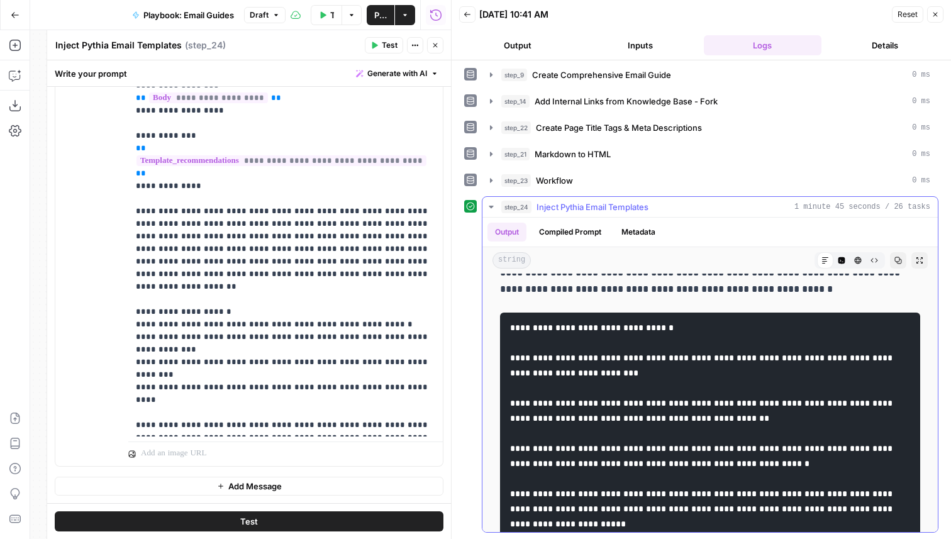
click at [858, 262] on icon "button" at bounding box center [858, 261] width 8 height 8
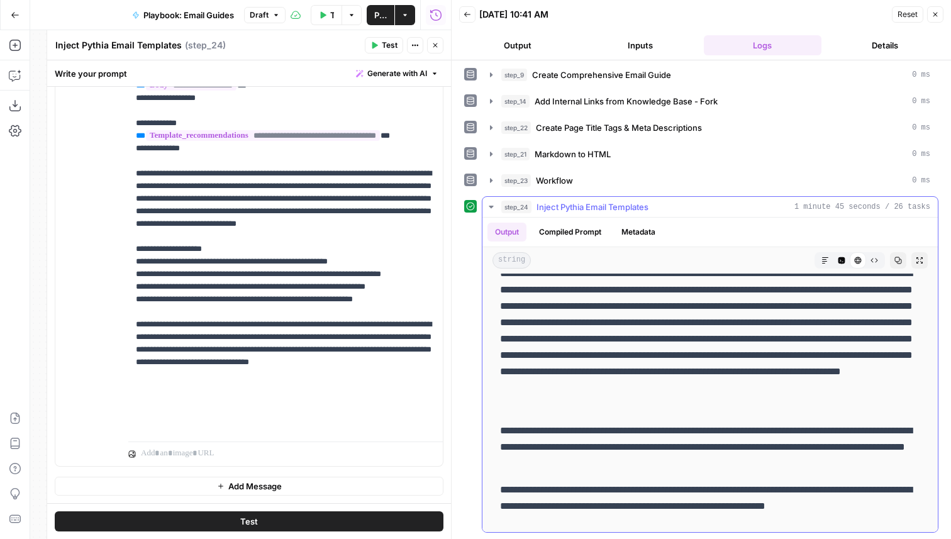
scroll to position [530, 0]
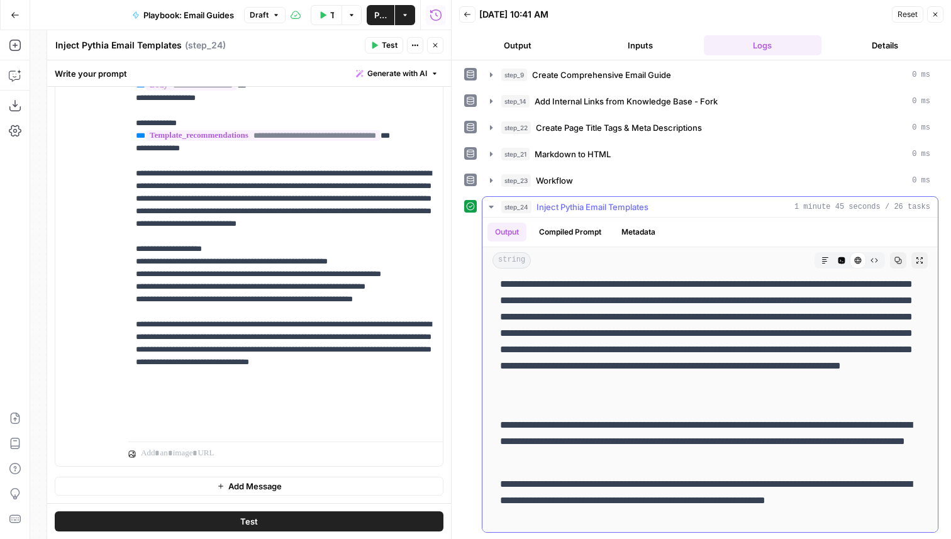
click at [822, 260] on icon "button" at bounding box center [826, 261] width 8 height 8
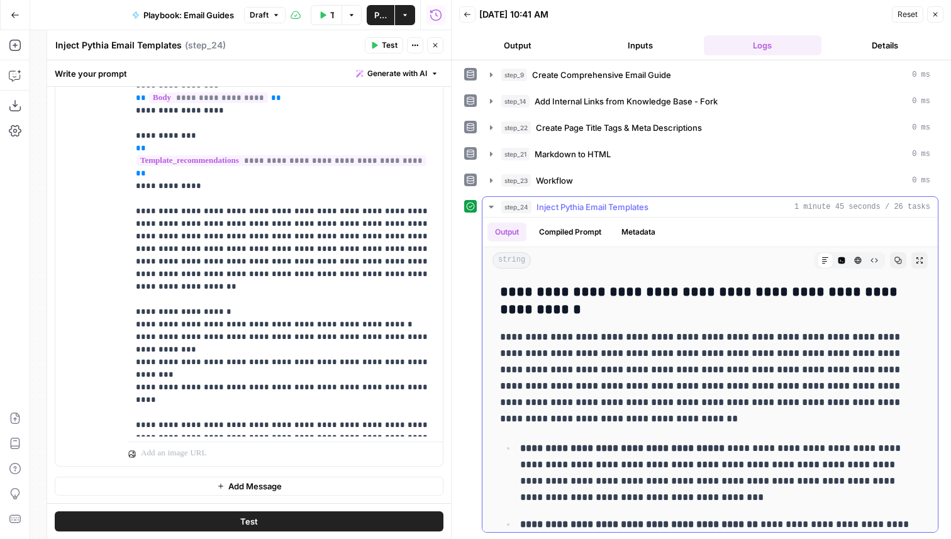
scroll to position [0, 0]
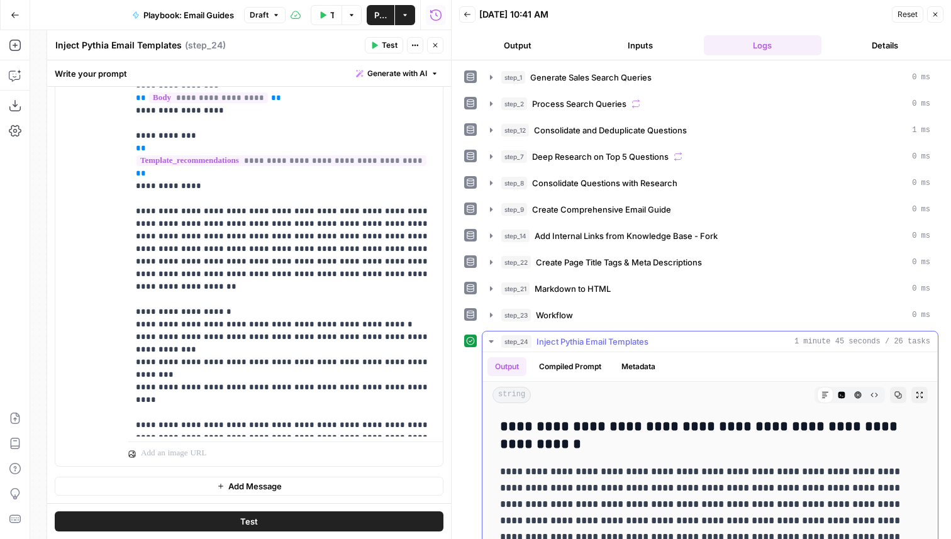
click at [666, 342] on div "step_24 Inject Pythia Email Templates 1 minute 45 seconds / 26 tasks" at bounding box center [715, 341] width 429 height 13
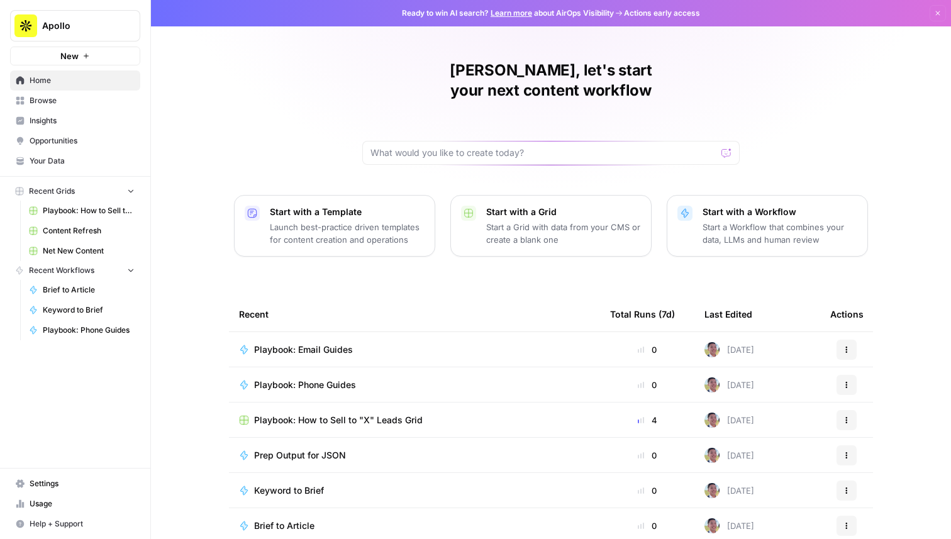
click at [90, 245] on span "Net New Content" at bounding box center [89, 250] width 92 height 11
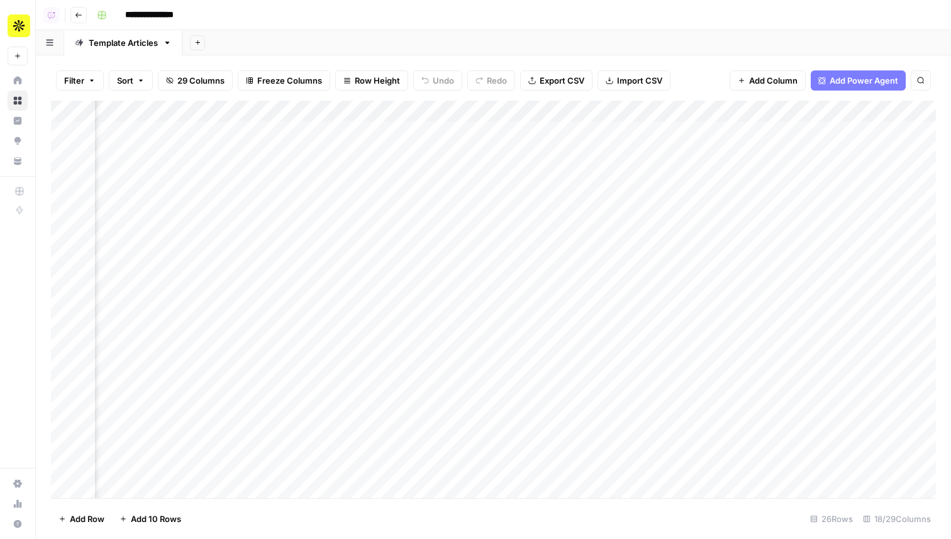
scroll to position [0, 932]
click at [547, 80] on span "Export CSV" at bounding box center [562, 80] width 45 height 13
click at [772, 362] on div "Add Column" at bounding box center [493, 300] width 885 height 398
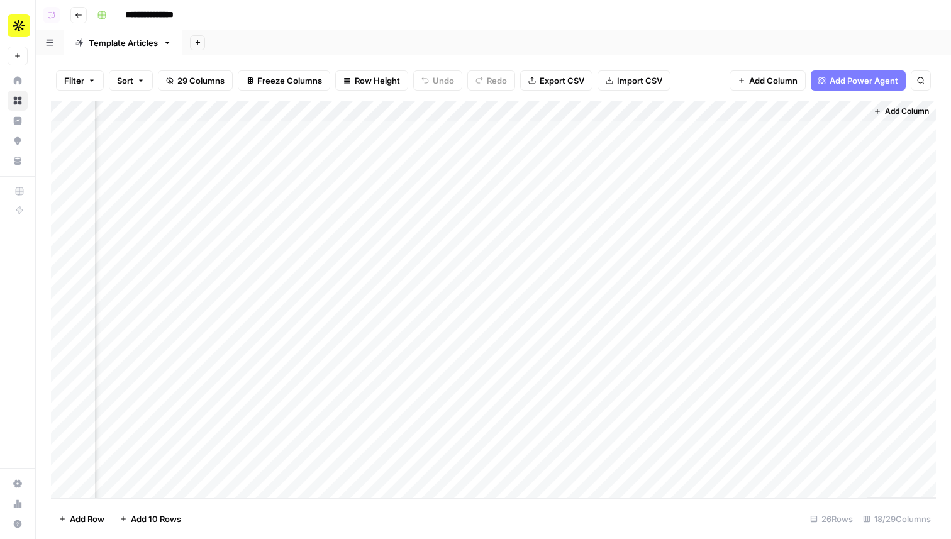
click at [777, 339] on div "Add Column" at bounding box center [493, 300] width 885 height 398
